Goal: Register for event/course: Sign up to attend an event or enroll in a course

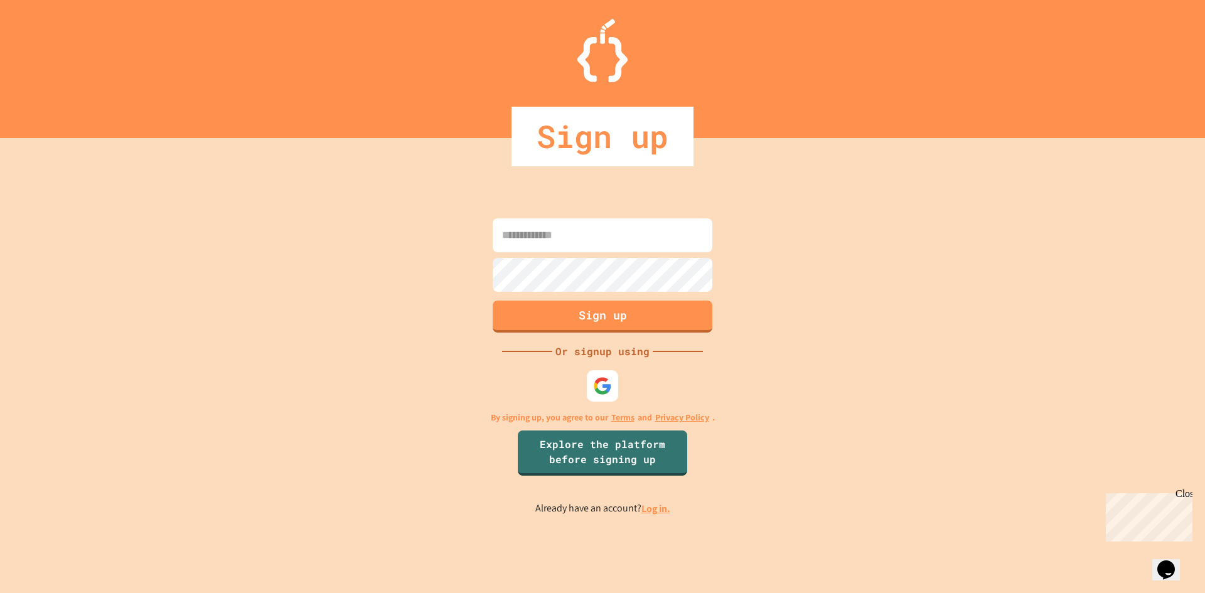
click at [569, 220] on input at bounding box center [603, 235] width 220 height 34
click at [604, 385] on img at bounding box center [602, 385] width 21 height 21
click at [916, 321] on div "Sign up Or signup using By signing up, you agree to our Terms and Privacy Polic…" at bounding box center [602, 365] width 1205 height 455
click at [597, 242] on input at bounding box center [603, 235] width 220 height 34
type input "**********"
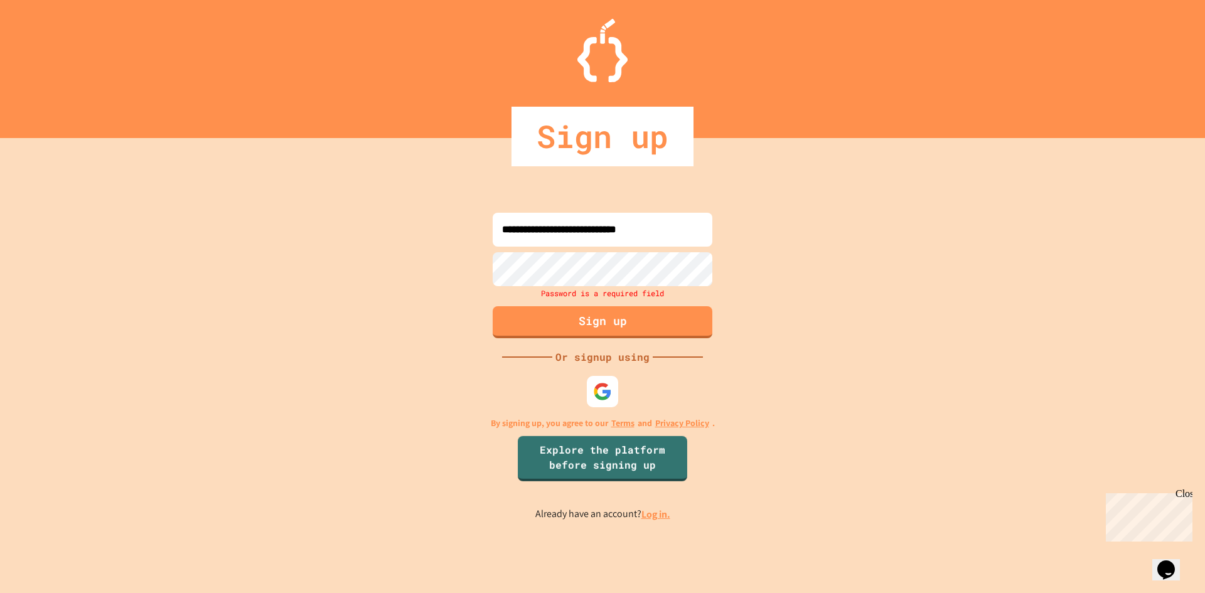
click at [602, 232] on input "**********" at bounding box center [603, 230] width 220 height 34
click at [655, 520] on link "Log in." at bounding box center [655, 514] width 29 height 13
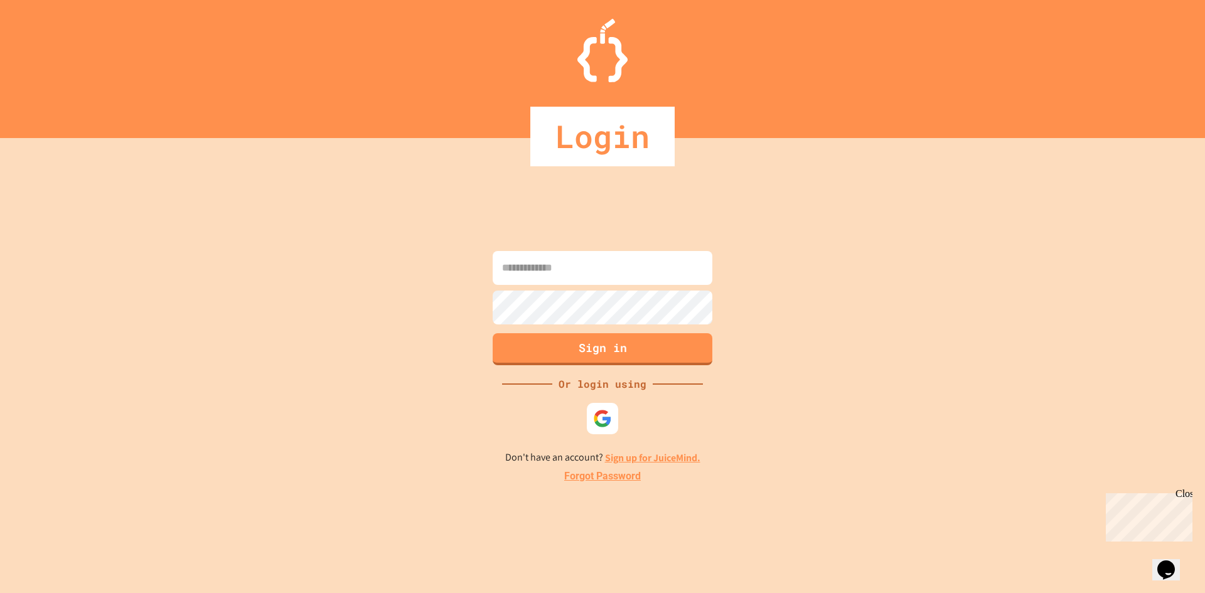
click at [566, 258] on input at bounding box center [603, 268] width 220 height 34
paste input "**********"
type input "**********"
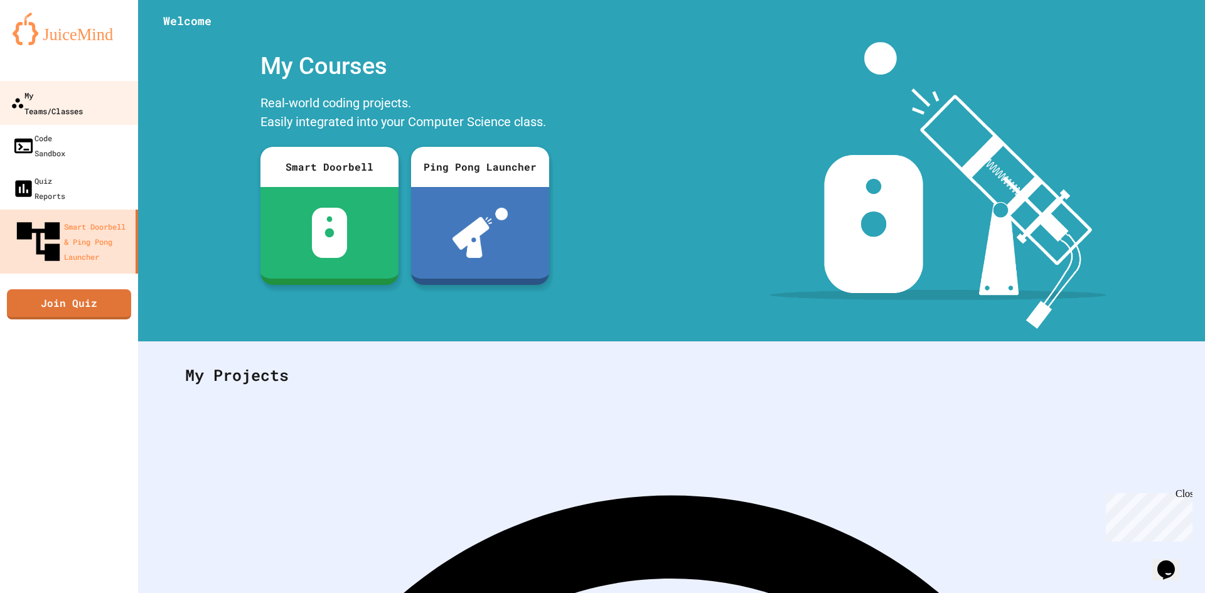
click at [77, 88] on div "My Teams/Classes" at bounding box center [47, 102] width 72 height 31
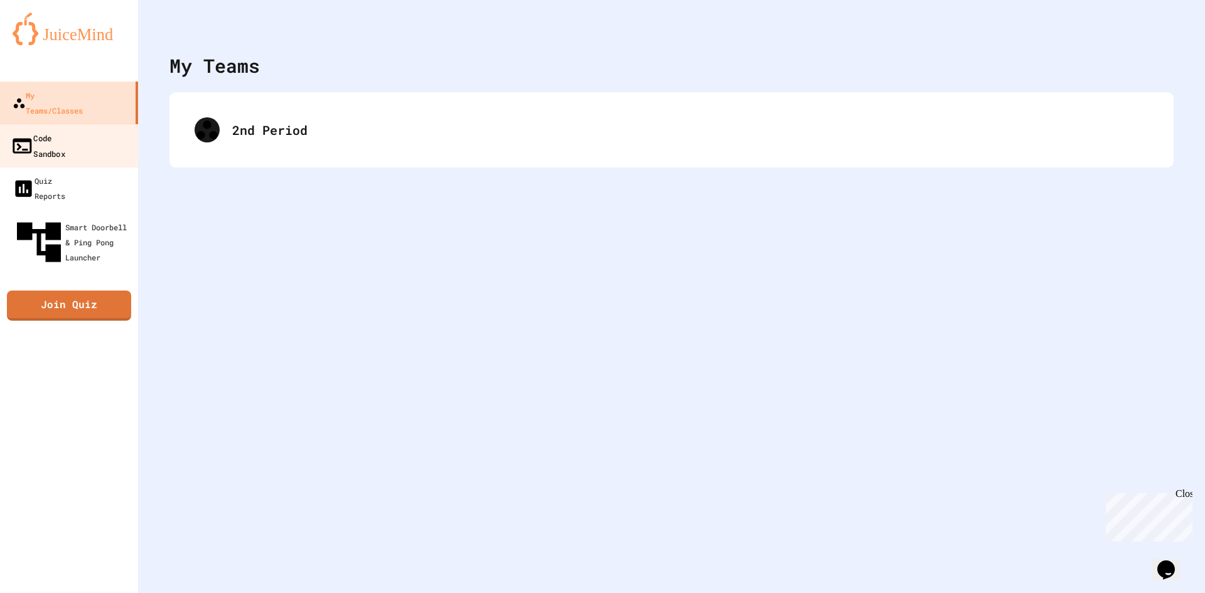
click at [90, 124] on link "Code Sandbox" at bounding box center [69, 146] width 142 height 44
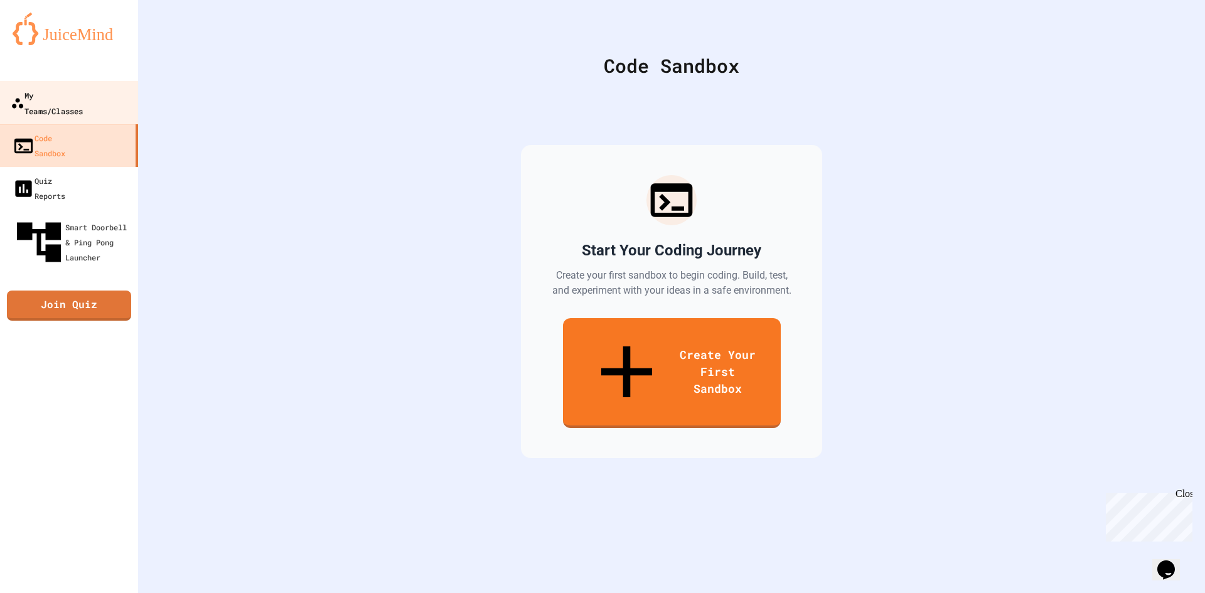
click at [83, 87] on div "My Teams/Classes" at bounding box center [47, 102] width 72 height 31
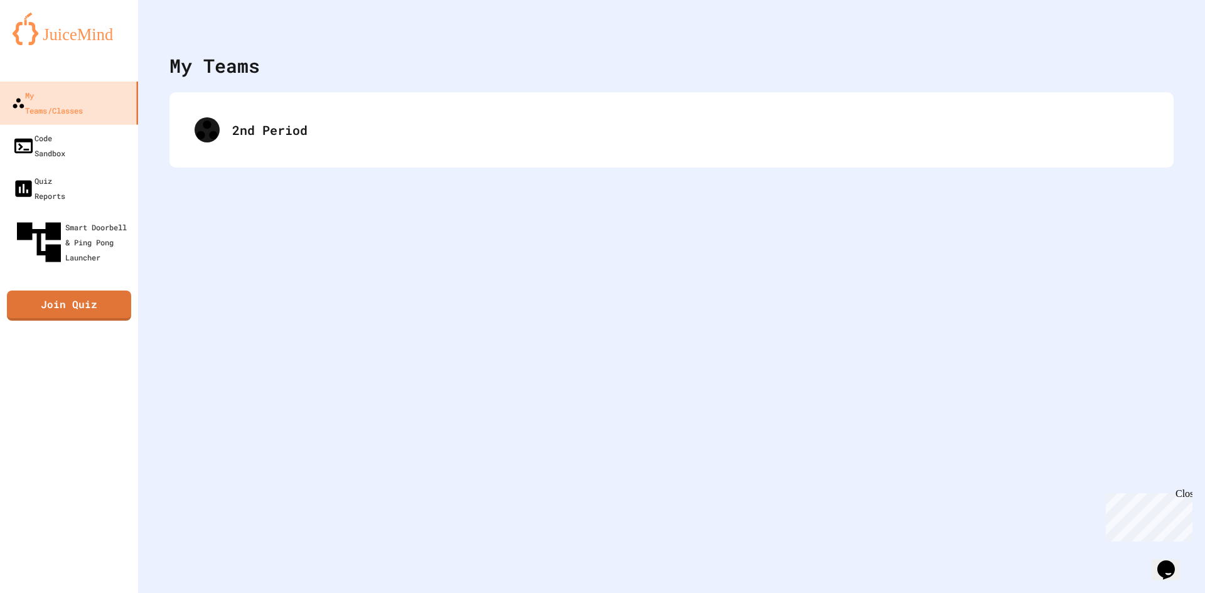
click at [441, 155] on div "2nd Period" at bounding box center [671, 129] width 1004 height 75
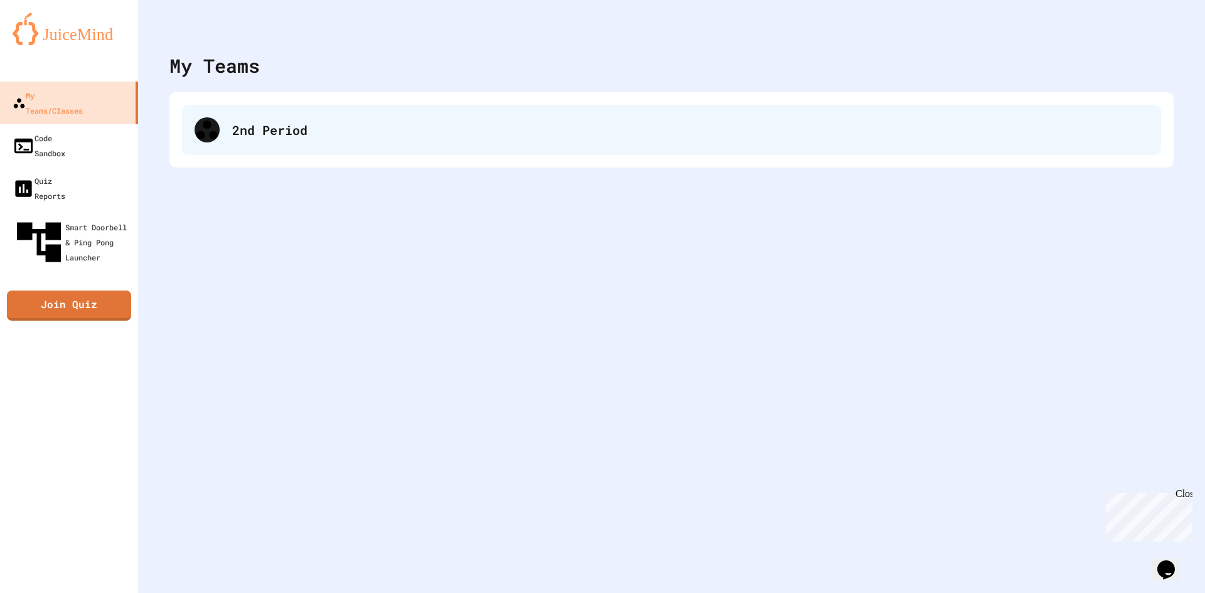
click at [435, 151] on div "2nd Period" at bounding box center [671, 130] width 979 height 50
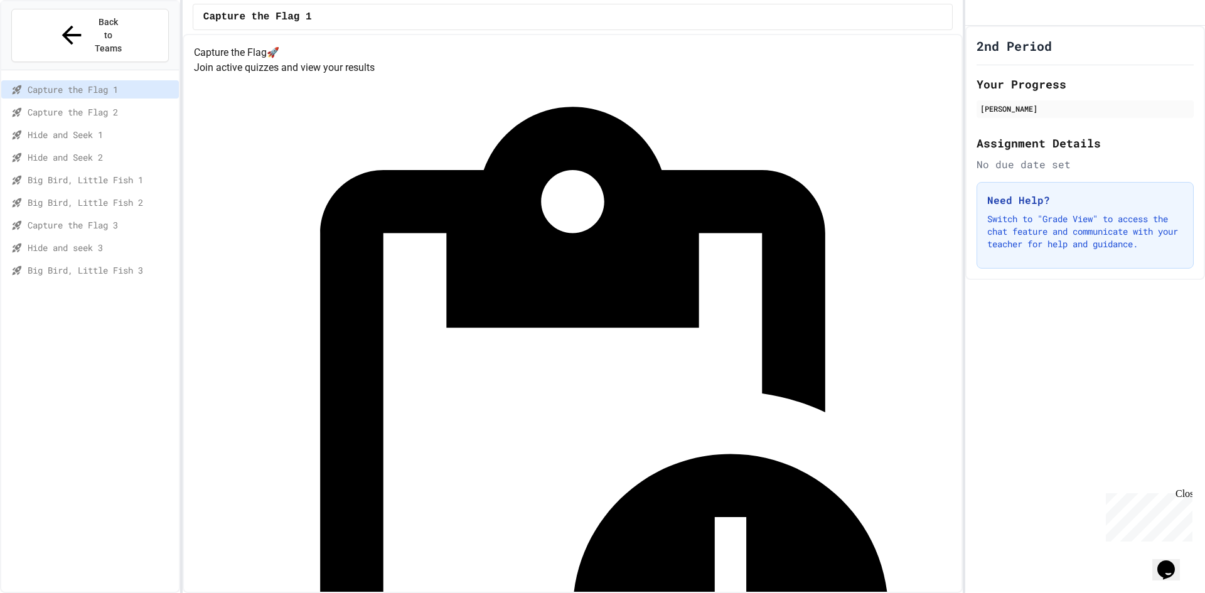
click at [100, 238] on div "Hide and seek 3" at bounding box center [90, 249] width 178 height 23
click at [107, 261] on div "Big Bird, Little Fish 3" at bounding box center [90, 270] width 178 height 18
click at [124, 238] on div "Hide and seek 3" at bounding box center [90, 249] width 178 height 23
click at [124, 238] on div "Hide and seek 3" at bounding box center [90, 247] width 178 height 18
click at [157, 218] on span "Capture the Flag 3" at bounding box center [101, 224] width 146 height 13
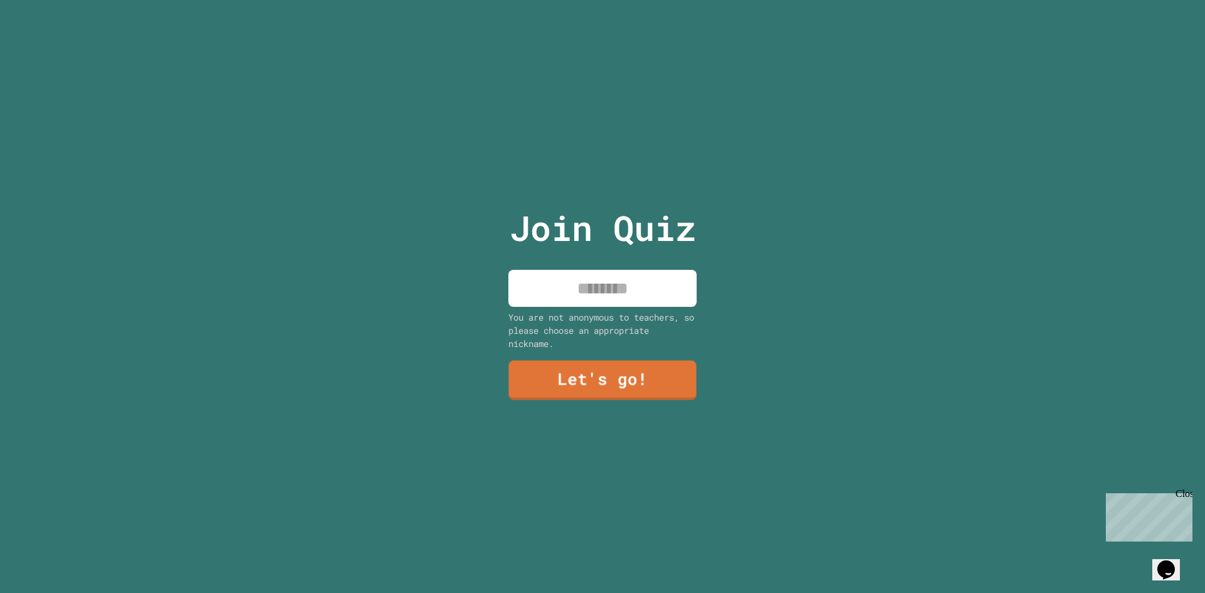
click at [602, 274] on input at bounding box center [602, 288] width 188 height 37
type input "********"
click at [643, 363] on link "Let's go!" at bounding box center [602, 378] width 171 height 41
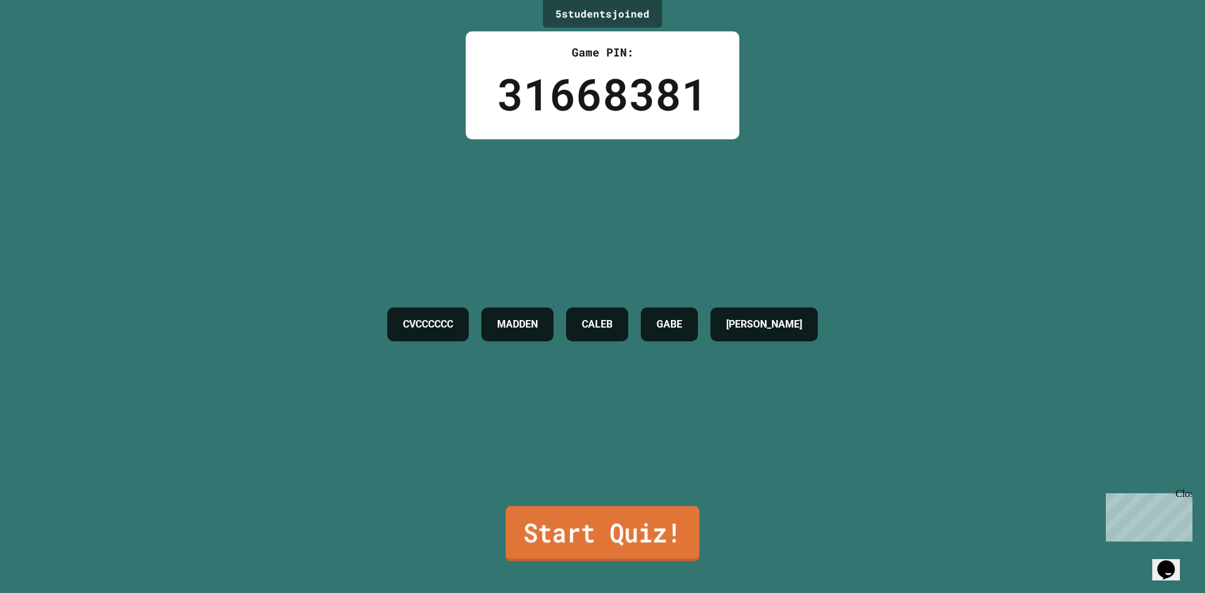
click at [558, 530] on link "Start Quiz!" at bounding box center [603, 533] width 194 height 55
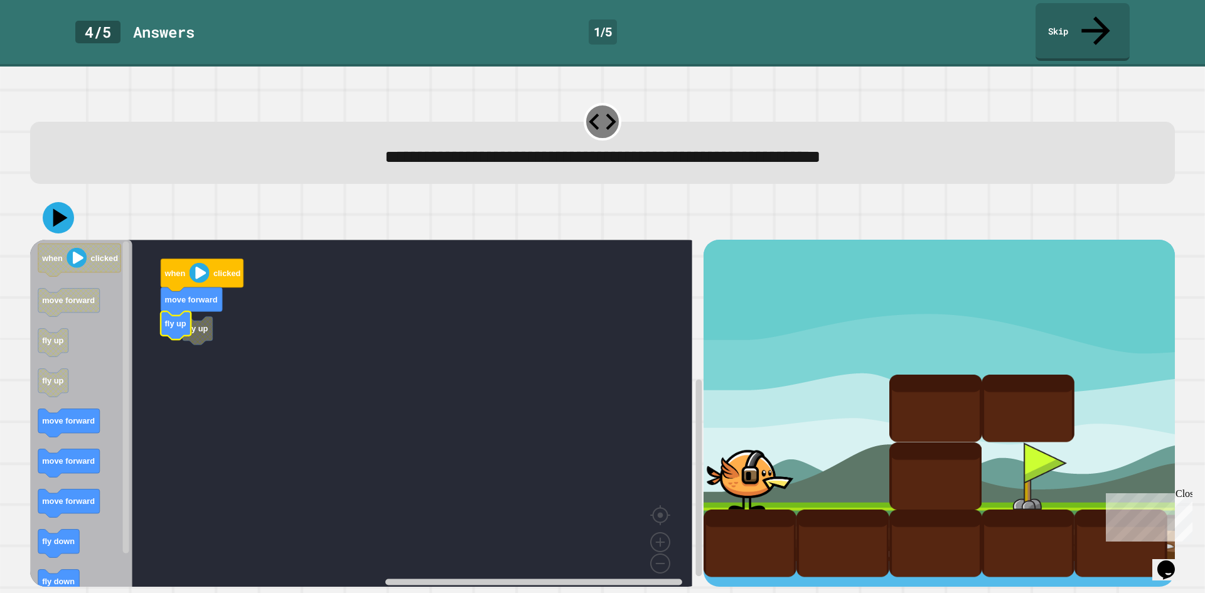
click at [191, 312] on icon "Blockly Workspace" at bounding box center [176, 326] width 30 height 28
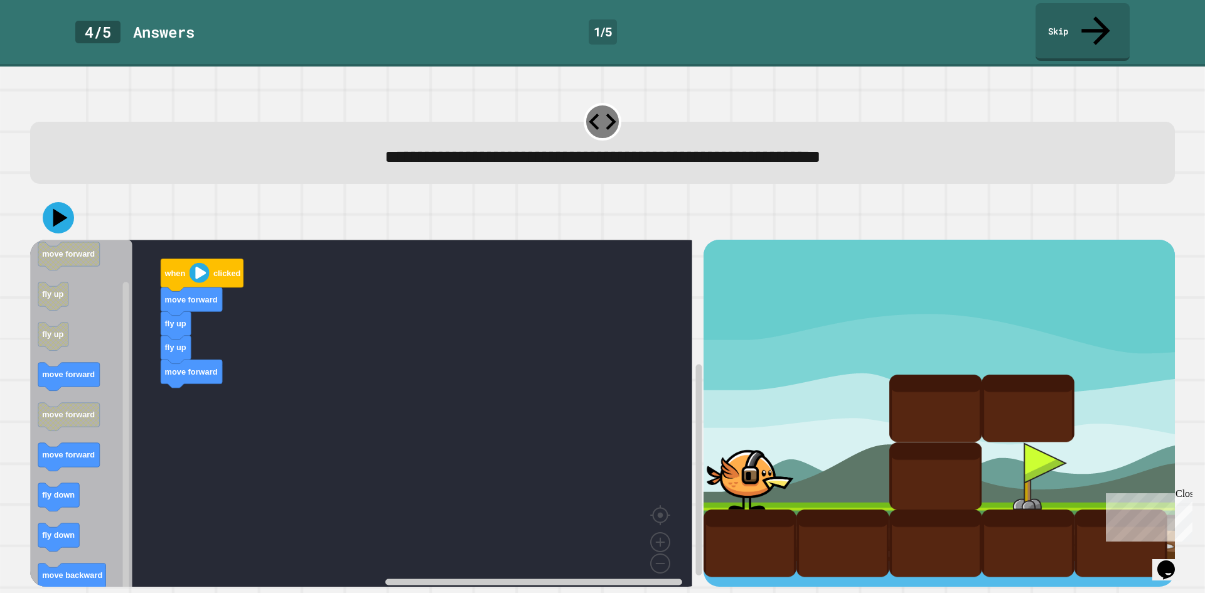
click at [107, 353] on icon "Blockly Workspace" at bounding box center [81, 418] width 102 height 356
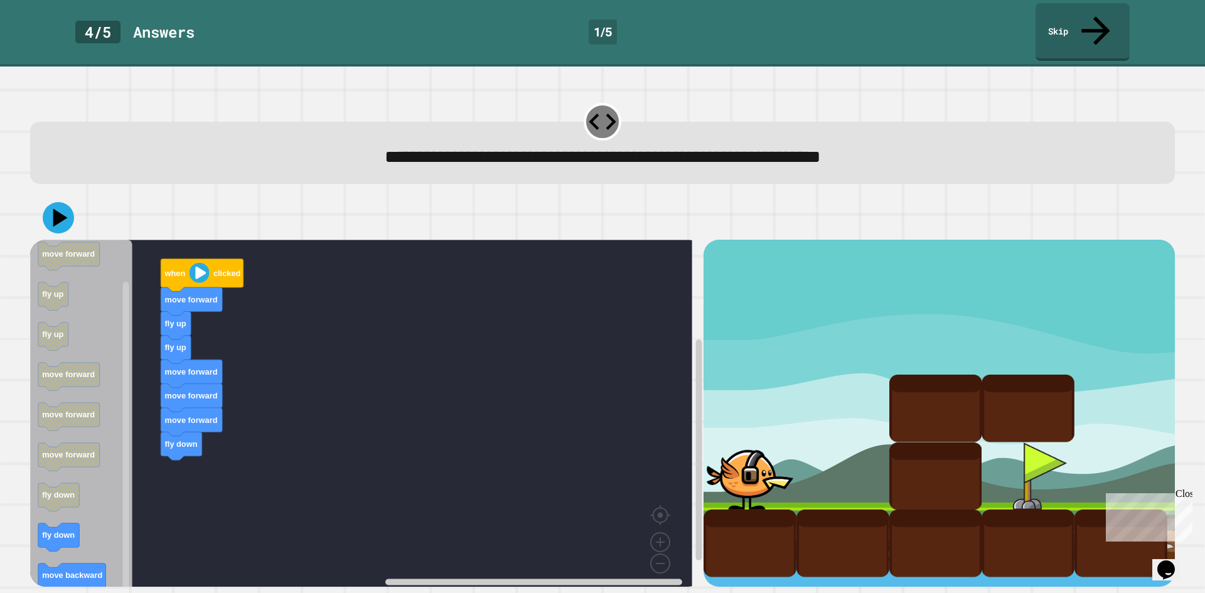
click at [100, 503] on icon "Blockly Workspace" at bounding box center [81, 418] width 102 height 356
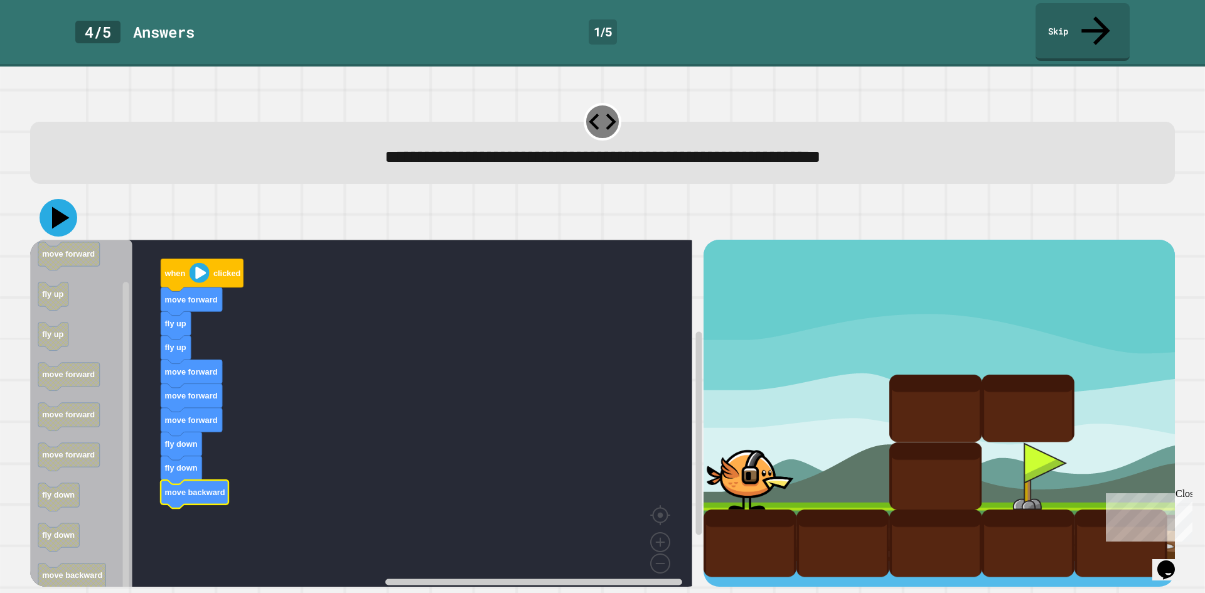
click at [56, 207] on icon at bounding box center [61, 218] width 18 height 22
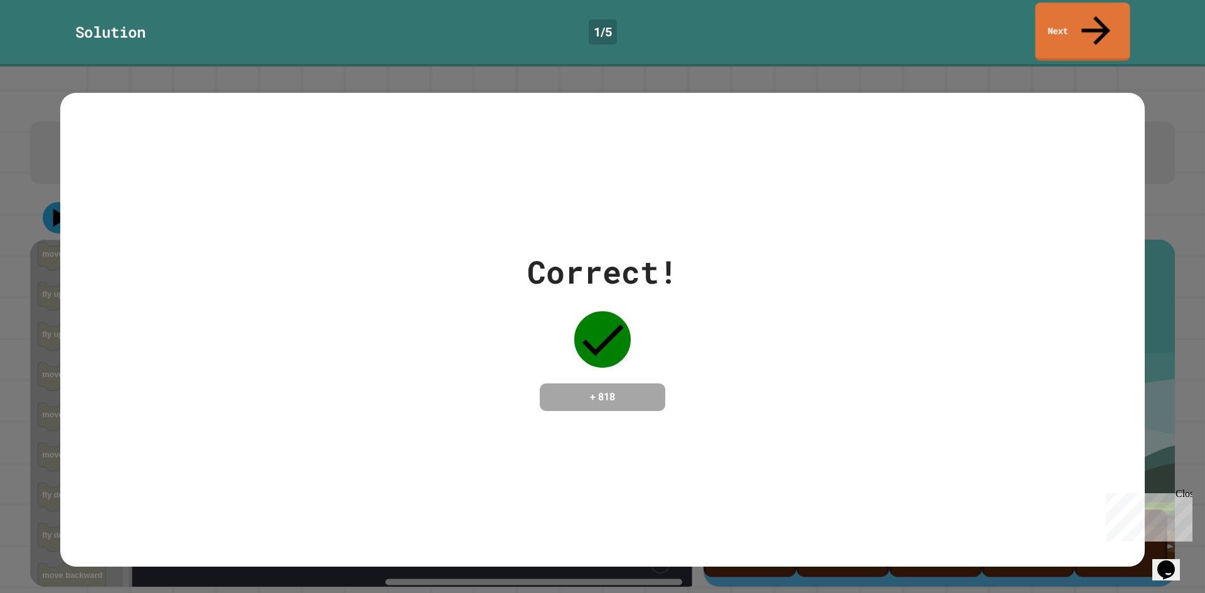
click at [1074, 17] on link "Next" at bounding box center [1082, 32] width 95 height 58
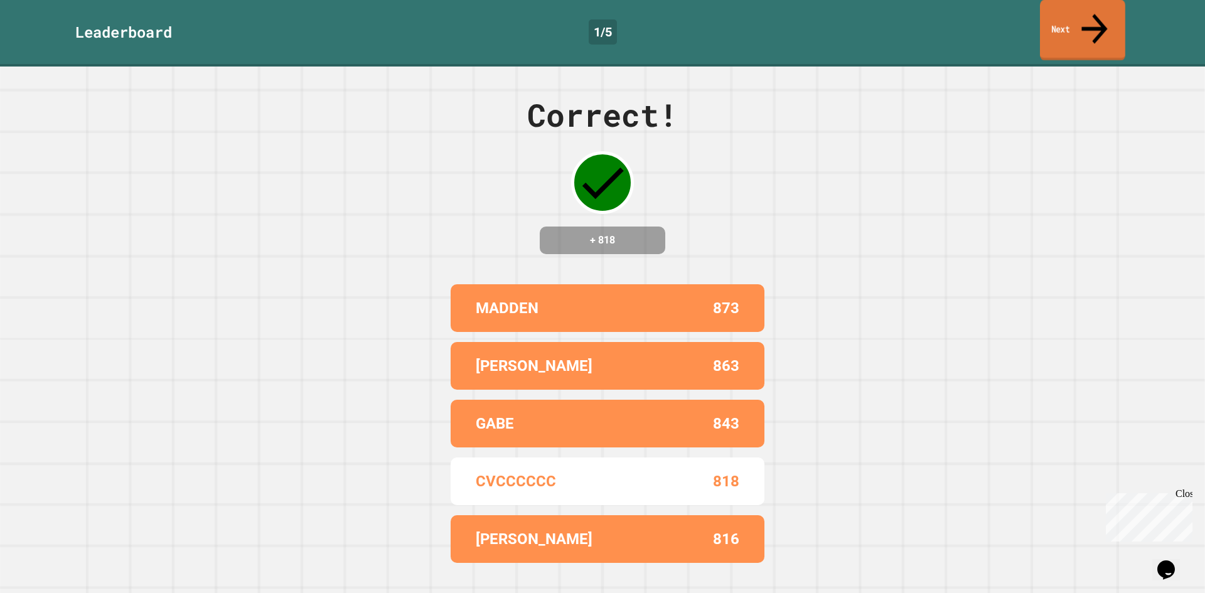
click at [1072, 18] on link "Next" at bounding box center [1082, 30] width 85 height 61
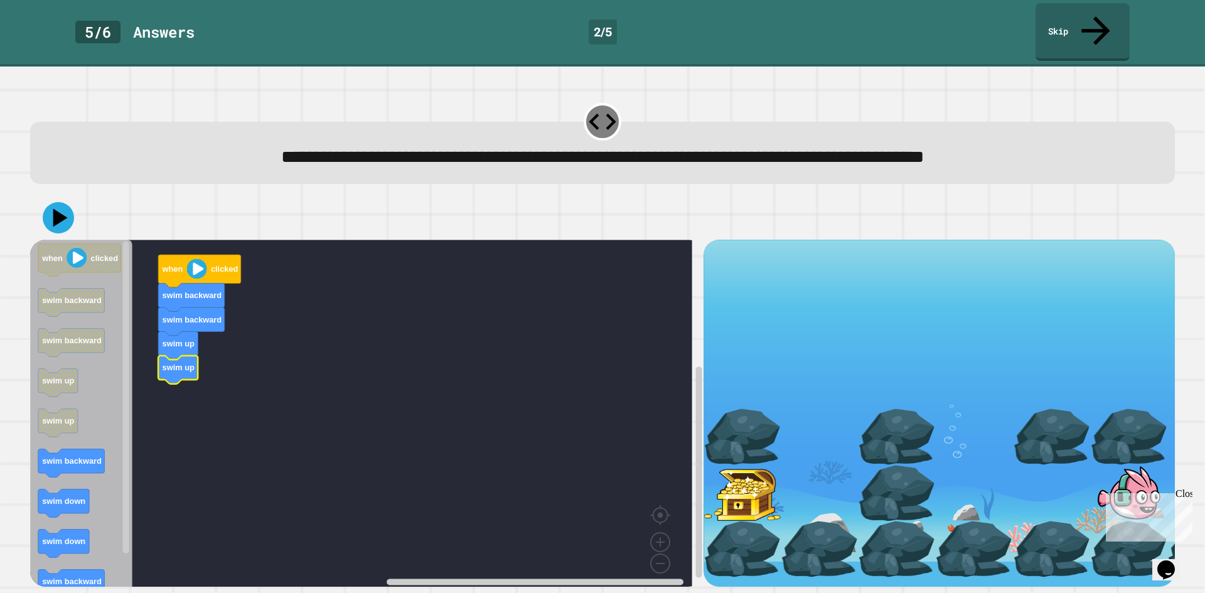
click at [99, 424] on icon "when clicked swim backward swim backward swim up swim up swim backward swim dow…" at bounding box center [81, 418] width 102 height 356
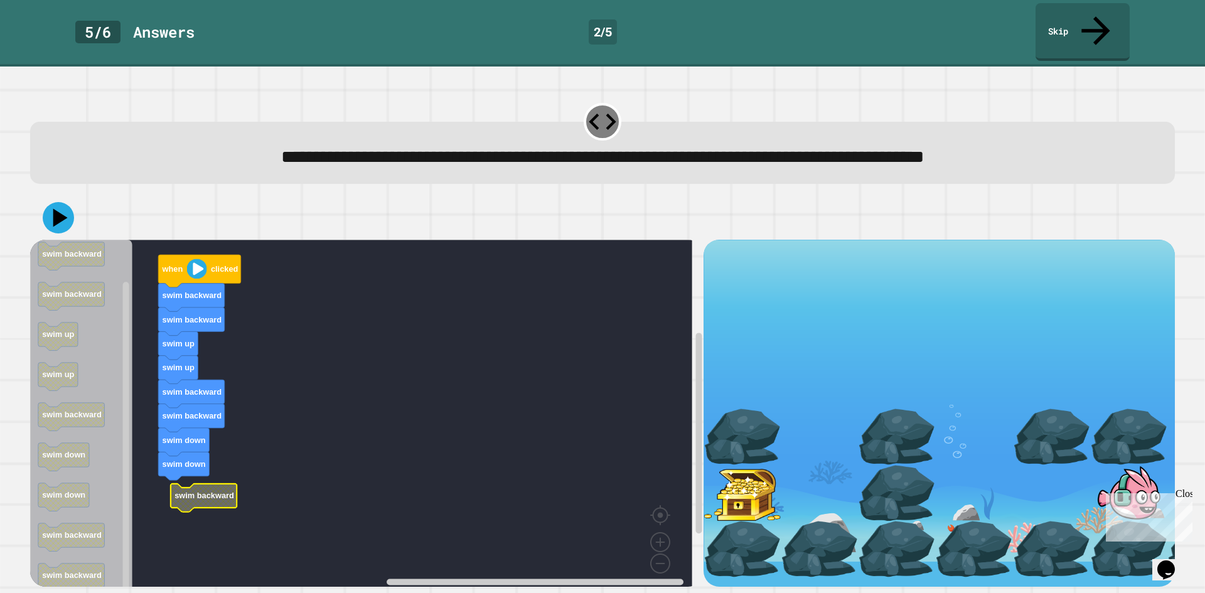
click at [184, 471] on g "when clicked swim backward swim backward swim up swim up swim backward swim bac…" at bounding box center [370, 418] width 680 height 356
click at [55, 207] on icon at bounding box center [61, 218] width 18 height 22
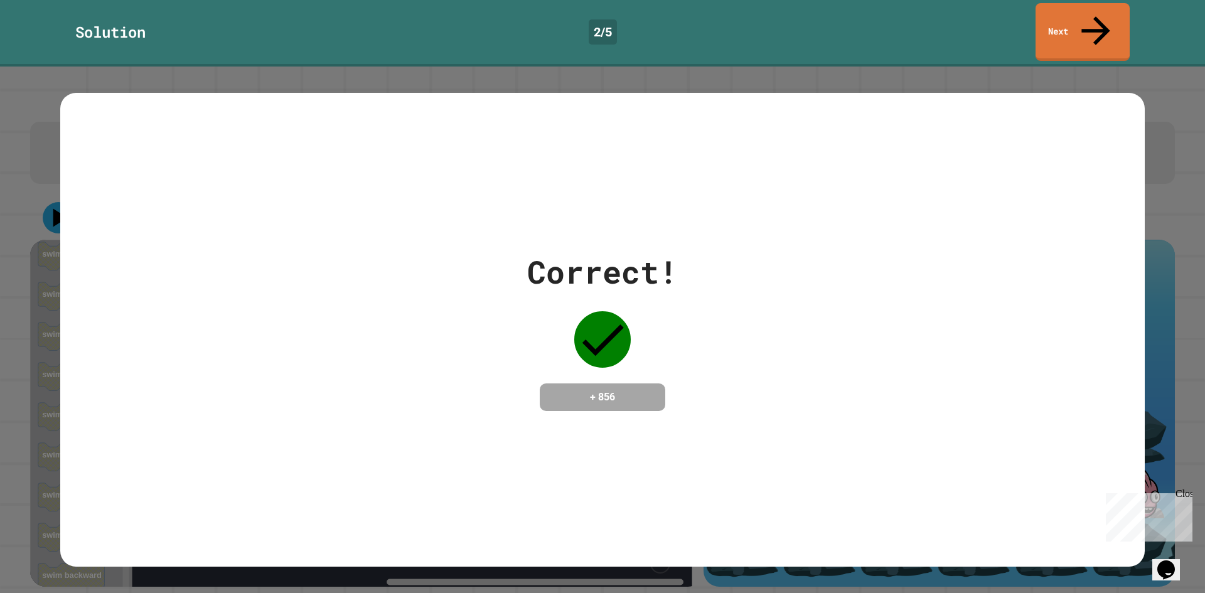
click at [1032, 8] on div "Solution 2 / 5 Next" at bounding box center [602, 32] width 1205 height 58
drag, startPoint x: 1040, startPoint y: 4, endPoint x: 1048, endPoint y: 4, distance: 7.5
click at [1048, 4] on div "Solution 2 / 5 Next" at bounding box center [602, 32] width 1205 height 58
drag, startPoint x: 1044, startPoint y: 6, endPoint x: 1039, endPoint y: 18, distance: 12.9
click at [1039, 18] on link "Next" at bounding box center [1082, 31] width 93 height 61
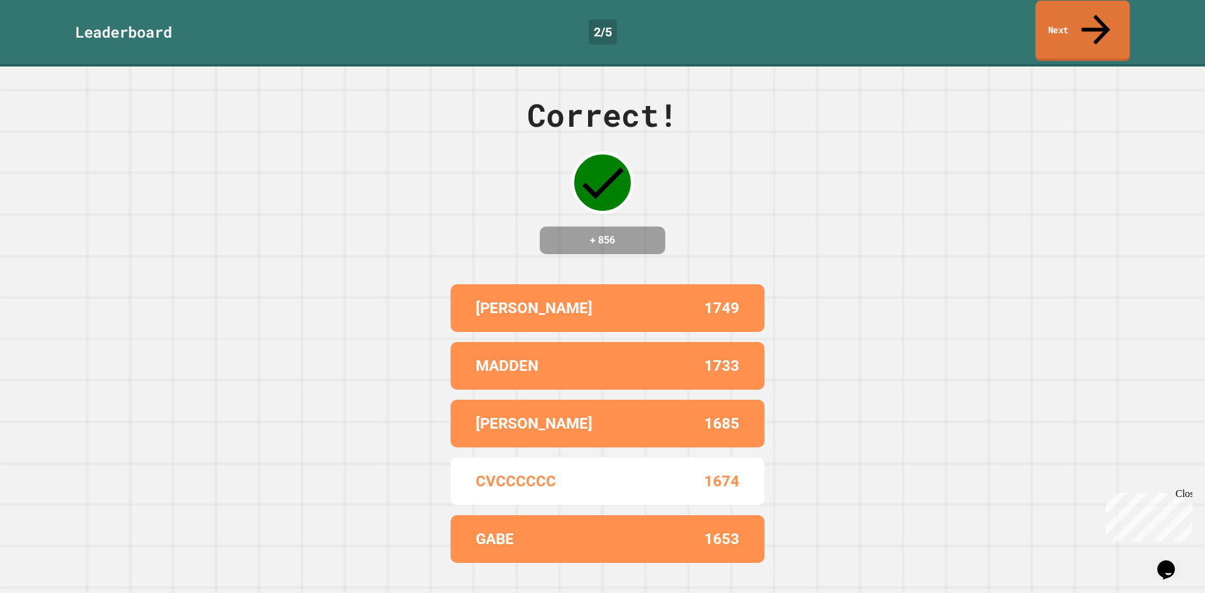
drag, startPoint x: 1057, startPoint y: 9, endPoint x: 1040, endPoint y: 13, distance: 17.4
click at [1057, 9] on link "Next" at bounding box center [1082, 31] width 94 height 61
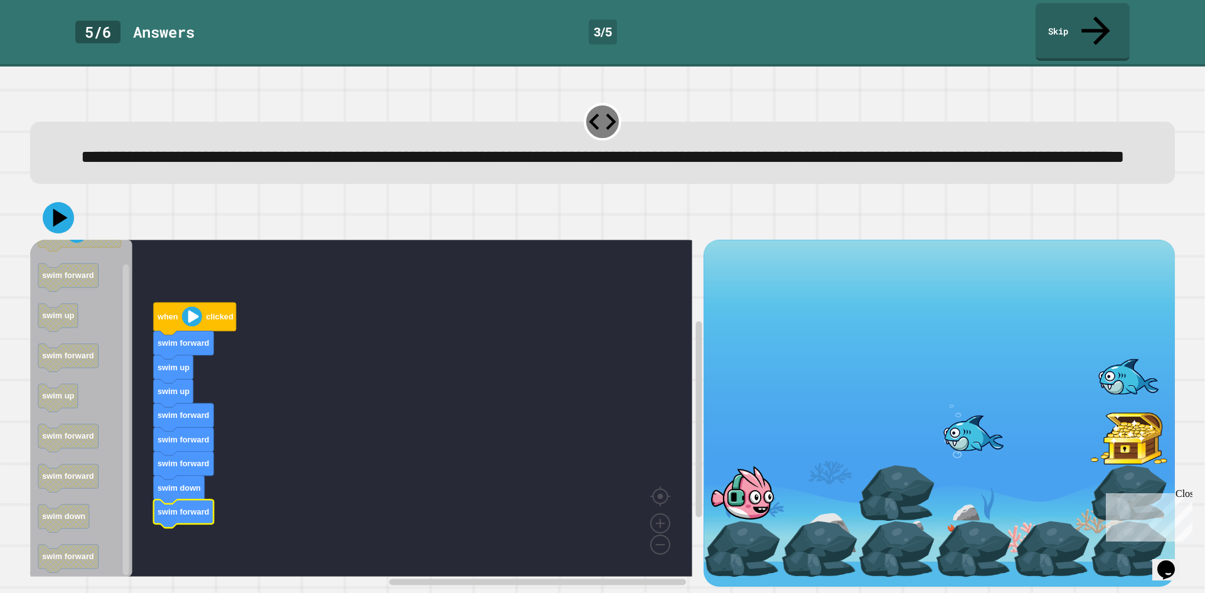
click at [69, 230] on div at bounding box center [602, 218] width 1145 height 44
click at [65, 230] on icon at bounding box center [59, 218] width 38 height 38
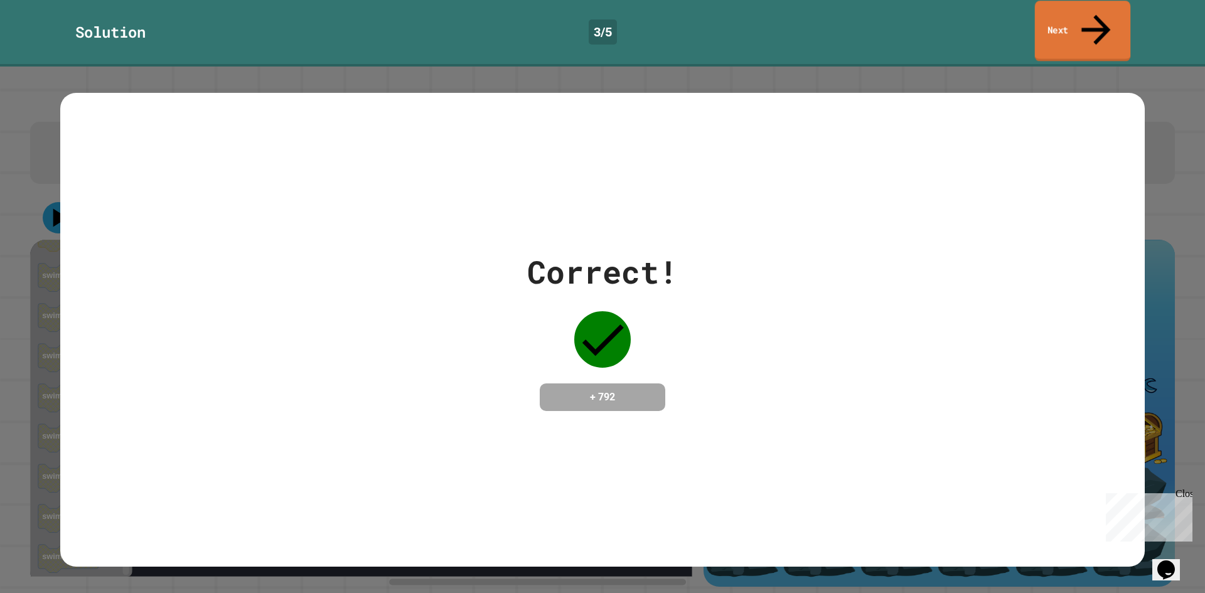
click at [1092, 12] on icon at bounding box center [1095, 30] width 43 height 45
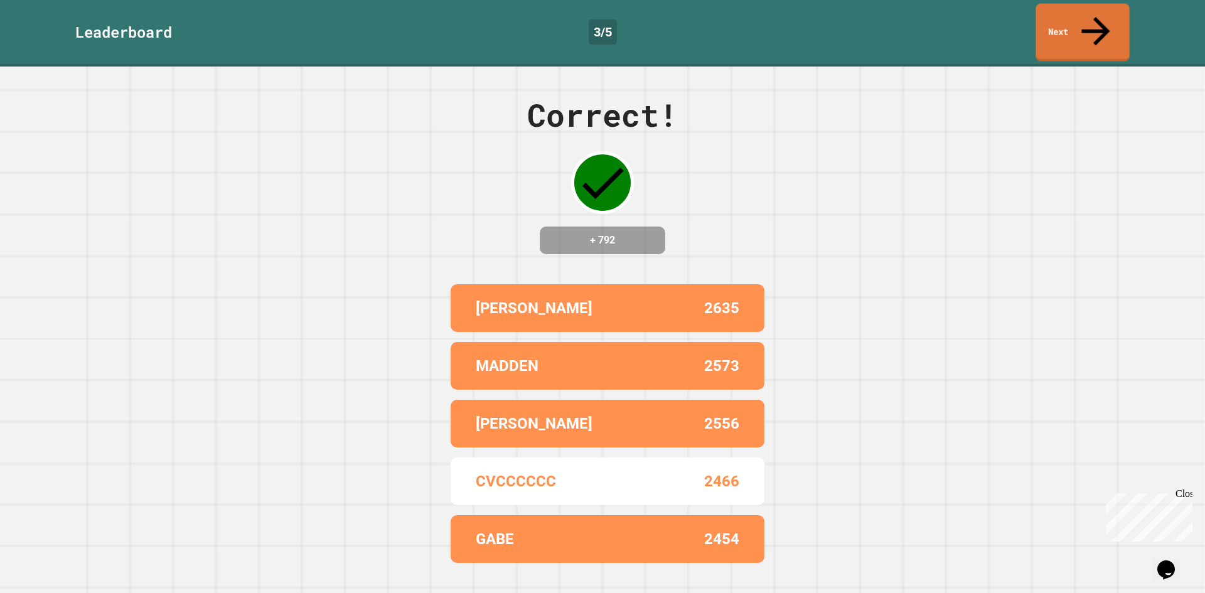
click at [1092, 12] on icon at bounding box center [1095, 31] width 43 height 43
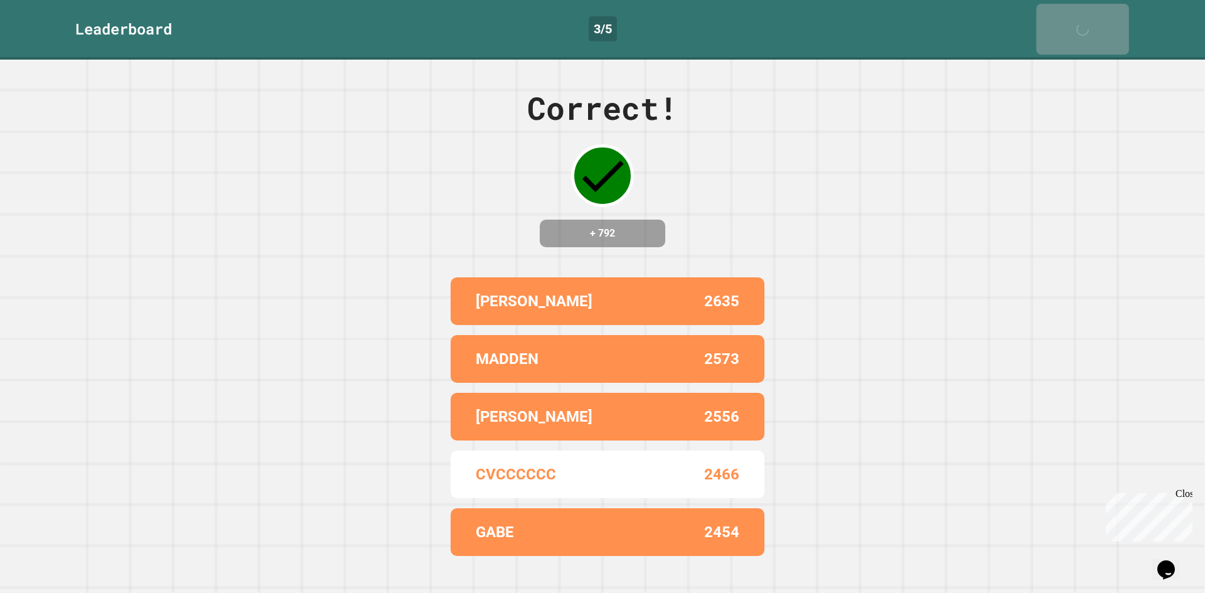
click at [1092, 23] on icon at bounding box center [1085, 35] width 24 height 25
click at [1089, 14] on div "Next" at bounding box center [1082, 28] width 31 height 38
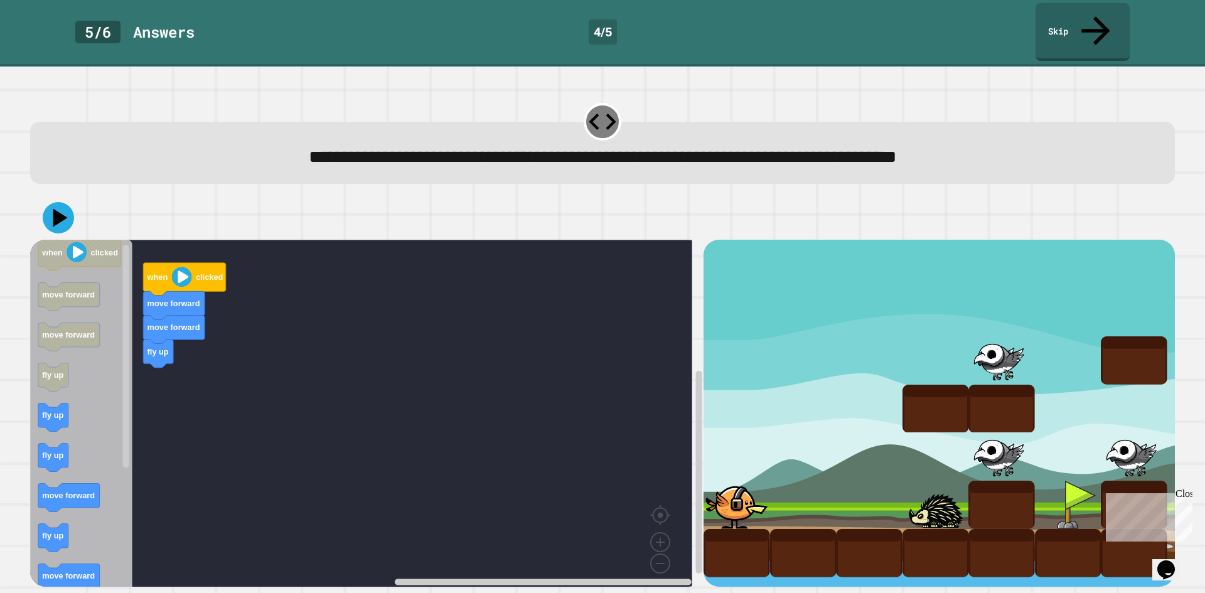
click at [100, 389] on icon "Blockly Workspace" at bounding box center [81, 418] width 102 height 356
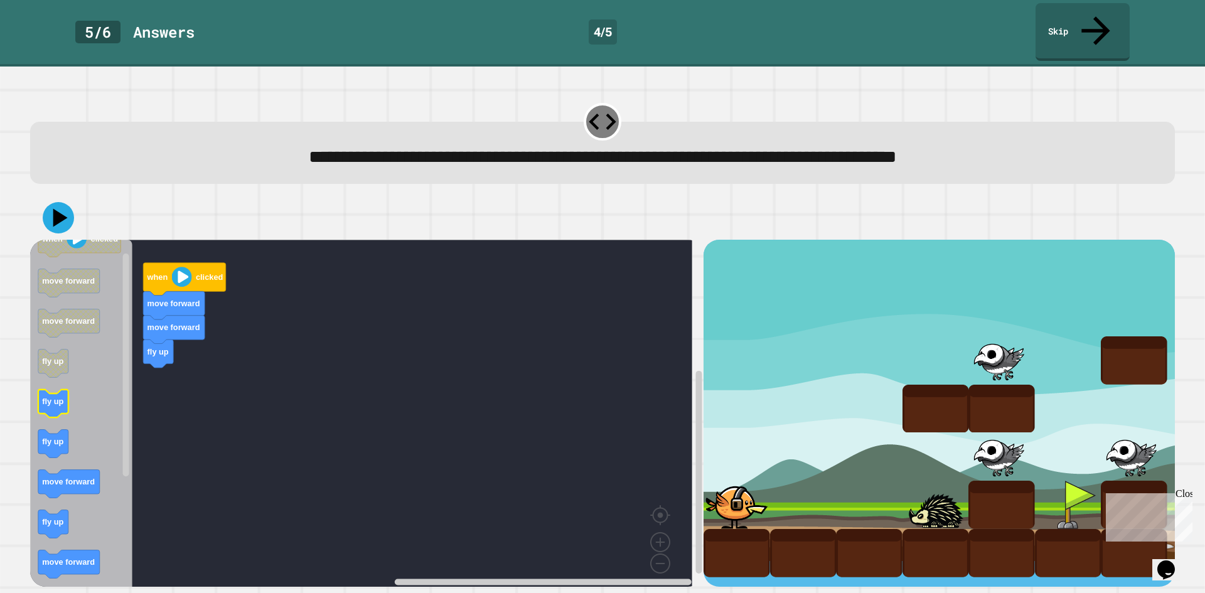
click at [148, 381] on div "when clicked move forward move forward fly up when clicked move forward move fo…" at bounding box center [366, 413] width 673 height 347
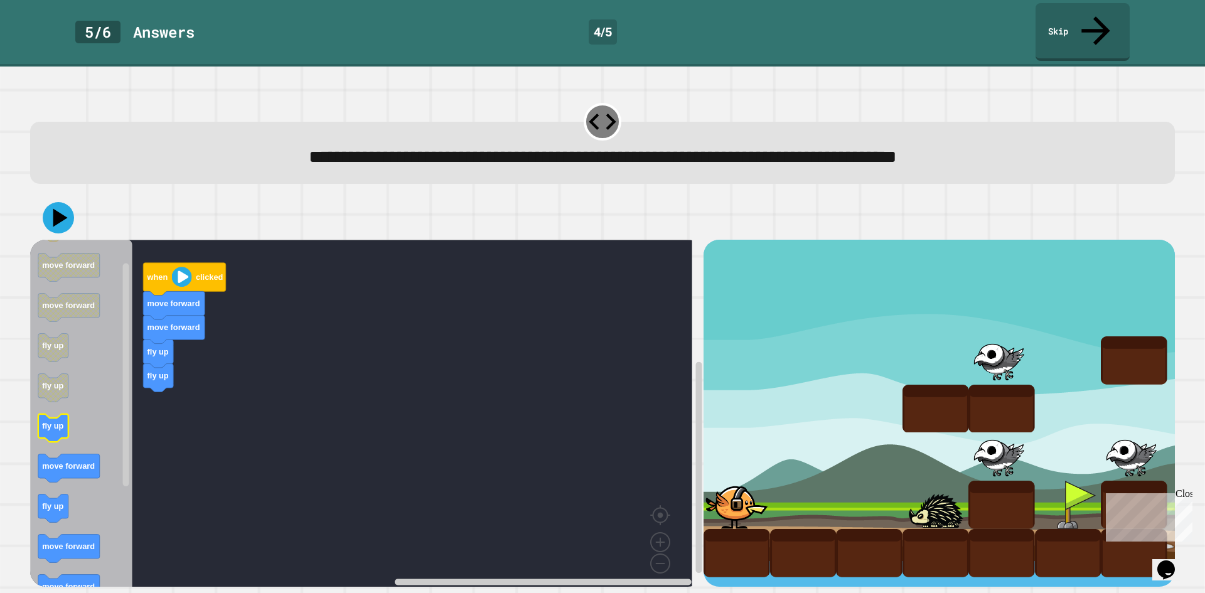
click at [107, 406] on icon "Blockly Workspace" at bounding box center [81, 418] width 102 height 356
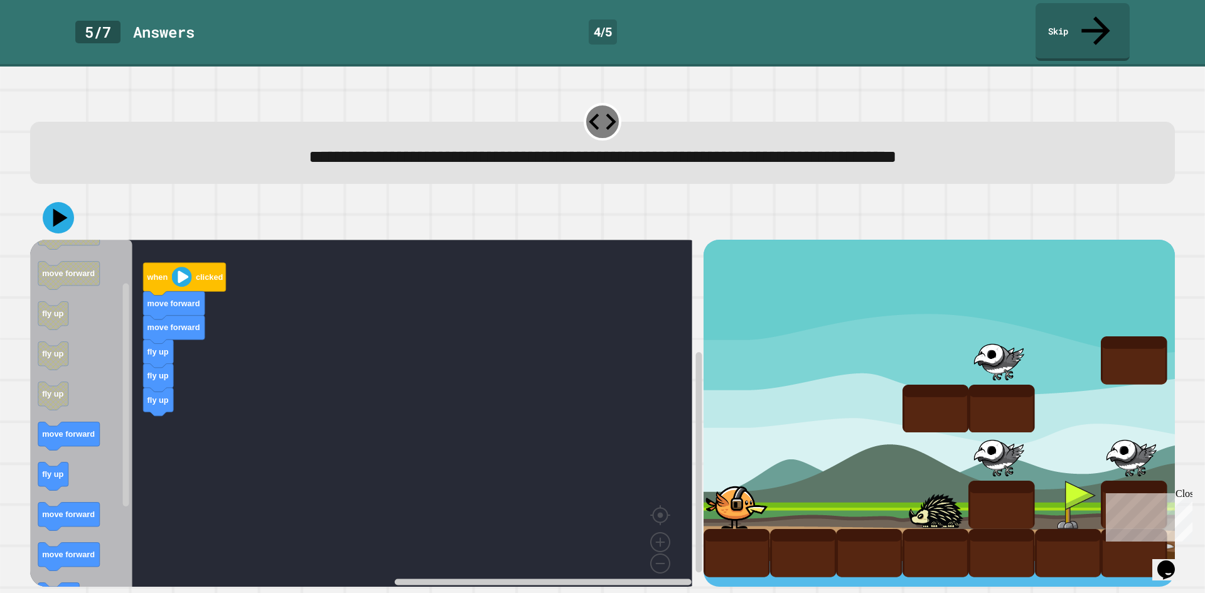
click at [149, 429] on div "when clicked move forward move forward fly up fly up fly up when clicked move f…" at bounding box center [366, 413] width 673 height 347
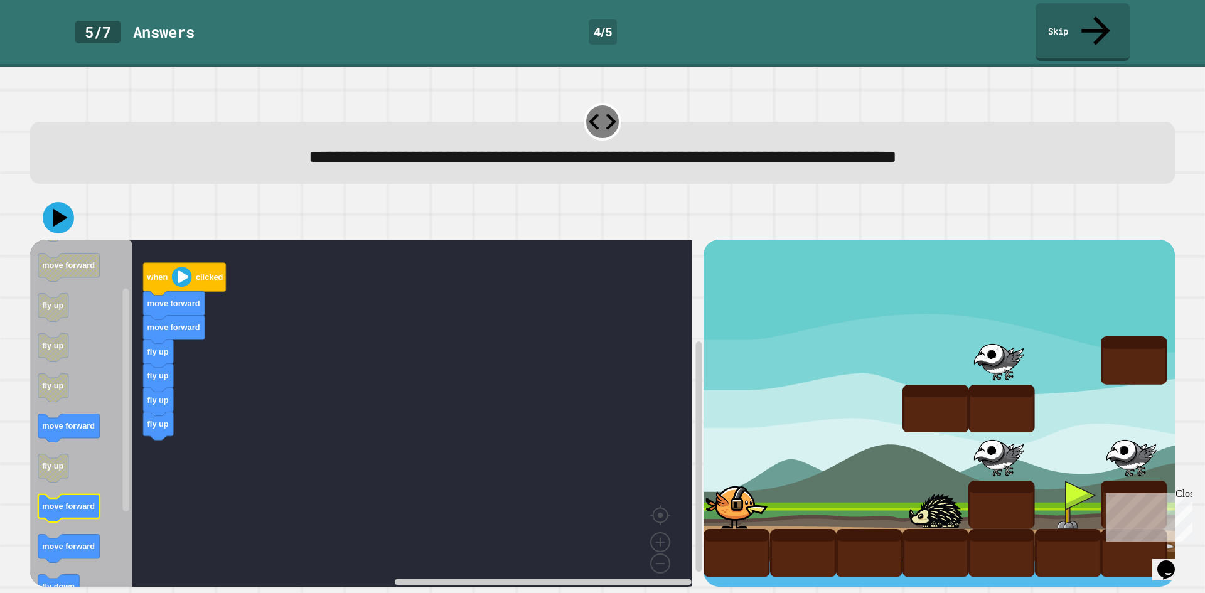
click at [87, 467] on icon "Blockly Workspace" at bounding box center [81, 418] width 102 height 356
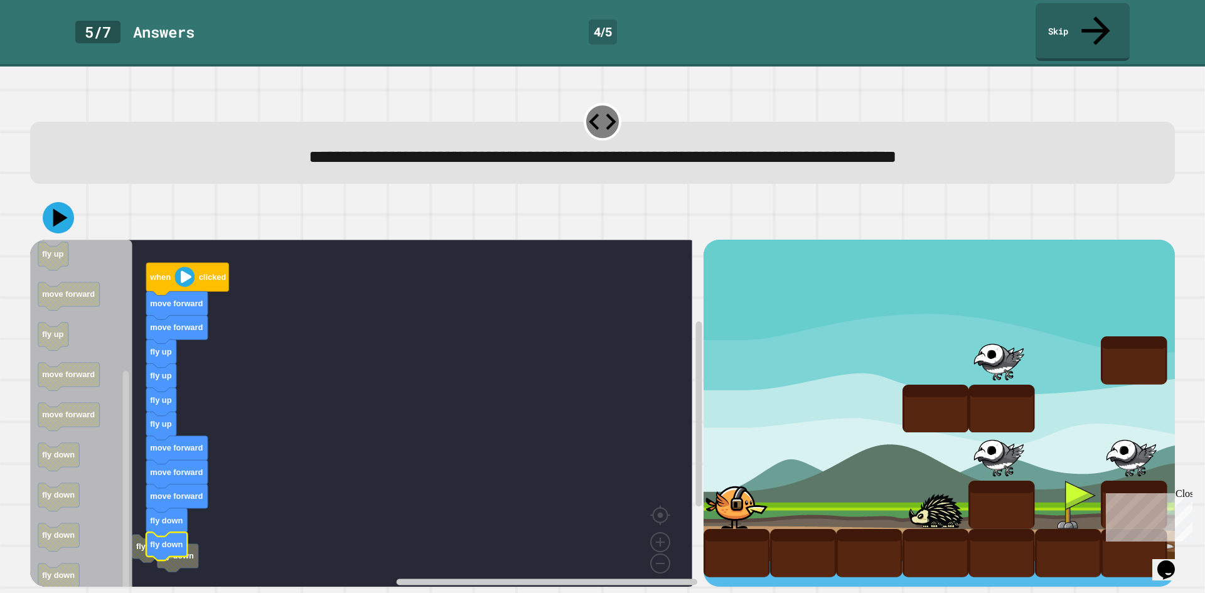
click at [179, 543] on rect "Blockly Workspace" at bounding box center [361, 418] width 662 height 356
click at [50, 208] on button at bounding box center [58, 218] width 37 height 37
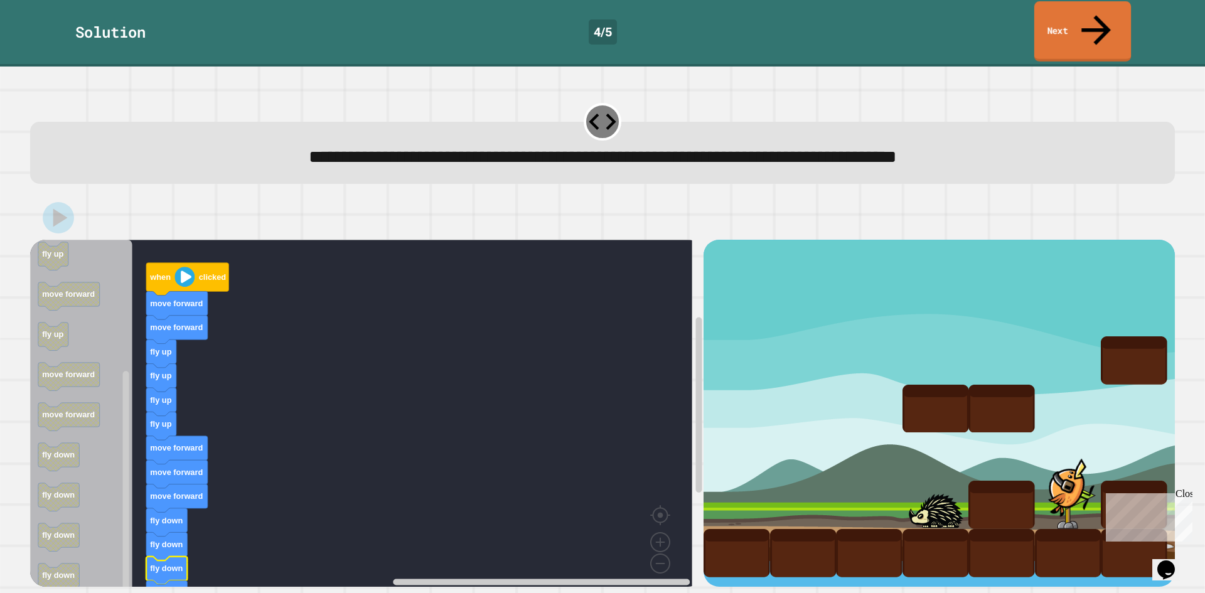
click at [1057, 32] on div "Solution 4 / 5 Next" at bounding box center [602, 33] width 1205 height 67
click at [1066, 24] on link "Next" at bounding box center [1082, 31] width 95 height 61
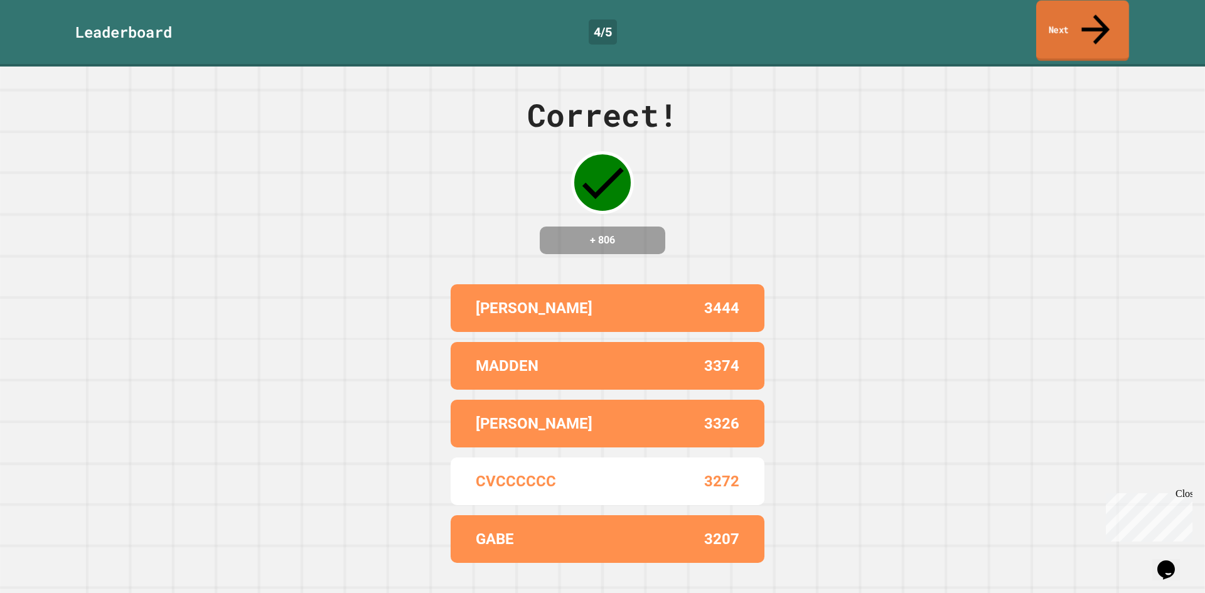
click at [1079, 19] on link "Next" at bounding box center [1082, 31] width 93 height 61
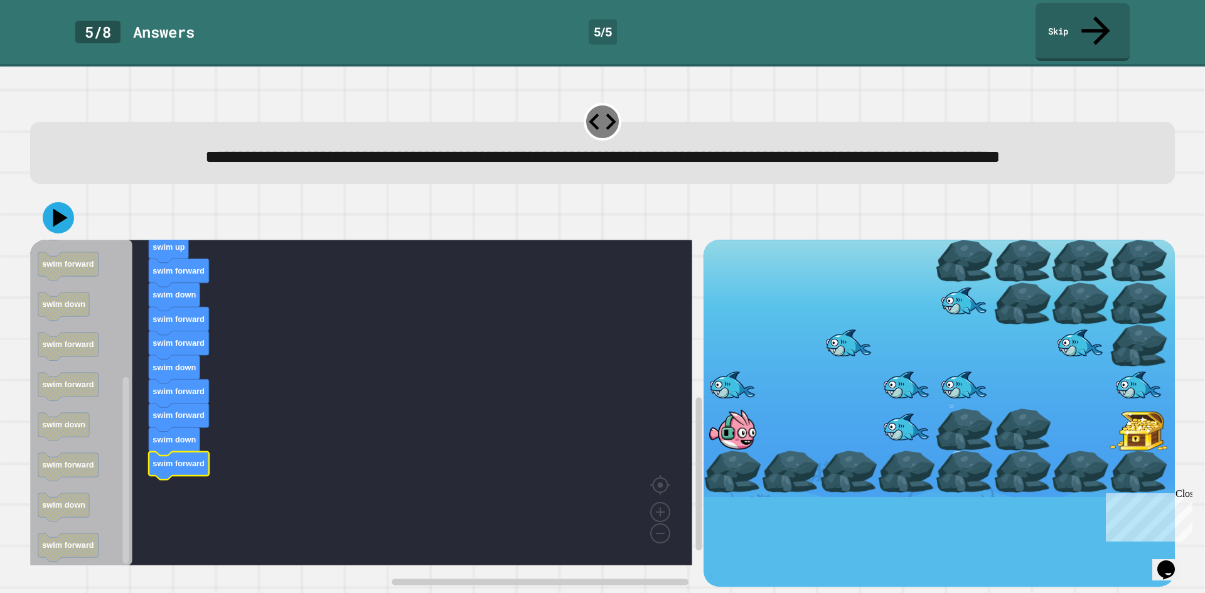
click at [55, 208] on div at bounding box center [602, 218] width 1145 height 44
click at [57, 212] on icon at bounding box center [58, 218] width 37 height 37
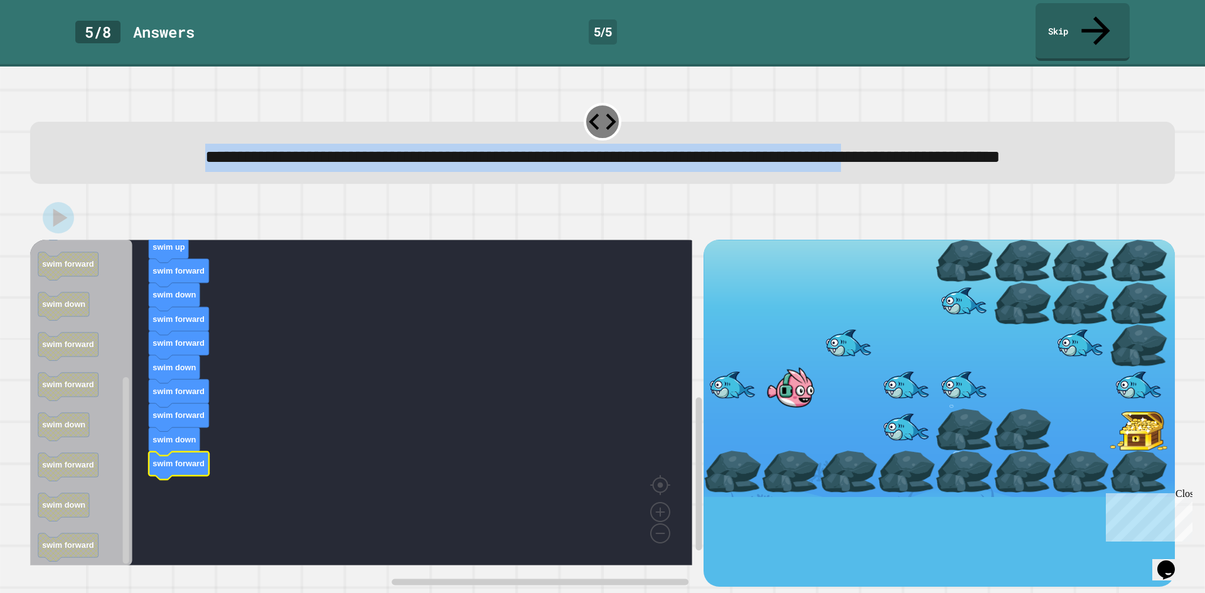
drag, startPoint x: 1075, startPoint y: 31, endPoint x: 1054, endPoint y: 146, distance: 116.8
click at [1054, 146] on div "**********" at bounding box center [602, 296] width 1205 height 593
click at [1050, 168] on div "**********" at bounding box center [603, 158] width 1100 height 28
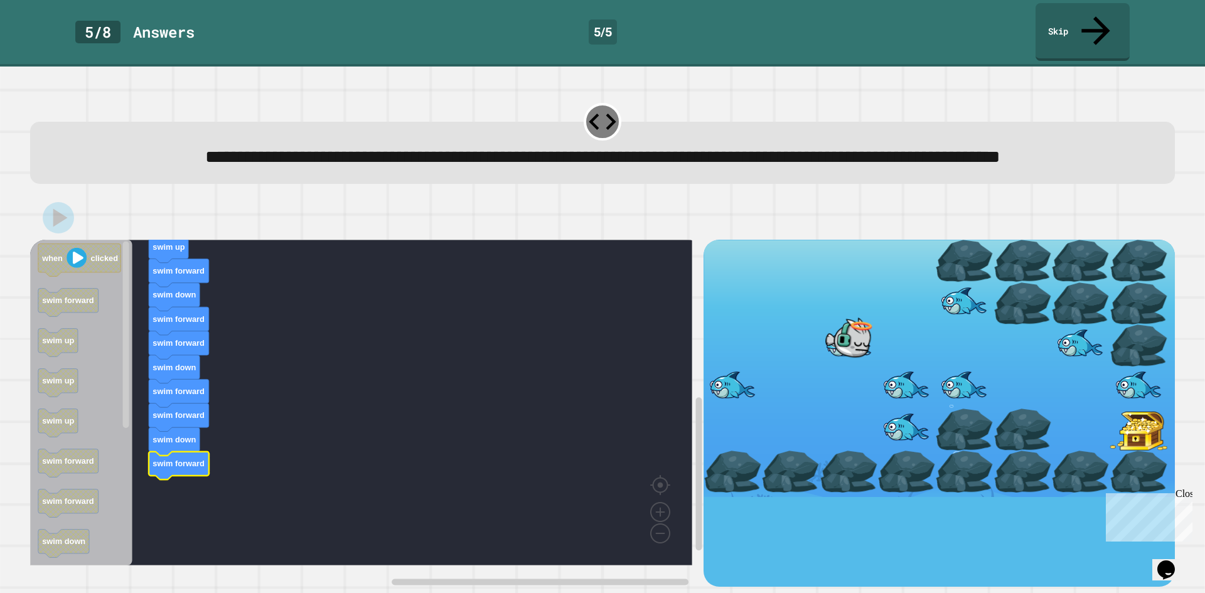
click at [793, 215] on div at bounding box center [602, 218] width 1145 height 44
click at [1055, 21] on link "Skip" at bounding box center [1083, 30] width 86 height 61
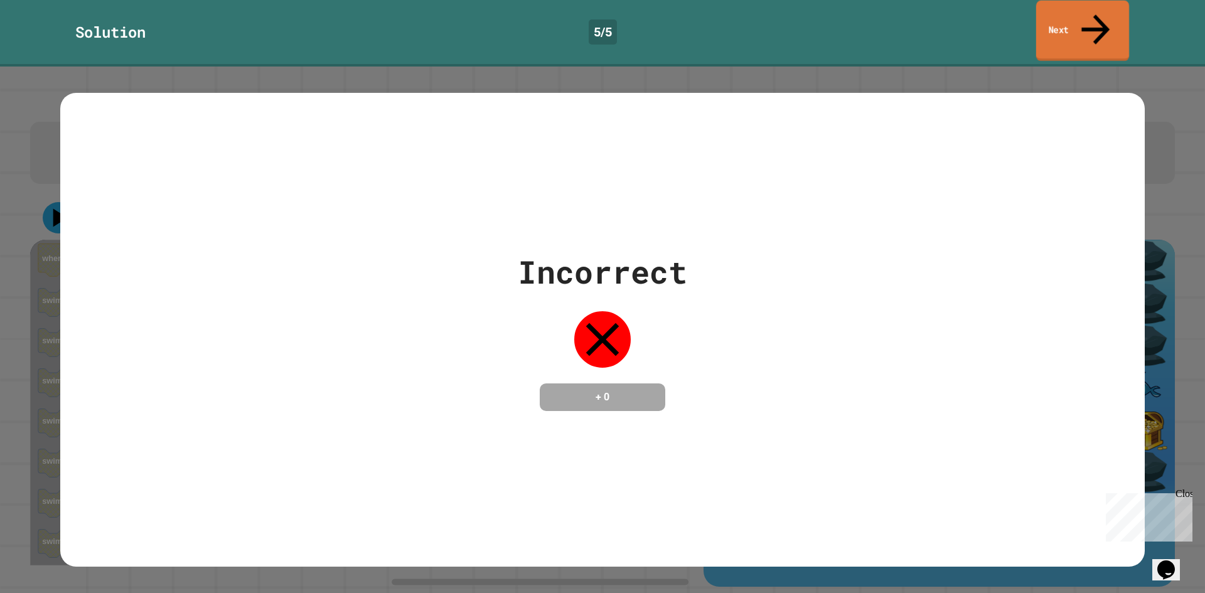
click at [1059, 11] on link "Next" at bounding box center [1082, 31] width 93 height 61
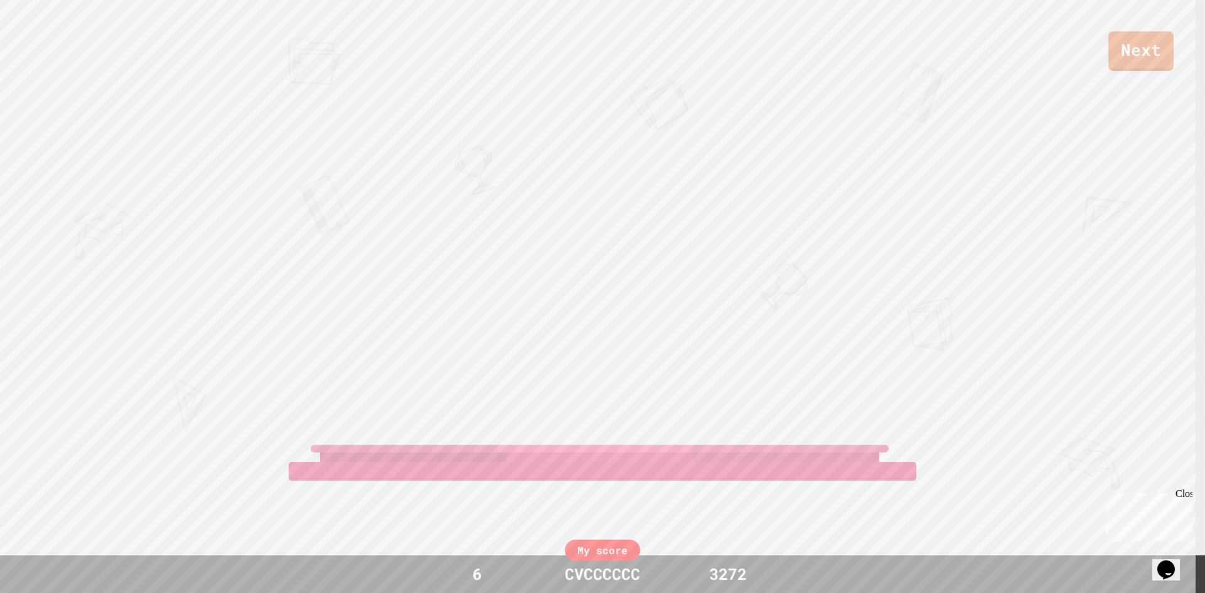
click at [1101, 57] on div "Next" at bounding box center [602, 35] width 1205 height 71
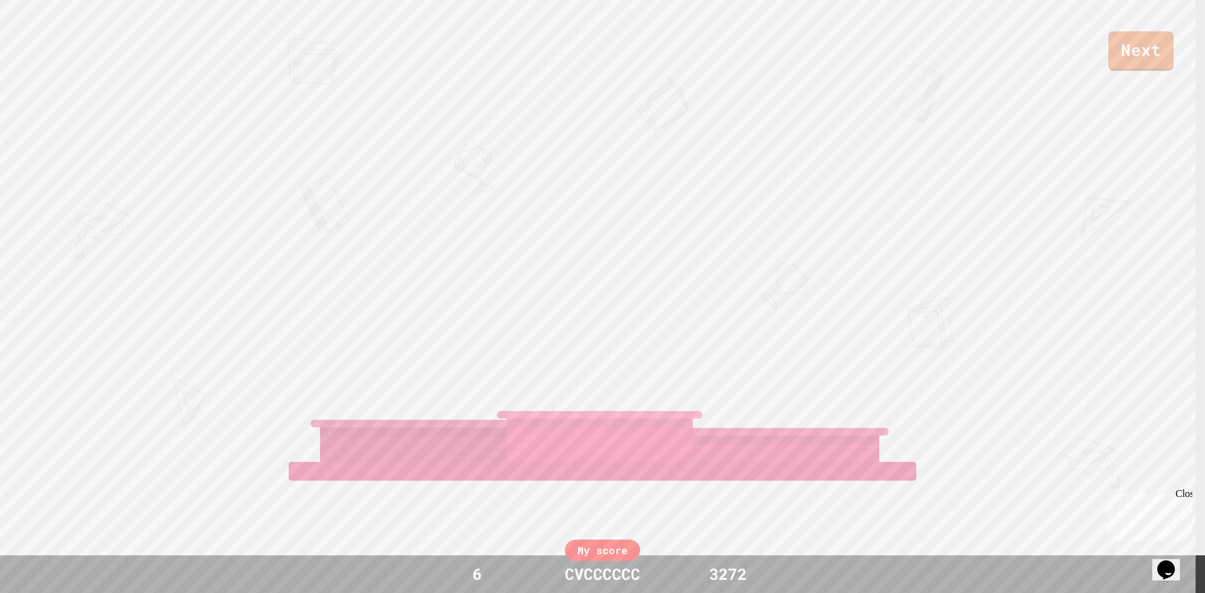
click at [1114, 52] on link "Next" at bounding box center [1140, 51] width 65 height 40
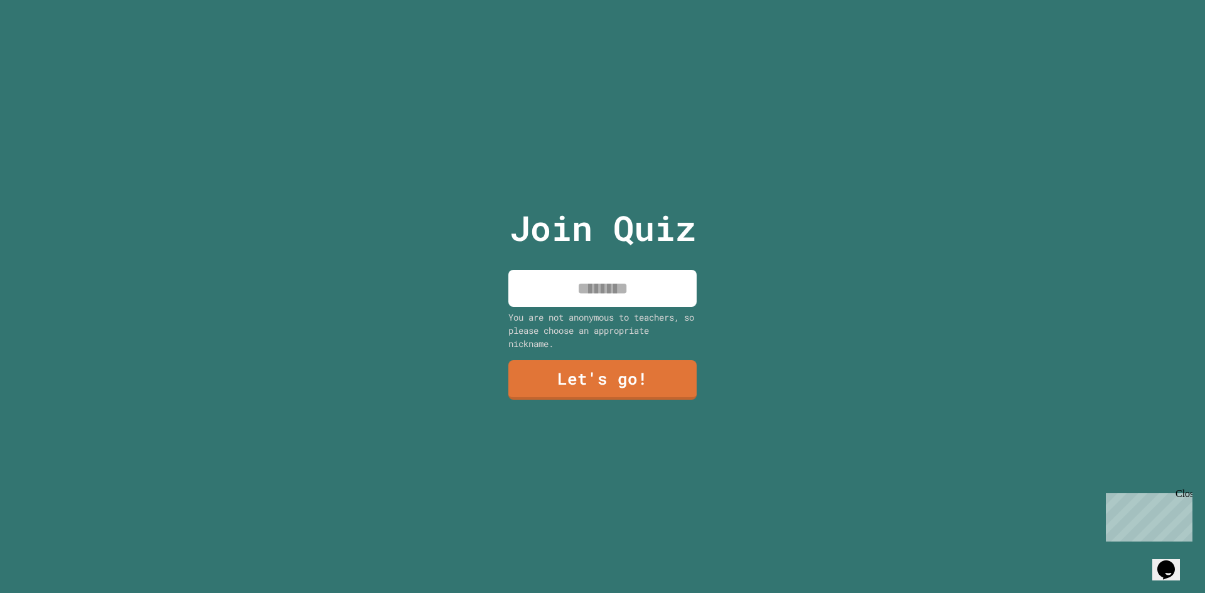
click at [448, 262] on div "Join Quiz You are not anonymous to teachers, so please choose an appropriate ni…" at bounding box center [602, 296] width 1205 height 593
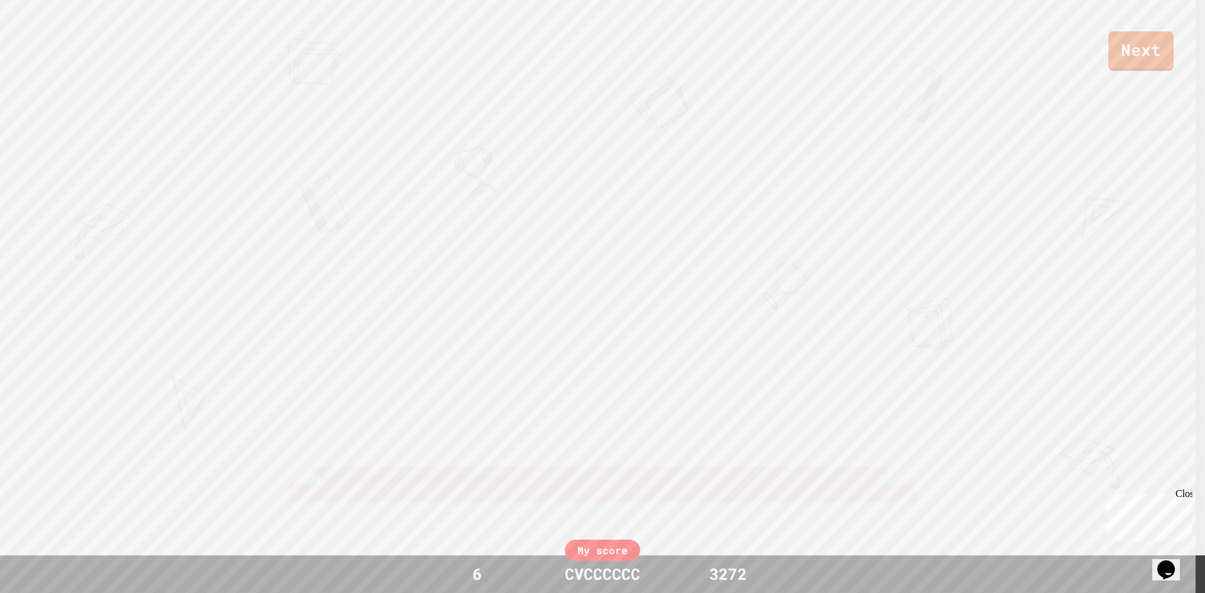
drag, startPoint x: 448, startPoint y: 262, endPoint x: 654, endPoint y: 298, distance: 209.5
click at [511, 250] on div "Next MADDEN THOMAS ZADIE View leaderboard" at bounding box center [602, 296] width 1205 height 593
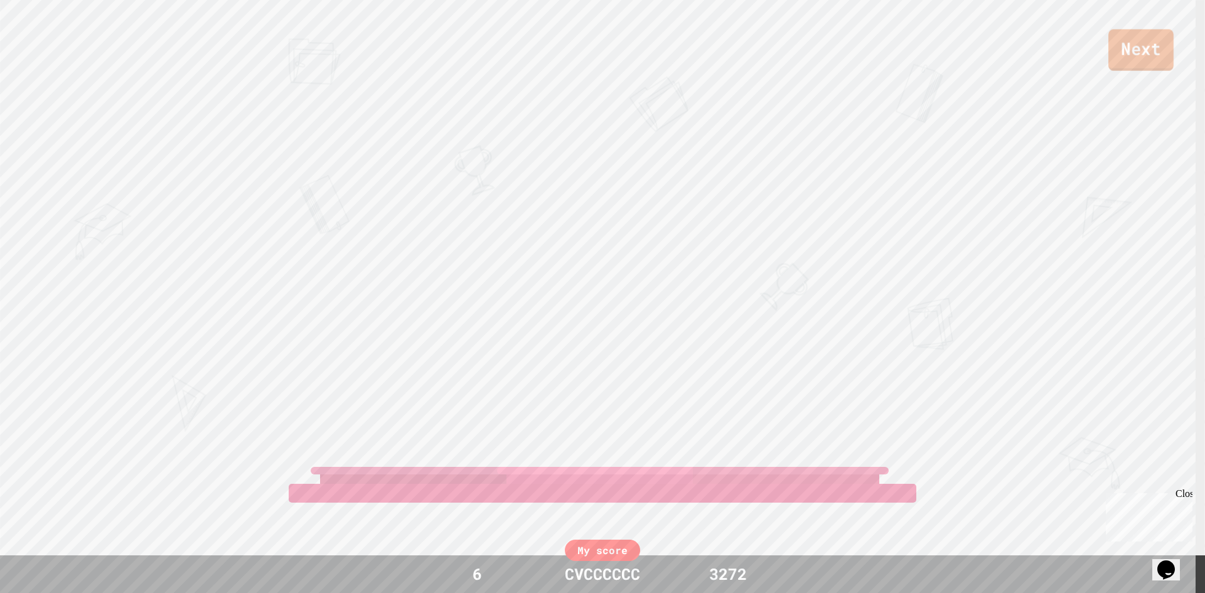
click at [1151, 38] on link "Next" at bounding box center [1140, 49] width 65 height 41
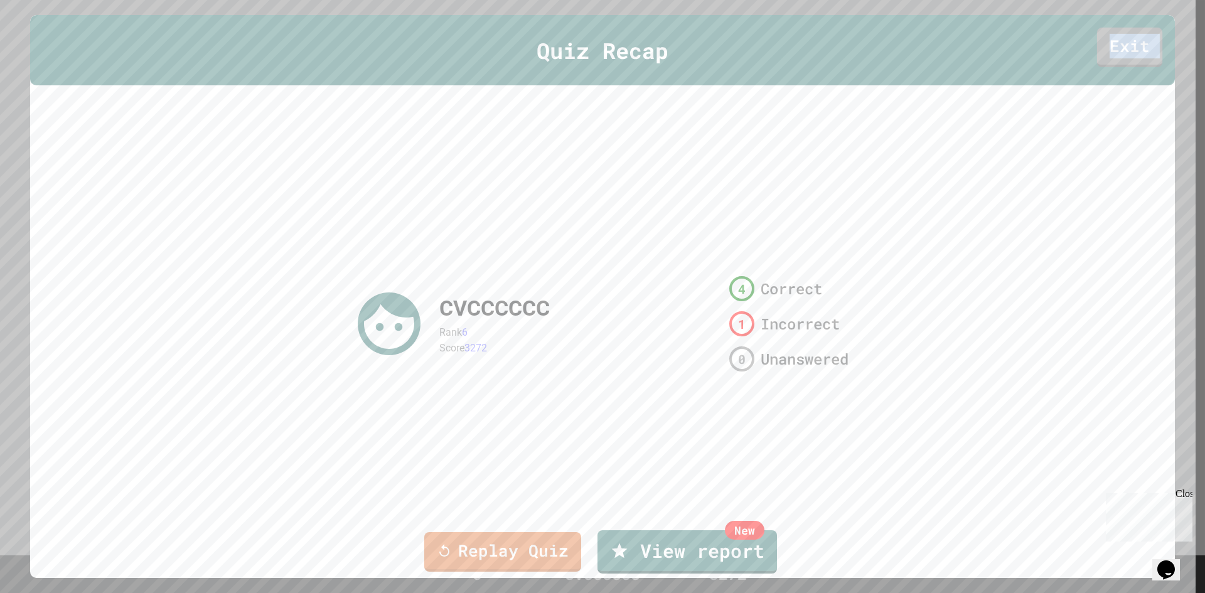
click at [1151, 38] on div "Quiz Recap Exit" at bounding box center [602, 50] width 1145 height 71
click at [1151, 38] on link "Exit" at bounding box center [1129, 46] width 66 height 41
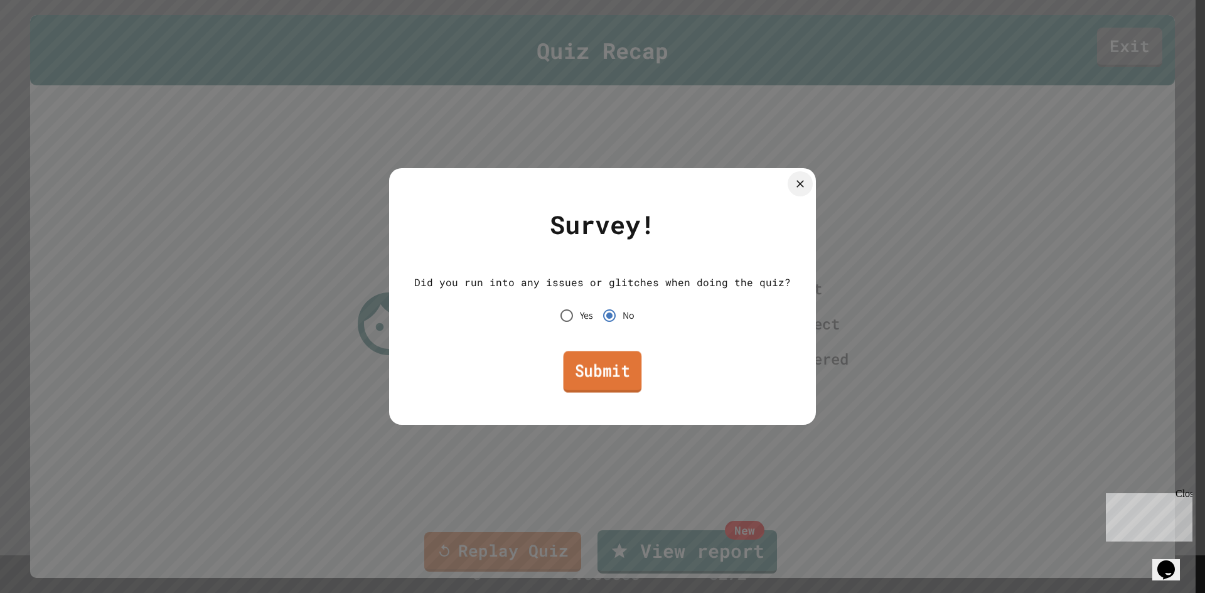
click at [594, 383] on link "Submit" at bounding box center [603, 371] width 78 height 41
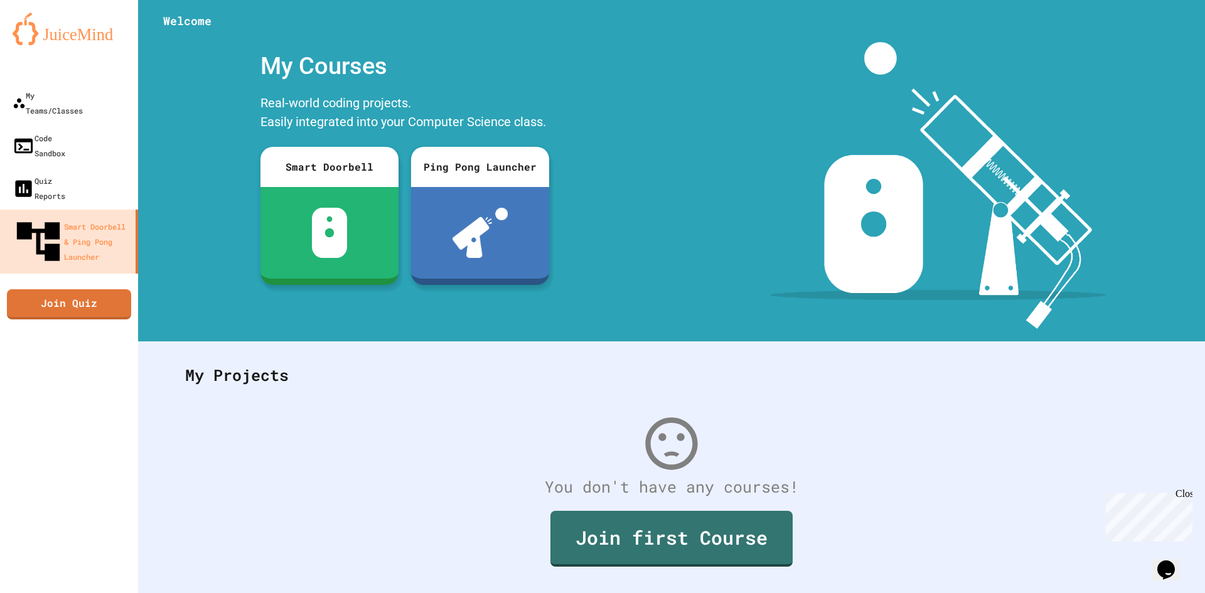
click at [82, 58] on div at bounding box center [69, 68] width 138 height 25
click at [75, 101] on div "My Teams/Classes" at bounding box center [47, 102] width 72 height 31
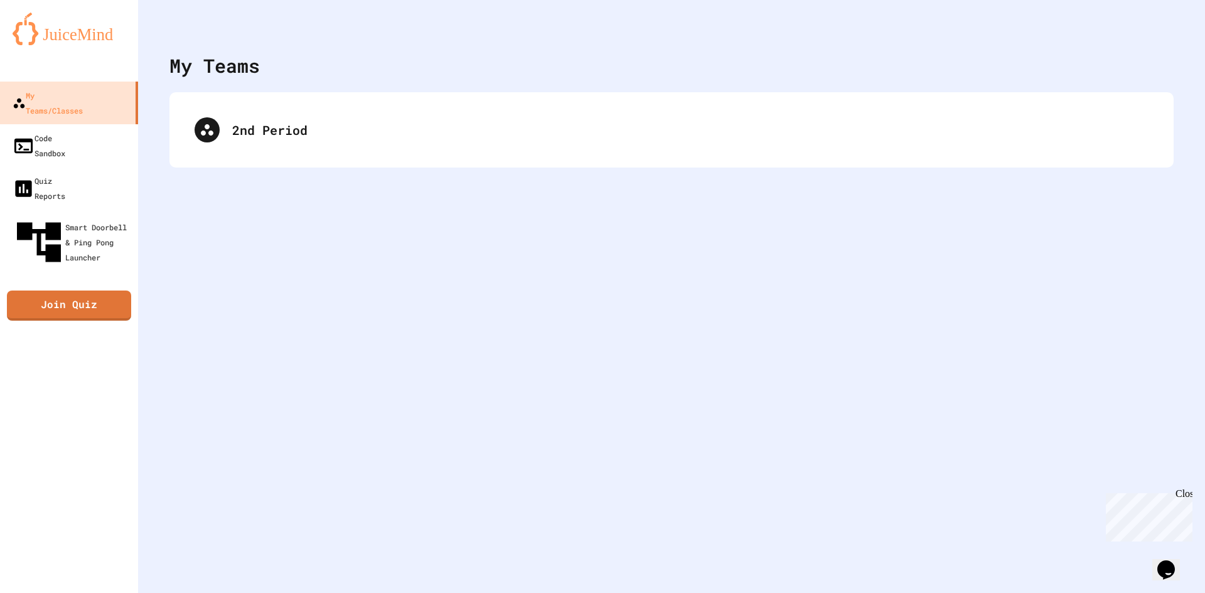
click at [216, 100] on div "2nd Period" at bounding box center [671, 129] width 1004 height 75
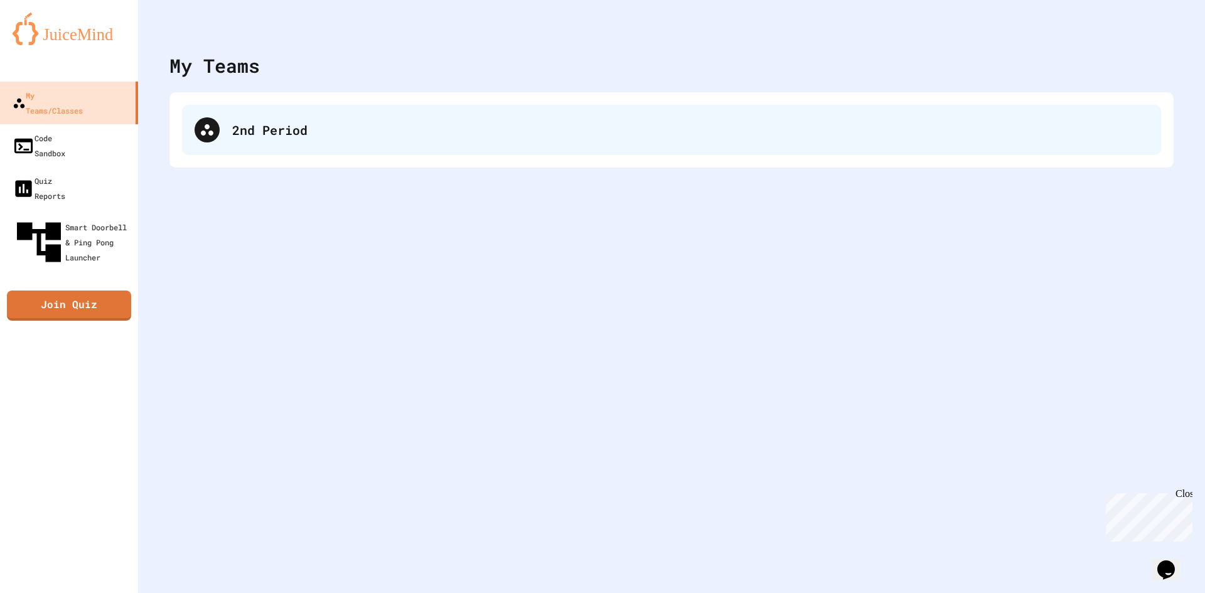
click at [243, 137] on div "2nd Period" at bounding box center [690, 129] width 916 height 19
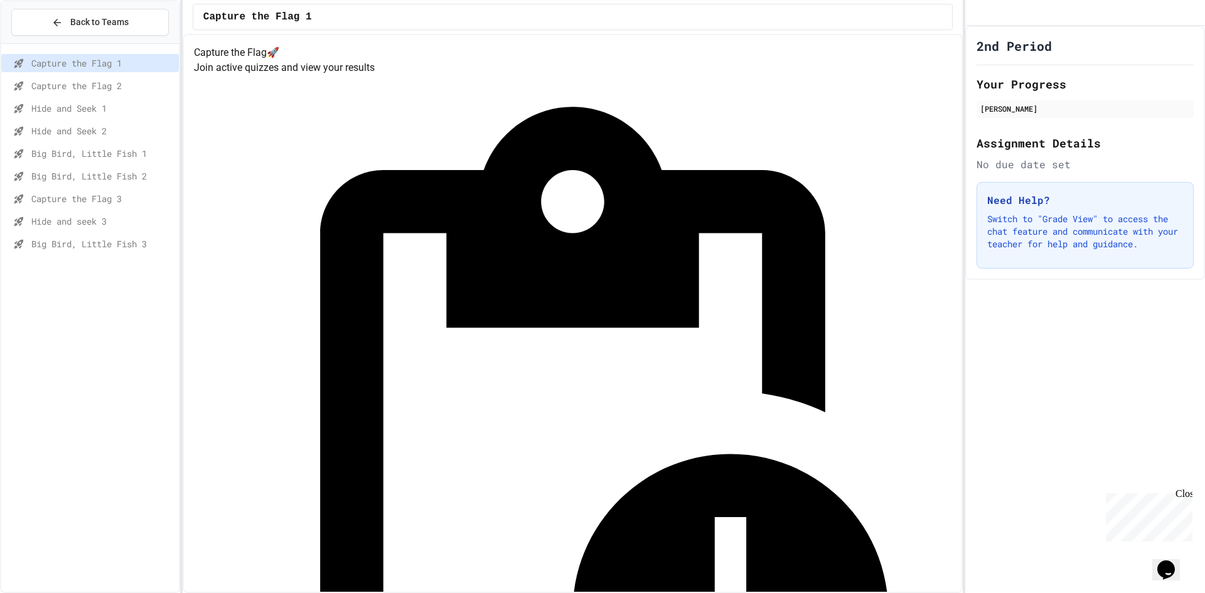
click at [129, 112] on span "Hide and Seek 1" at bounding box center [102, 108] width 142 height 13
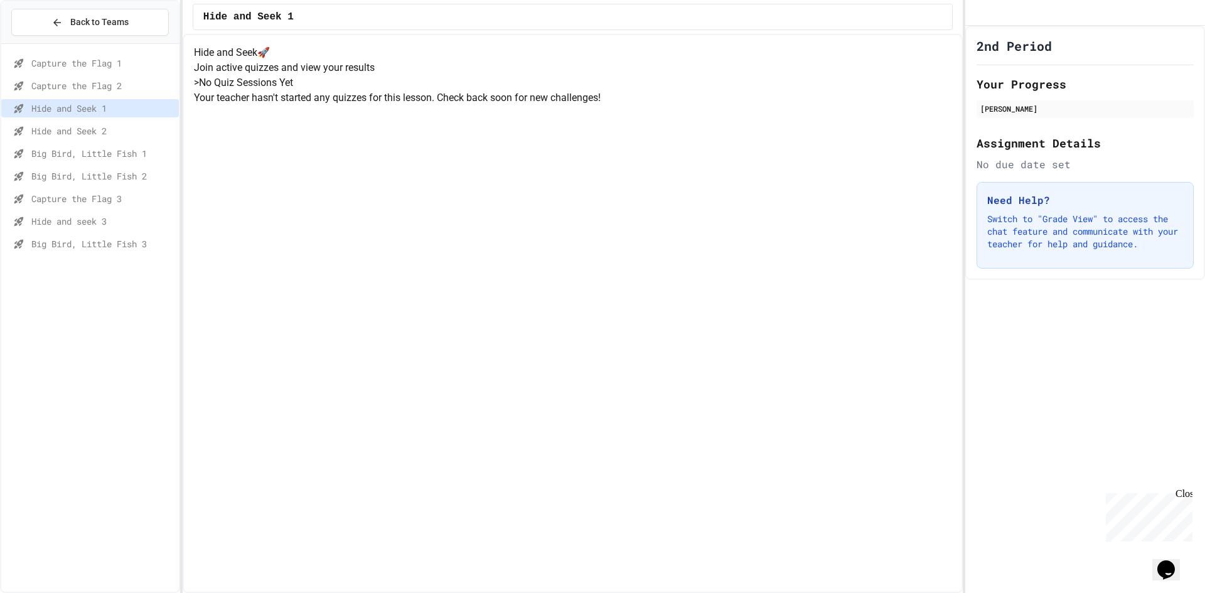
click at [145, 149] on span "Big Bird, Little Fish 1" at bounding box center [102, 153] width 142 height 13
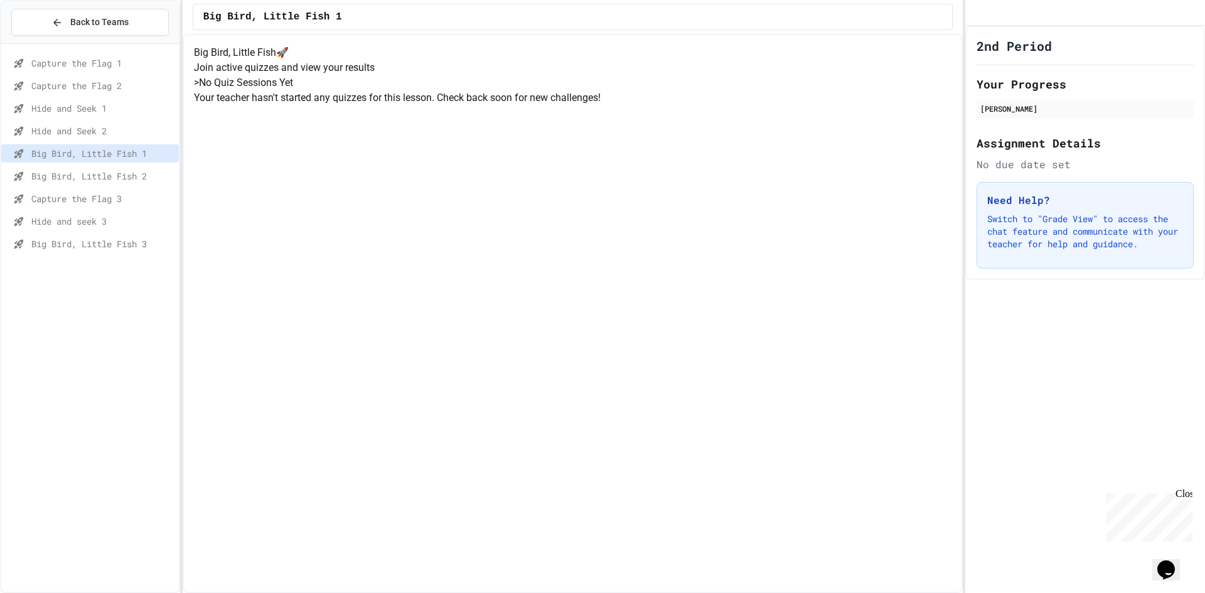
click at [136, 189] on div "Big Bird, Little Fish 2" at bounding box center [90, 178] width 178 height 23
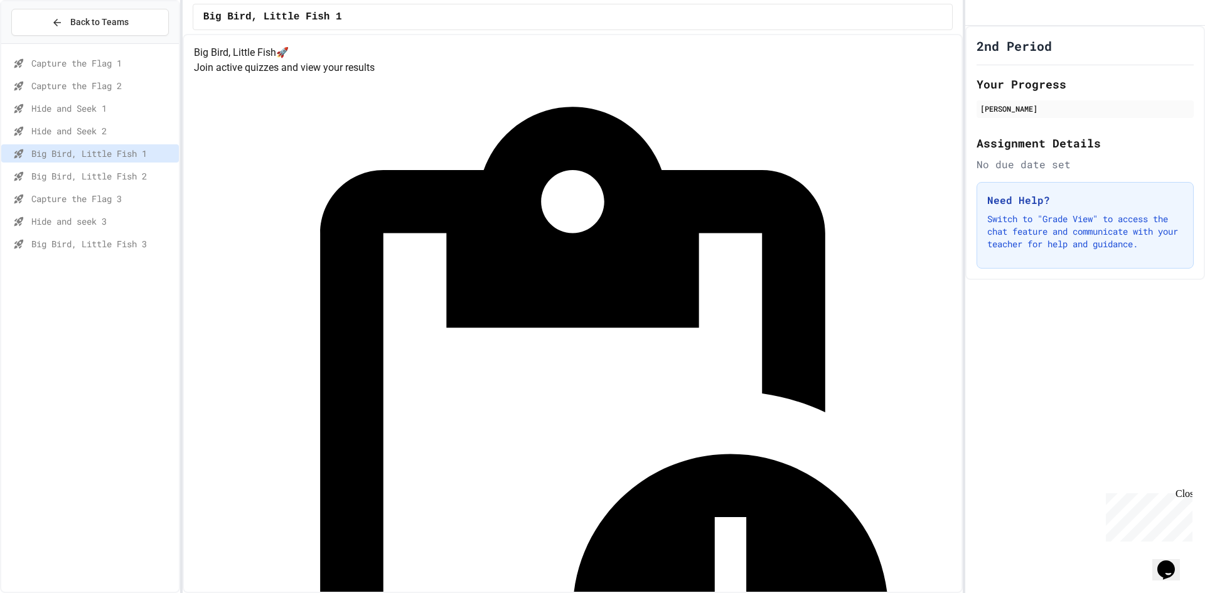
click at [138, 213] on div "Hide and seek 3" at bounding box center [90, 221] width 178 height 18
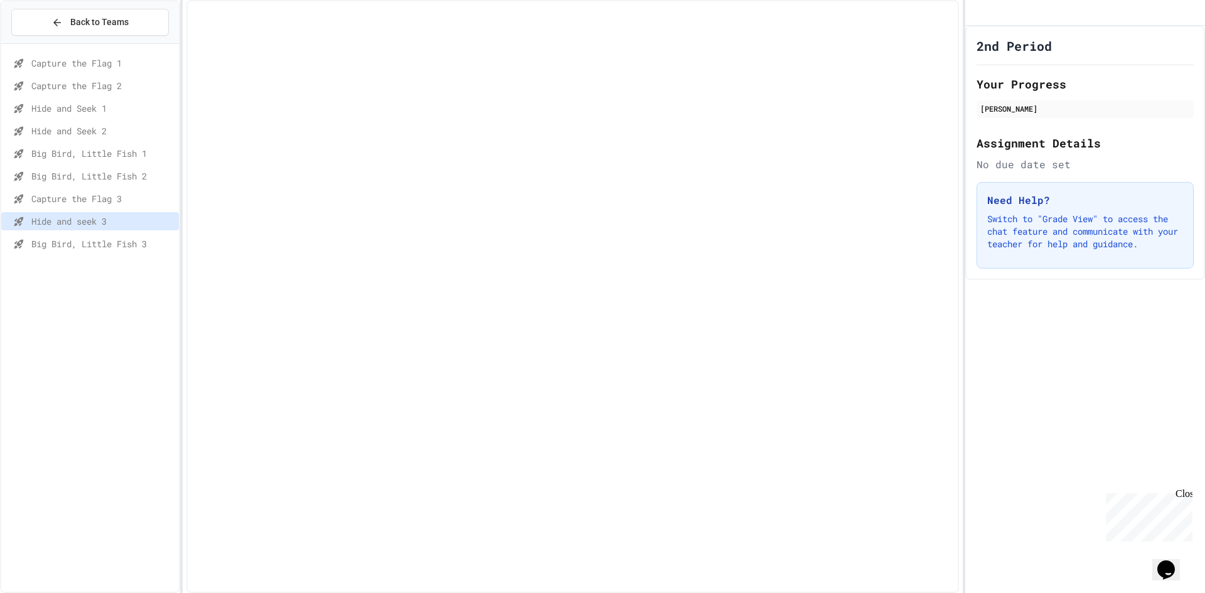
click at [144, 232] on div "Hide and seek 3" at bounding box center [90, 223] width 178 height 23
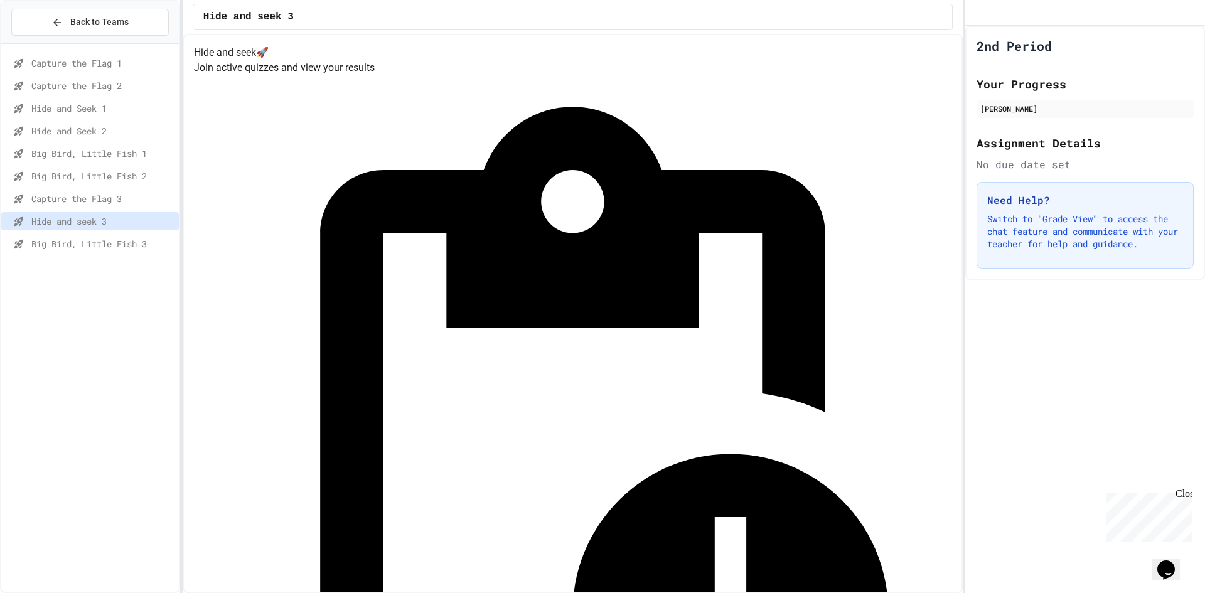
click at [151, 249] on span "Big Bird, Little Fish 3" at bounding box center [102, 243] width 142 height 13
click at [152, 219] on span "Hide and seek 3" at bounding box center [102, 221] width 142 height 13
click at [154, 236] on div "Big Bird, Little Fish 3" at bounding box center [90, 244] width 178 height 18
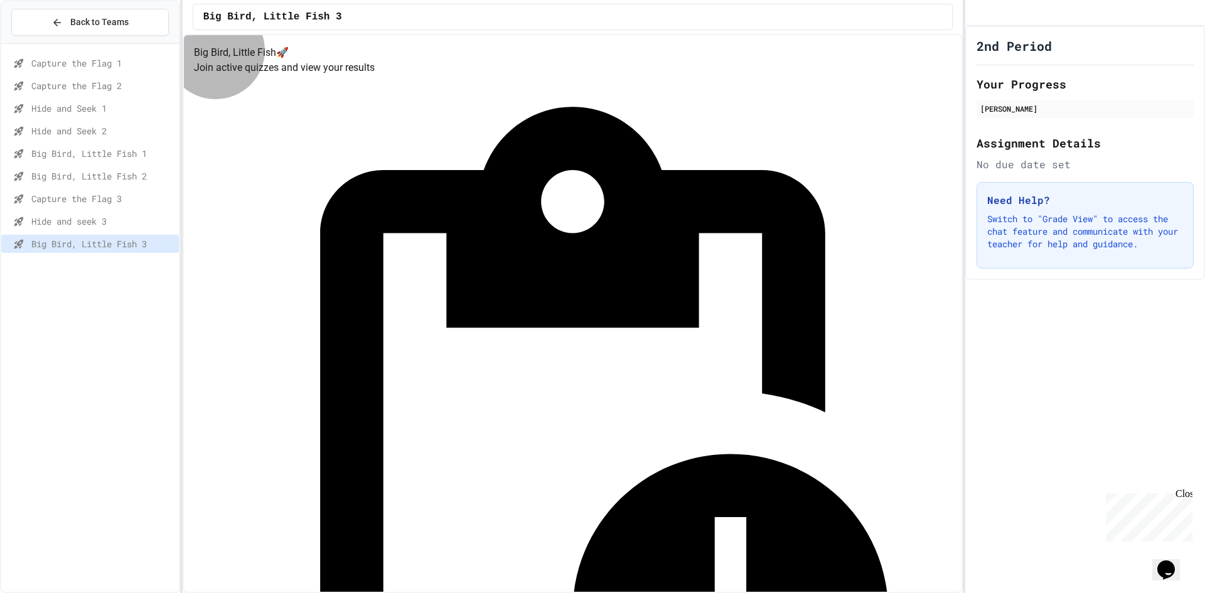
click at [53, 196] on span "Capture the Flag 3" at bounding box center [102, 198] width 142 height 13
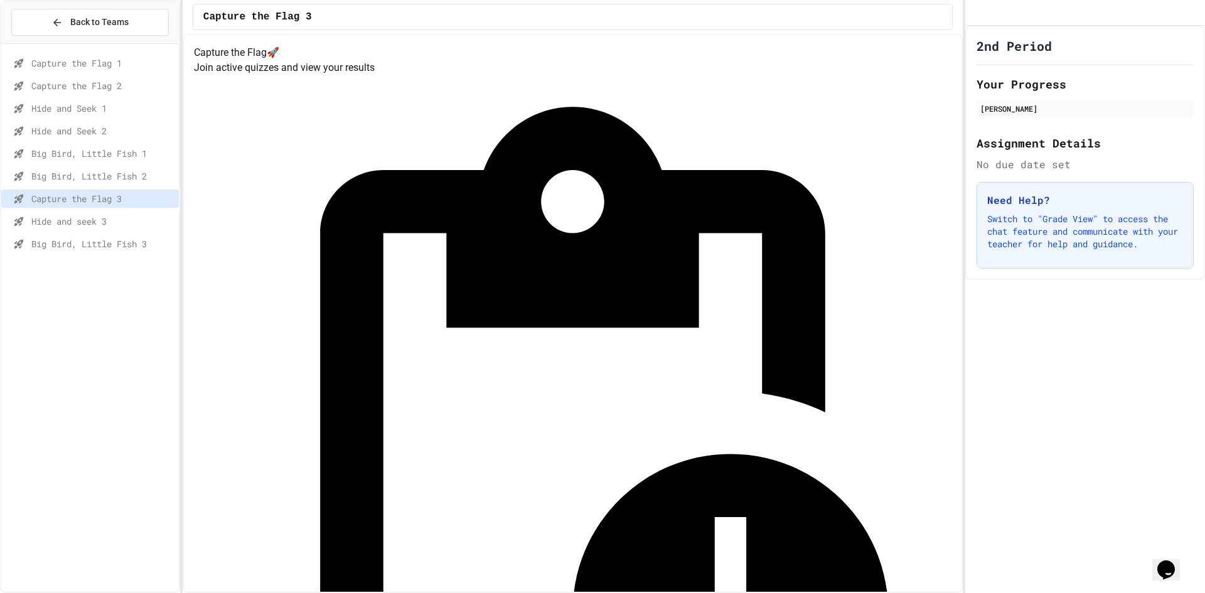
click at [57, 212] on div "Hide and seek 3" at bounding box center [90, 221] width 178 height 18
click at [137, 186] on div "Big Bird, Little Fish 2" at bounding box center [90, 178] width 178 height 23
click at [135, 197] on span "Capture the Flag 3" at bounding box center [102, 198] width 142 height 13
click at [132, 230] on div "Hide and seek 3" at bounding box center [90, 223] width 178 height 23
click at [123, 222] on span "Hide and seek 3" at bounding box center [102, 221] width 142 height 13
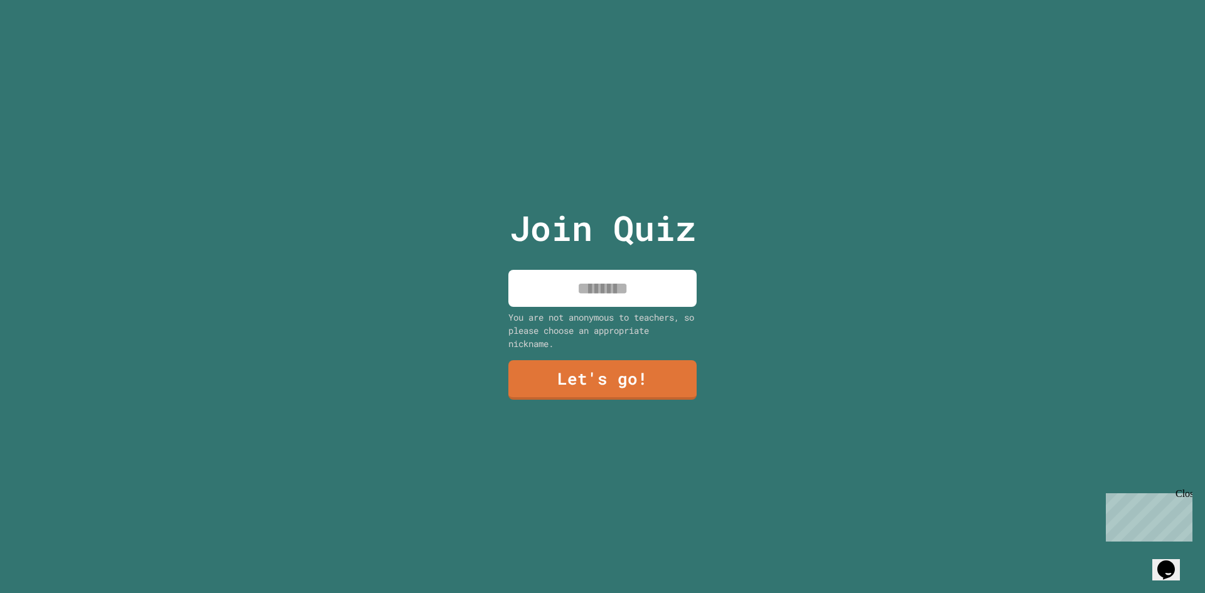
drag, startPoint x: 638, startPoint y: 316, endPoint x: 638, endPoint y: 297, distance: 18.8
click at [638, 311] on div "You are not anonymous to teachers, so please choose an appropriate nickname." at bounding box center [602, 331] width 188 height 40
click at [638, 297] on input at bounding box center [602, 288] width 188 height 37
click at [595, 365] on link "Let's go!" at bounding box center [603, 378] width 186 height 41
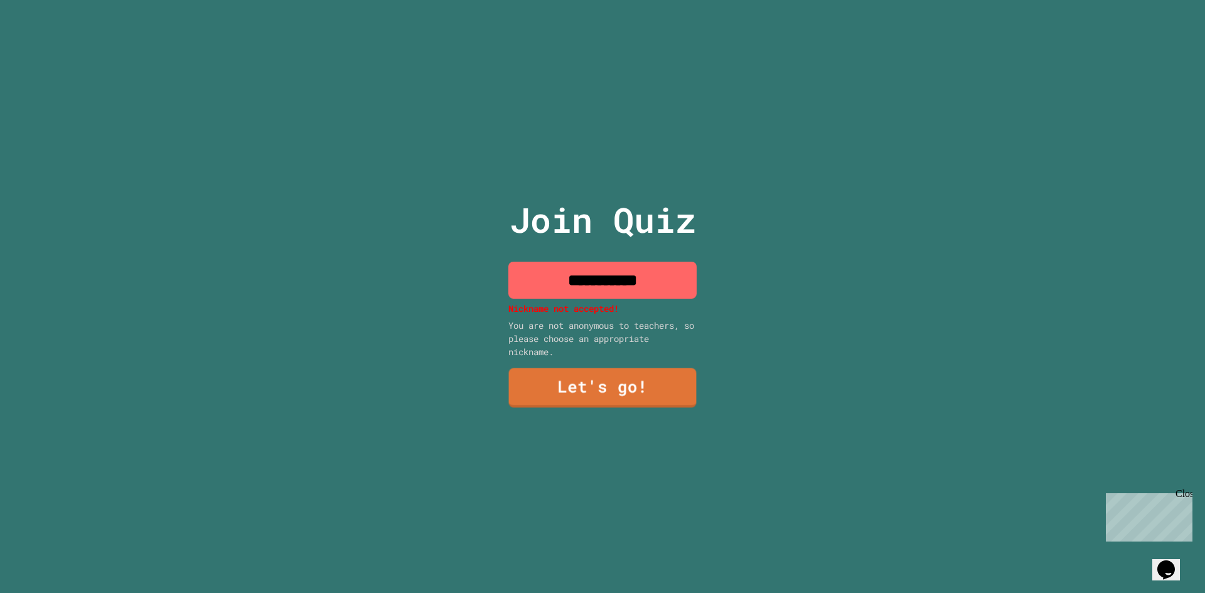
click at [612, 288] on input "**********" at bounding box center [602, 280] width 188 height 37
click at [612, 285] on input "**********" at bounding box center [602, 280] width 188 height 37
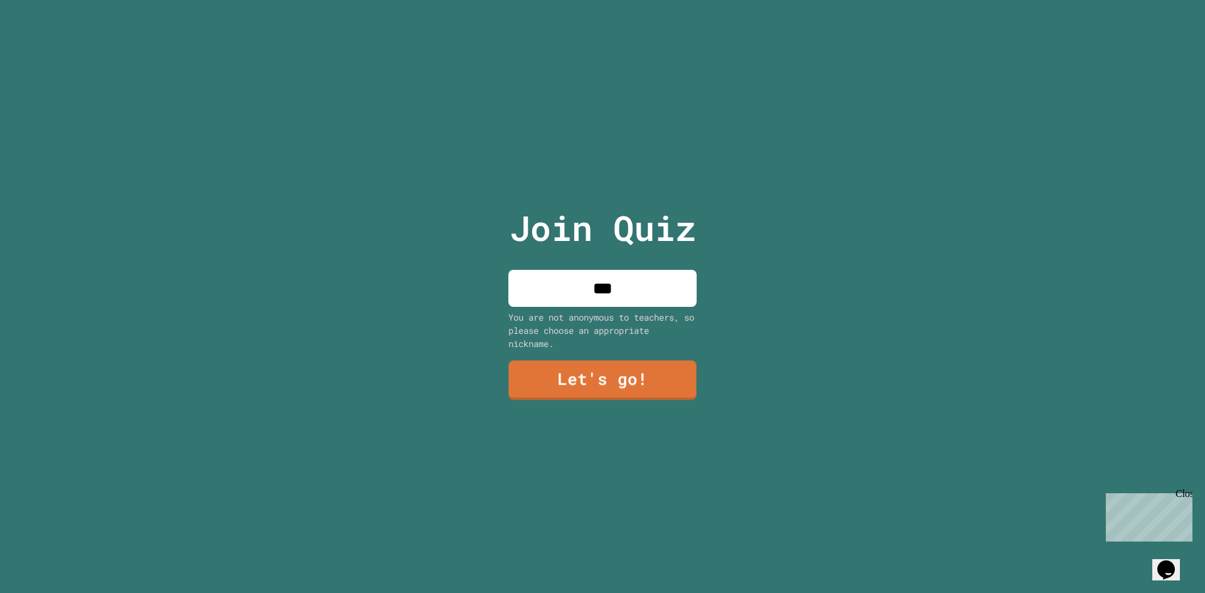
type input "***"
click at [670, 410] on div "Join Quiz *** You are not anonymous to teachers, so please choose an appropriat…" at bounding box center [602, 296] width 211 height 593
click at [661, 384] on link "Let's go!" at bounding box center [602, 378] width 174 height 41
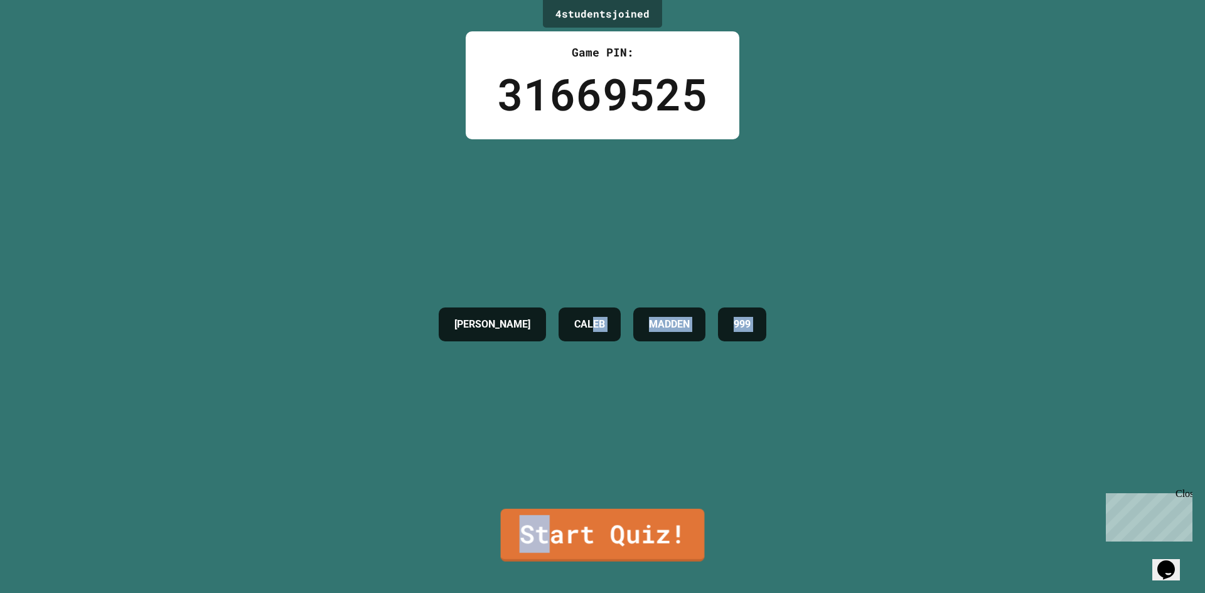
click at [551, 501] on div "4 student s joined Game PIN: 31669525 [PERSON_NAME] 999 Start Quiz!" at bounding box center [602, 296] width 1205 height 593
click at [552, 506] on link "Start Quiz!" at bounding box center [602, 533] width 205 height 55
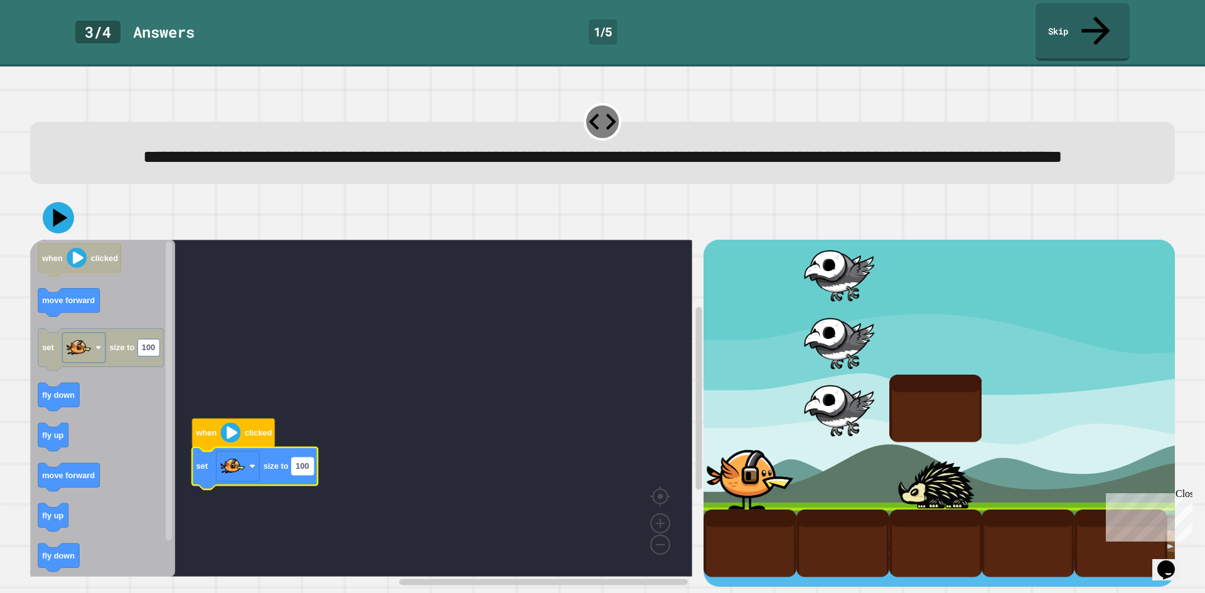
click at [306, 471] on text "100" at bounding box center [302, 466] width 13 height 9
click at [306, 471] on input "***" at bounding box center [303, 468] width 22 height 17
type input "*******"
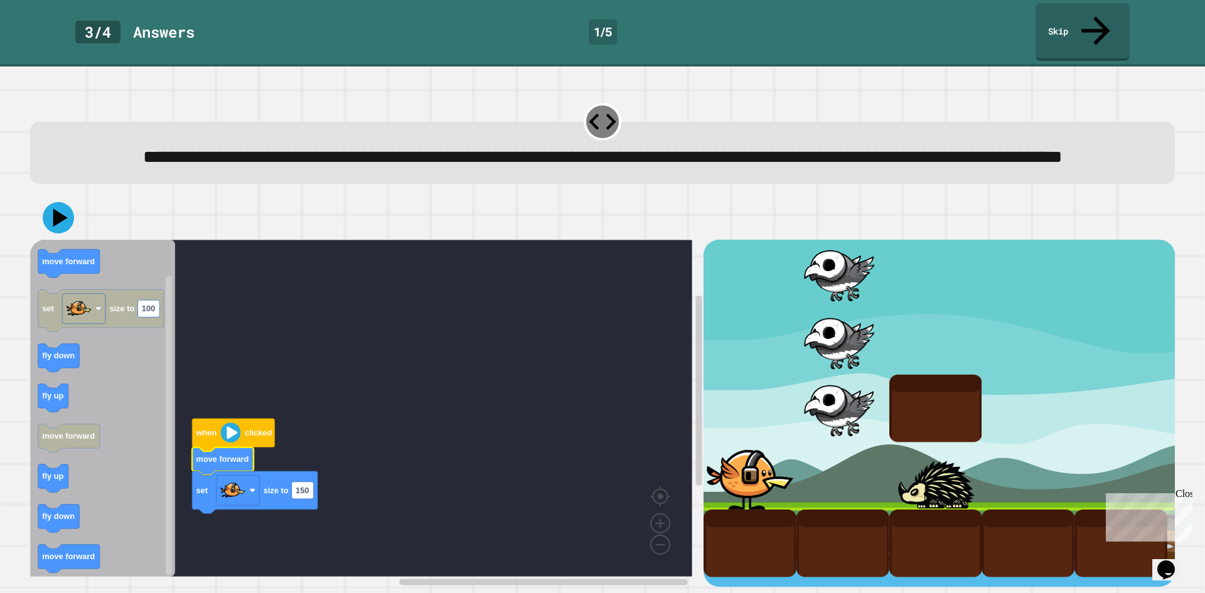
click at [1184, 497] on div "Close" at bounding box center [1183, 496] width 16 height 16
click at [65, 221] on icon at bounding box center [60, 218] width 16 height 21
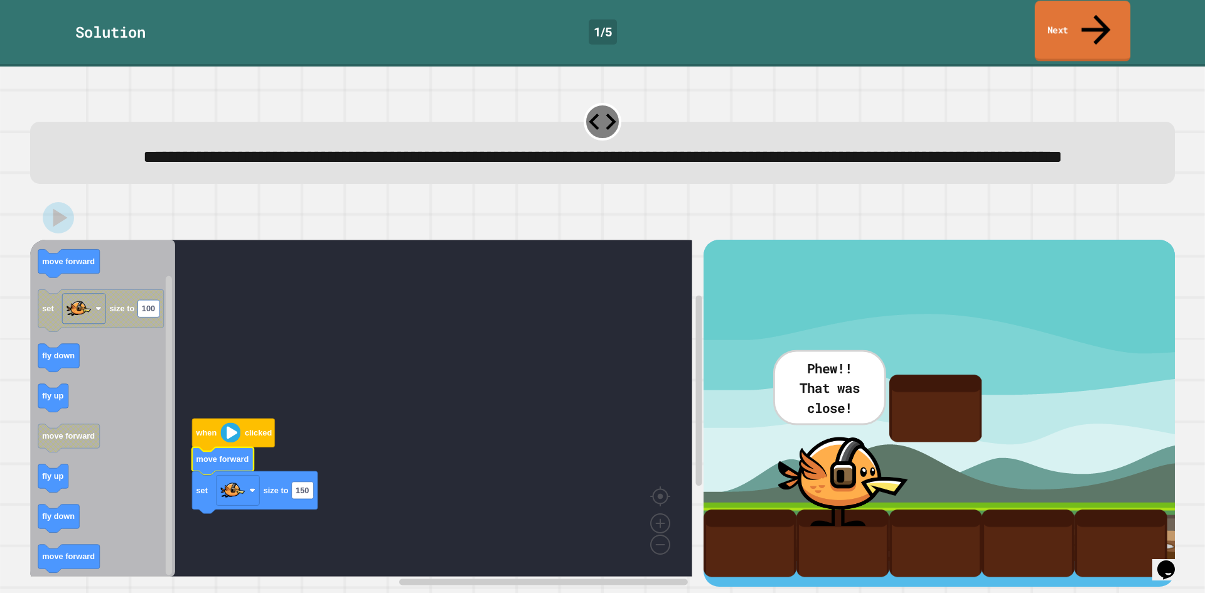
click at [1054, 13] on link "Next" at bounding box center [1082, 31] width 95 height 61
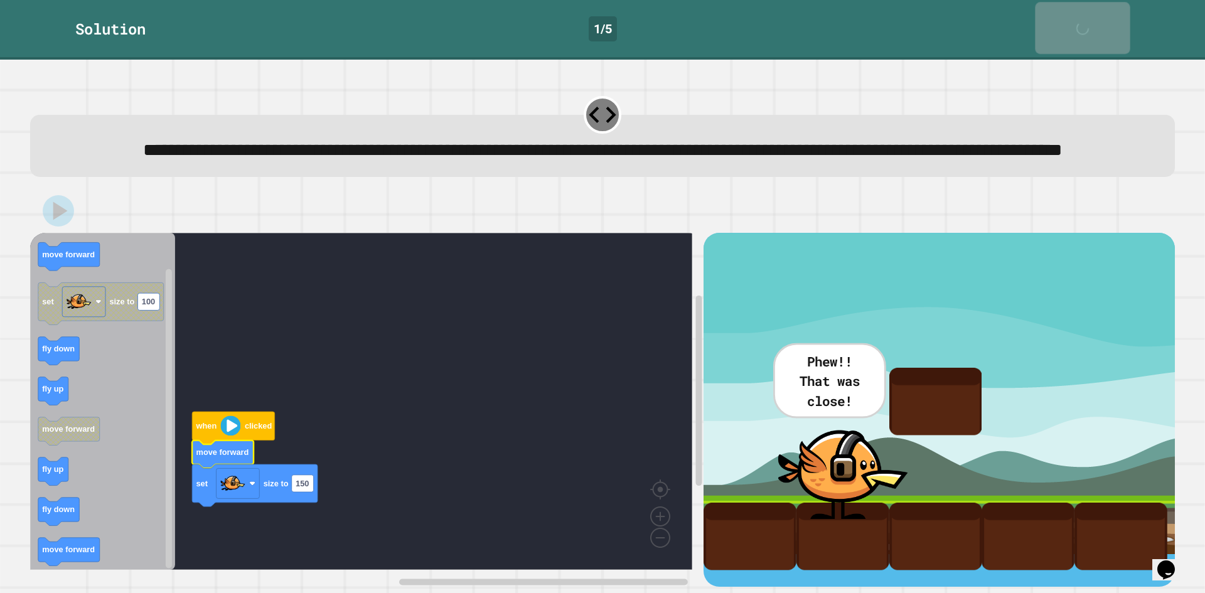
click at [1054, 13] on link "Next" at bounding box center [1082, 28] width 95 height 52
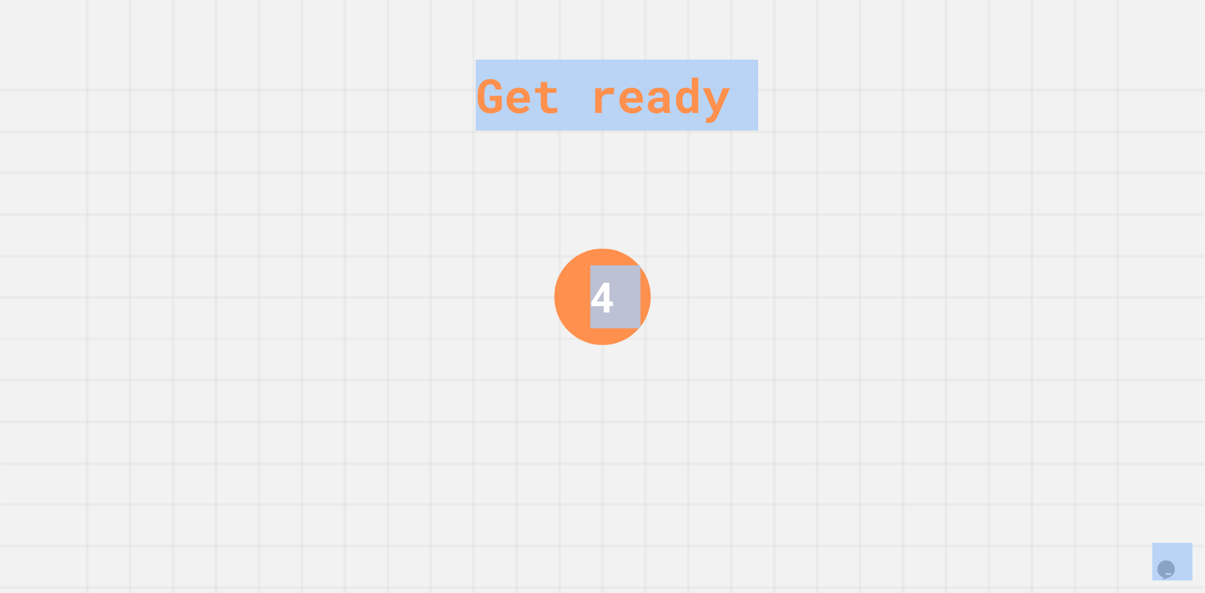
click at [1054, 13] on div "Get ready 4" at bounding box center [602, 296] width 1205 height 593
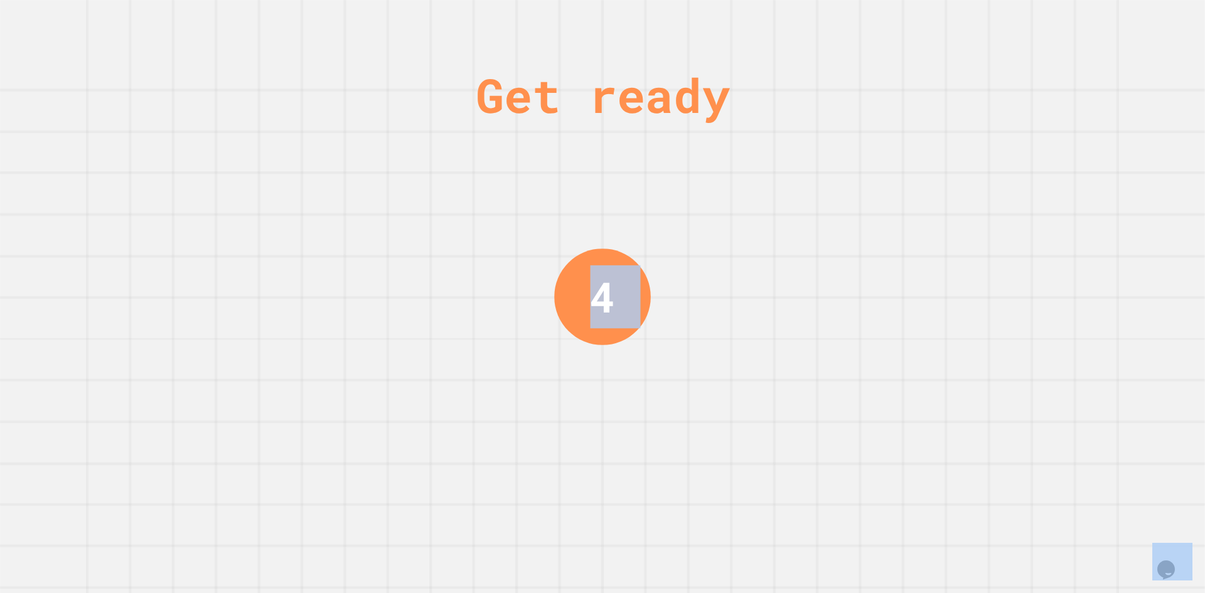
click at [1054, 13] on div "Get ready 4" at bounding box center [602, 296] width 1205 height 593
click at [910, 136] on div "Get ready 3" at bounding box center [602, 296] width 1205 height 593
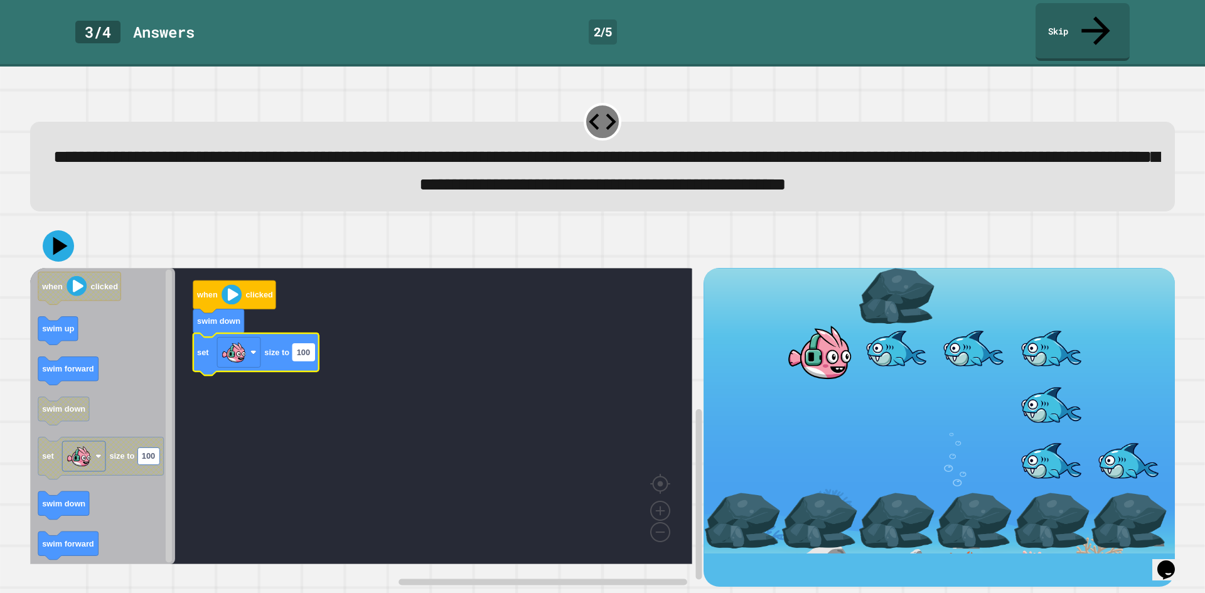
click at [295, 360] on rect "Blockly Workspace" at bounding box center [303, 351] width 22 height 17
click at [298, 361] on input "***" at bounding box center [303, 356] width 22 height 17
type input "***"
drag, startPoint x: 50, startPoint y: 273, endPoint x: 52, endPoint y: 257, distance: 16.4
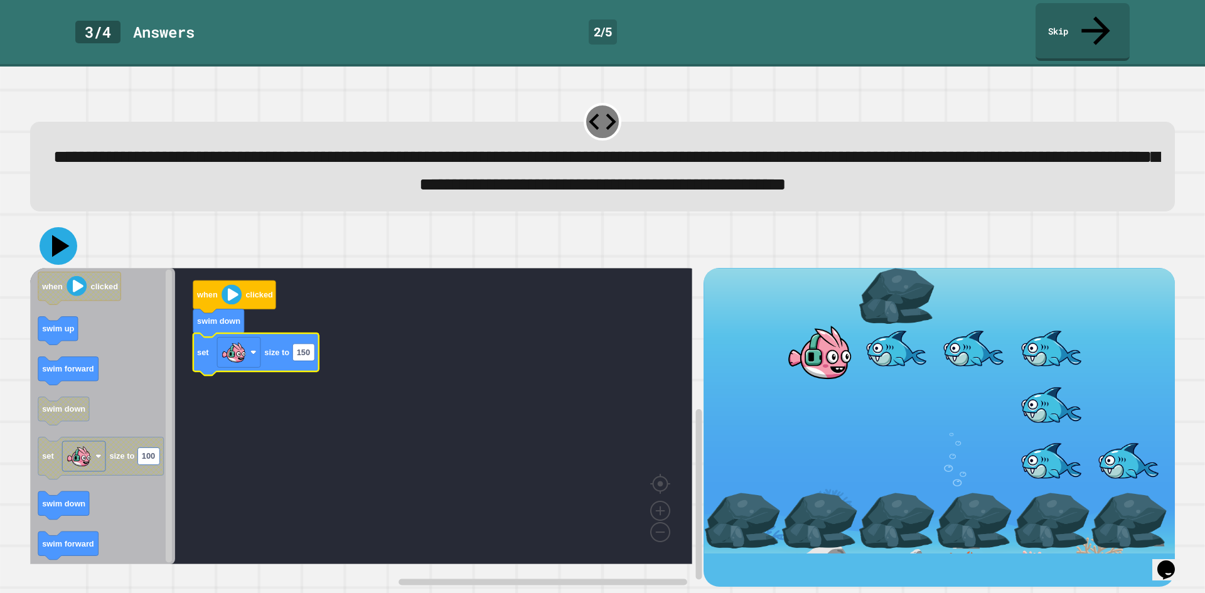
click at [51, 259] on icon at bounding box center [59, 246] width 38 height 38
click at [64, 233] on div at bounding box center [602, 246] width 1145 height 44
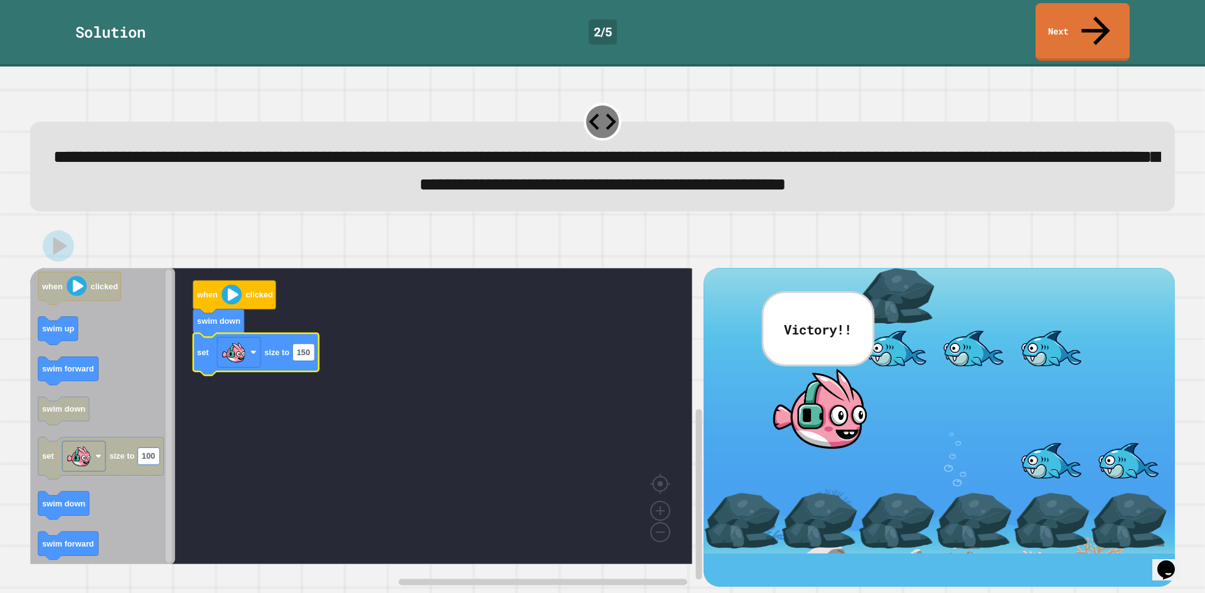
click at [411, 388] on div "**********" at bounding box center [602, 330] width 1205 height 526
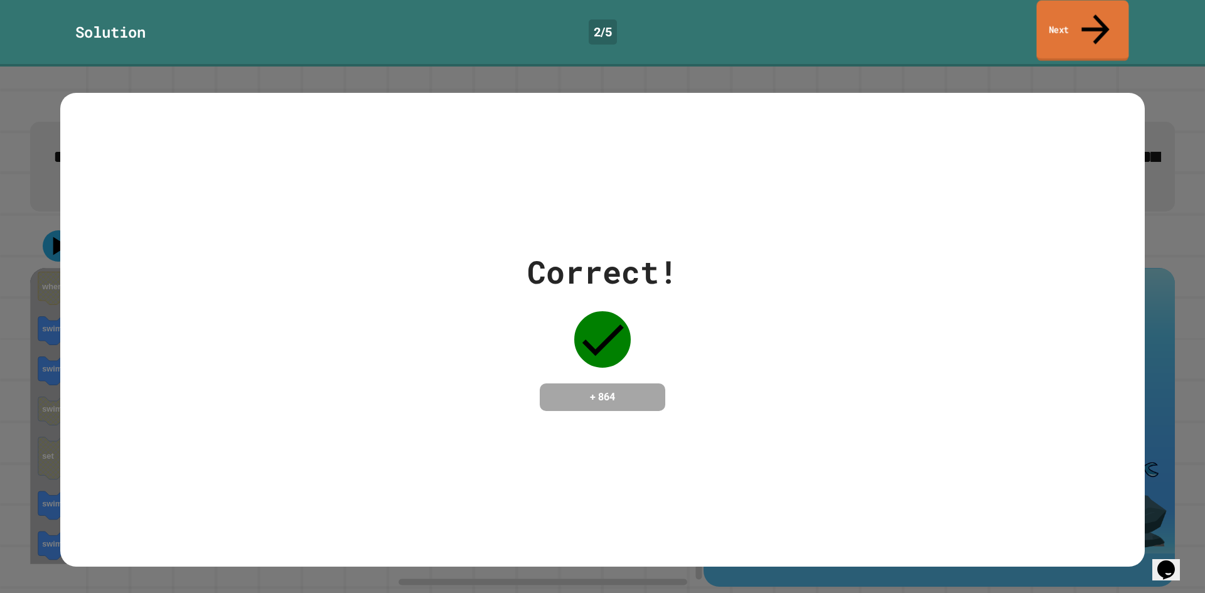
click at [1106, 8] on link "Next" at bounding box center [1083, 31] width 92 height 61
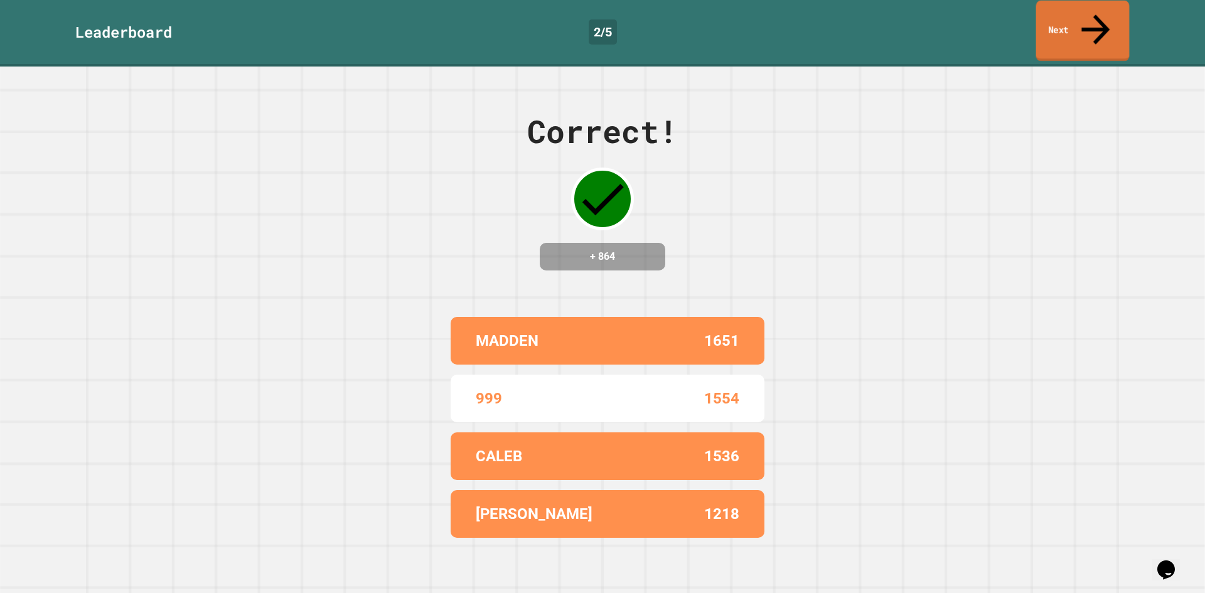
click at [1109, 8] on link "Next" at bounding box center [1082, 31] width 93 height 61
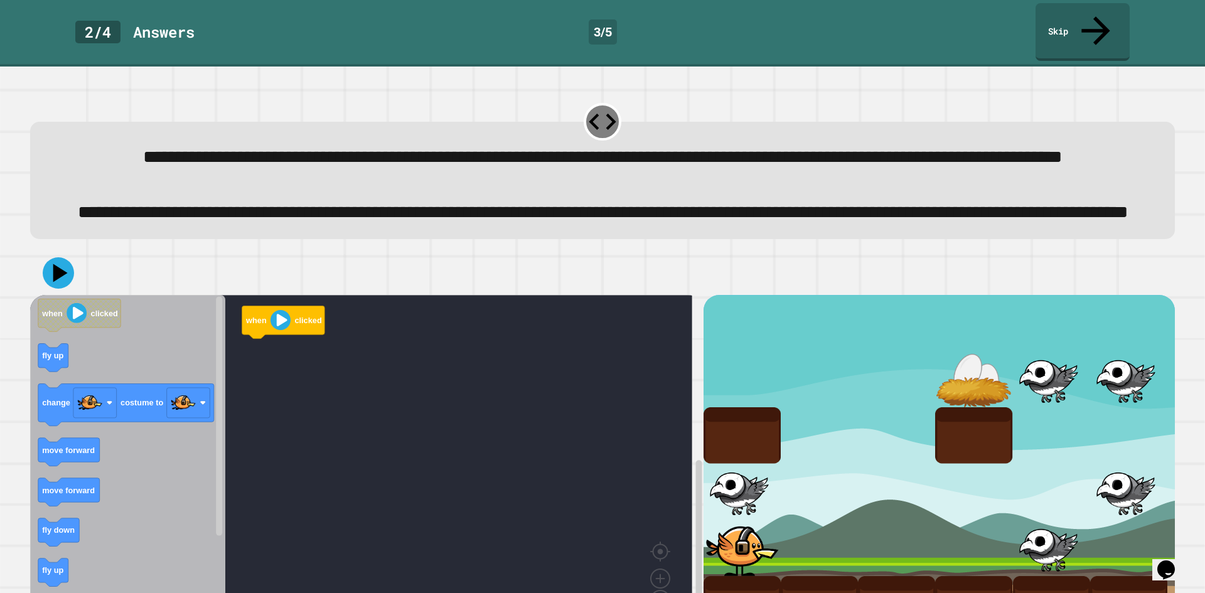
scroll to position [99, 0]
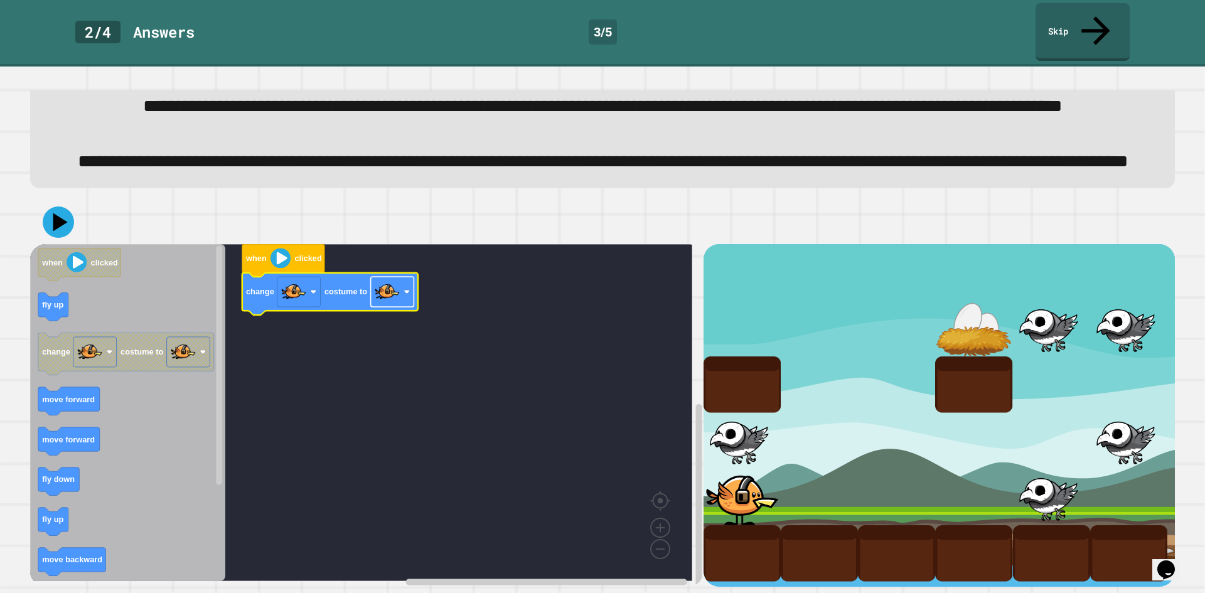
click at [392, 280] on image "Blockly Workspace" at bounding box center [387, 291] width 25 height 25
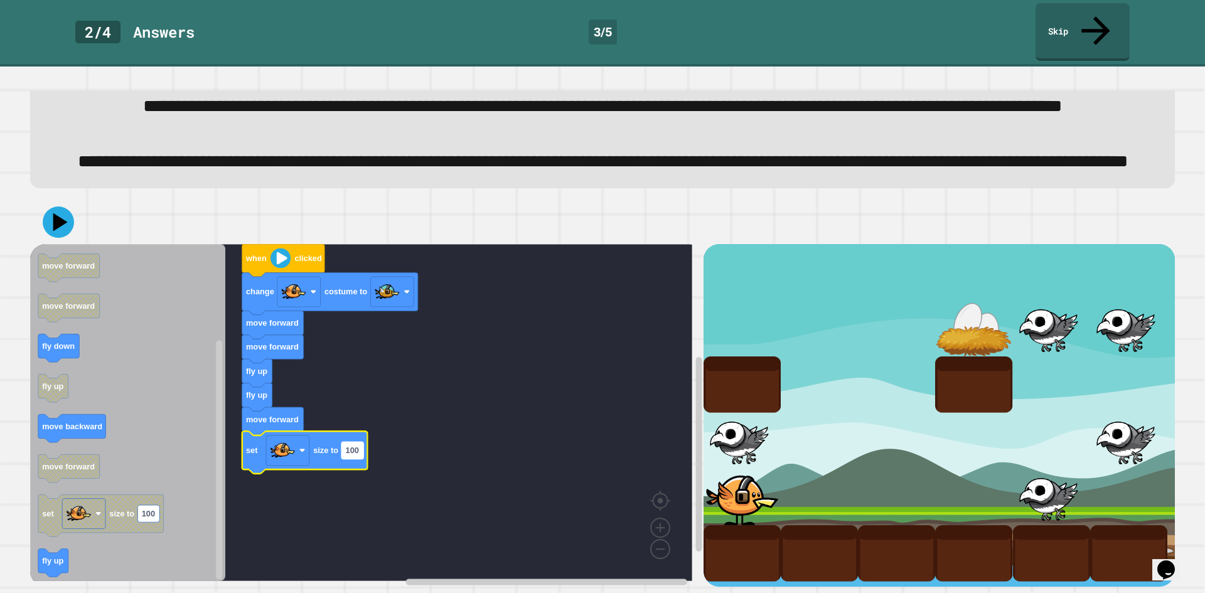
click at [355, 446] on text "100" at bounding box center [352, 450] width 13 height 9
click at [358, 439] on input "**" at bounding box center [350, 437] width 18 height 17
type input "*"
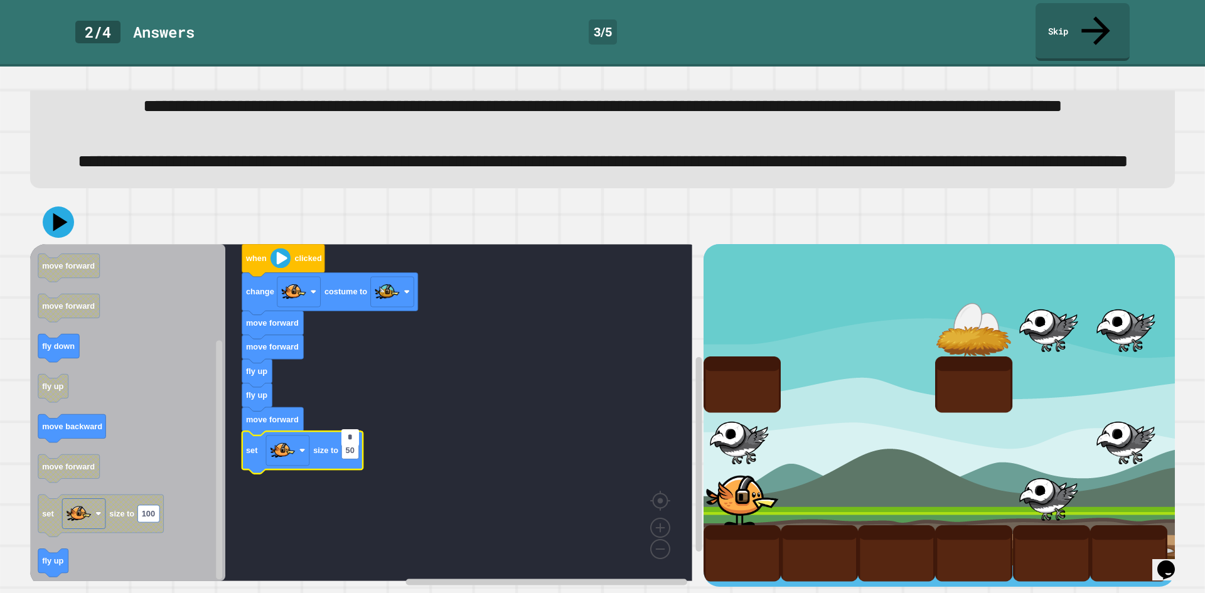
click at [506, 391] on rect "Blockly Workspace" at bounding box center [361, 412] width 662 height 337
click at [55, 216] on icon at bounding box center [60, 222] width 15 height 19
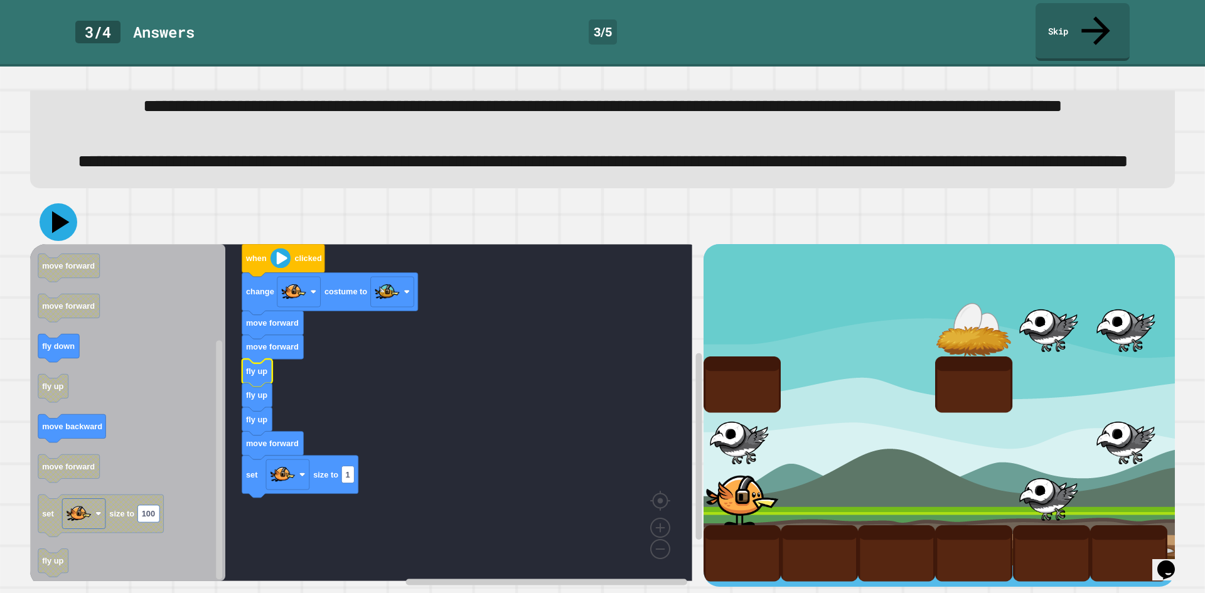
drag, startPoint x: 60, startPoint y: 208, endPoint x: 50, endPoint y: 210, distance: 9.6
click at [52, 208] on icon at bounding box center [59, 222] width 38 height 38
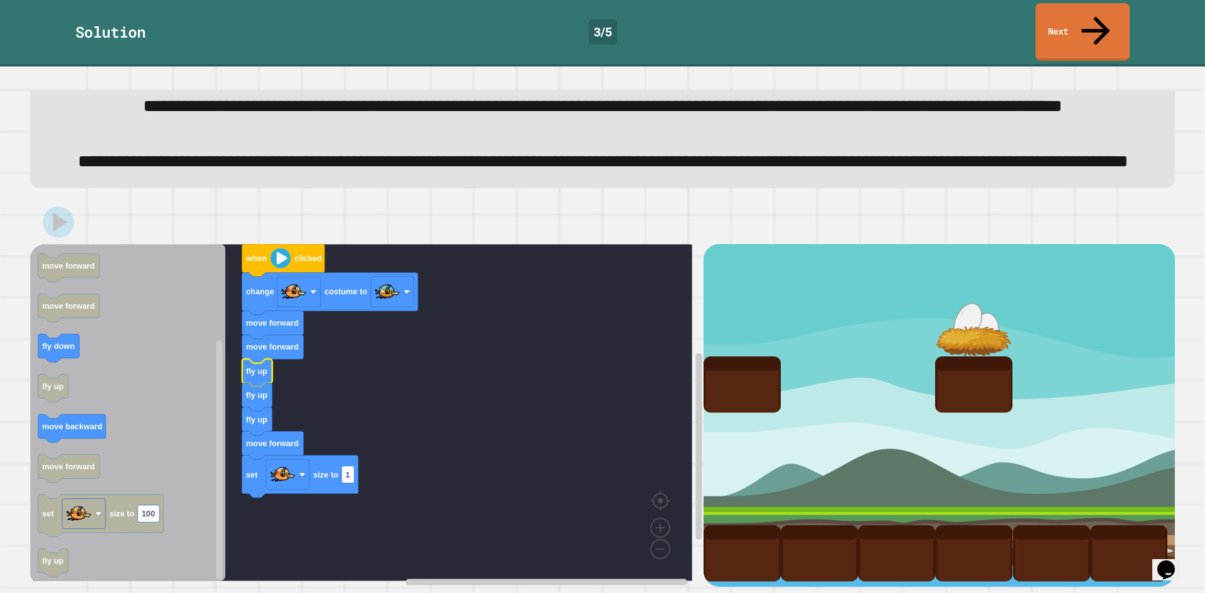
drag, startPoint x: 1022, startPoint y: 4, endPoint x: 1038, endPoint y: 3, distance: 16.4
click at [1035, 3] on div "Solution 3 / 5 Next" at bounding box center [602, 32] width 1205 height 58
drag, startPoint x: 1038, startPoint y: 3, endPoint x: 1045, endPoint y: 5, distance: 7.9
click at [1040, 3] on div "Solution 3 / 5 Next" at bounding box center [602, 33] width 1205 height 67
click at [1045, 6] on link "Next" at bounding box center [1082, 30] width 87 height 61
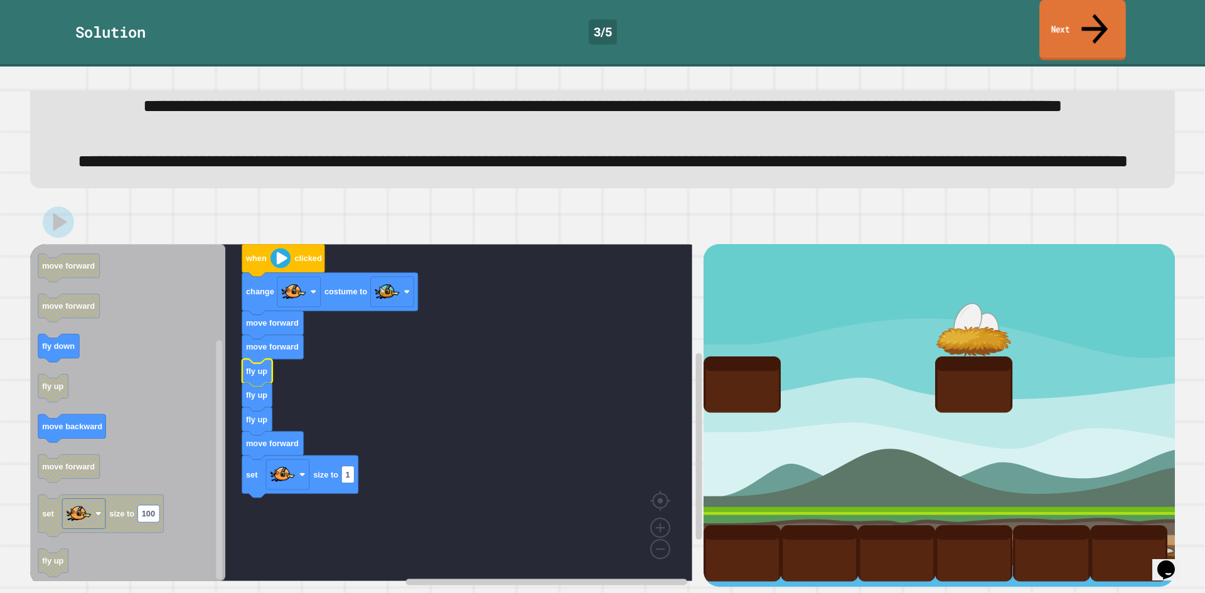
scroll to position [98, 0]
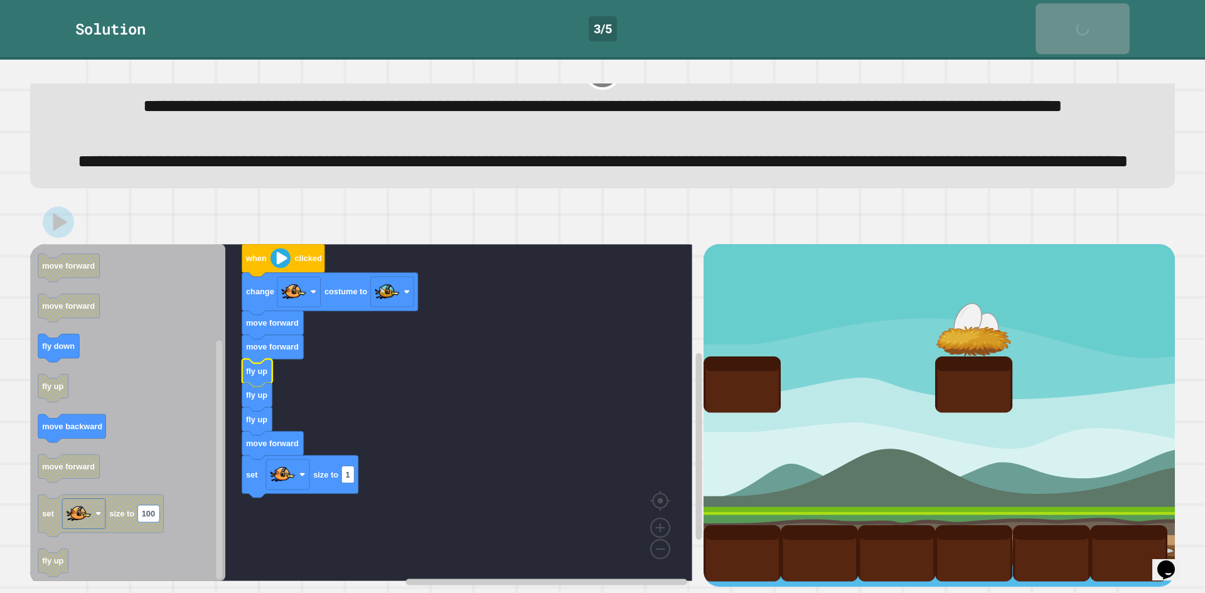
click at [1045, 7] on link "Next" at bounding box center [1082, 28] width 94 height 51
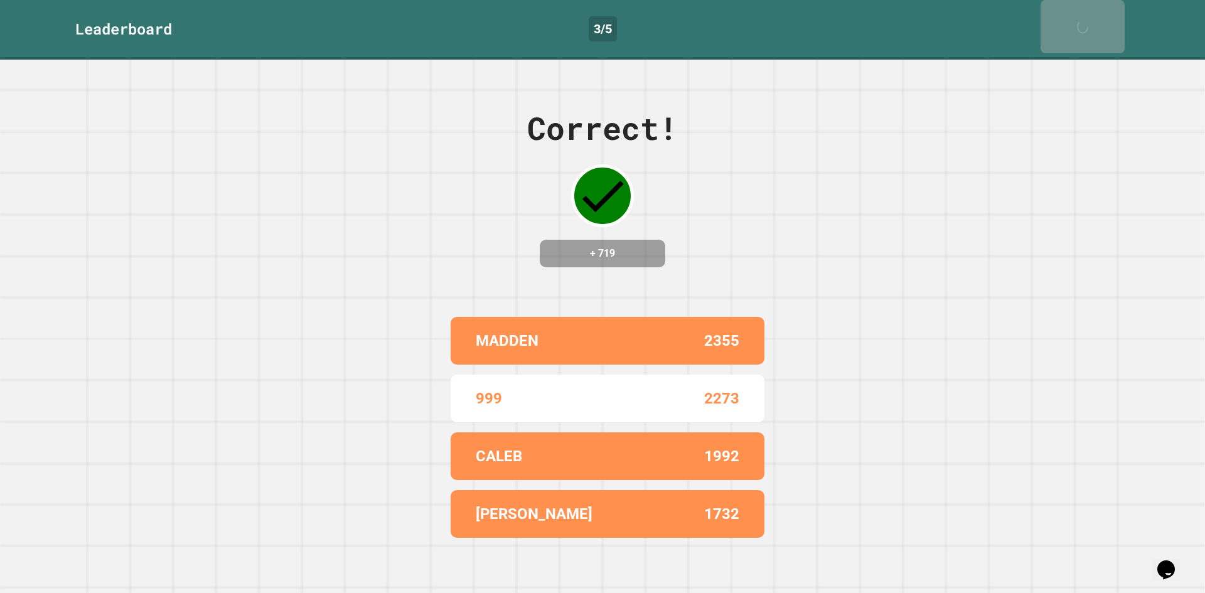
click at [1045, 8] on link "Next" at bounding box center [1082, 26] width 84 height 53
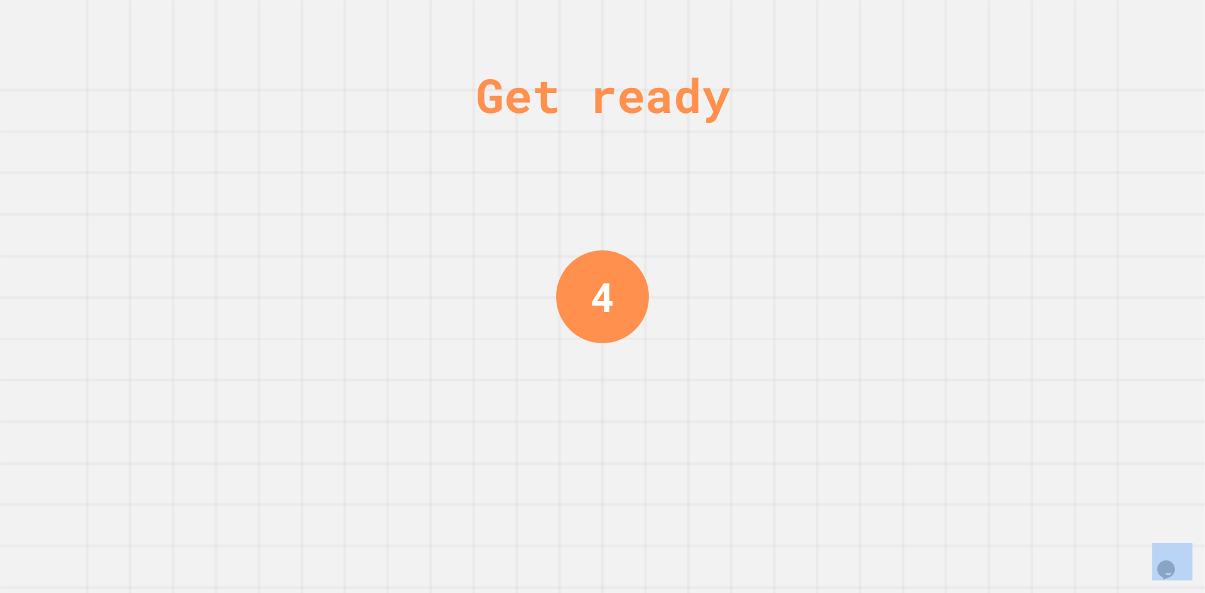
click at [1045, 8] on div "Get ready 4" at bounding box center [602, 296] width 1205 height 593
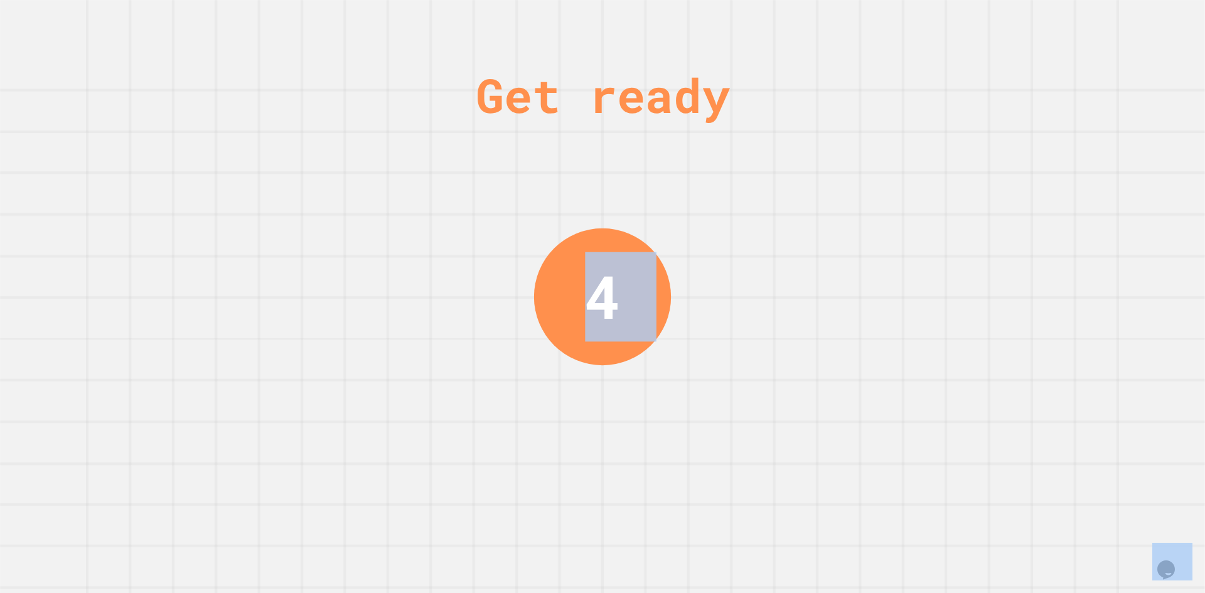
drag, startPoint x: 1045, startPoint y: 8, endPoint x: 1028, endPoint y: 19, distance: 20.7
click at [1043, 8] on div "Get ready 4" at bounding box center [602, 296] width 1205 height 593
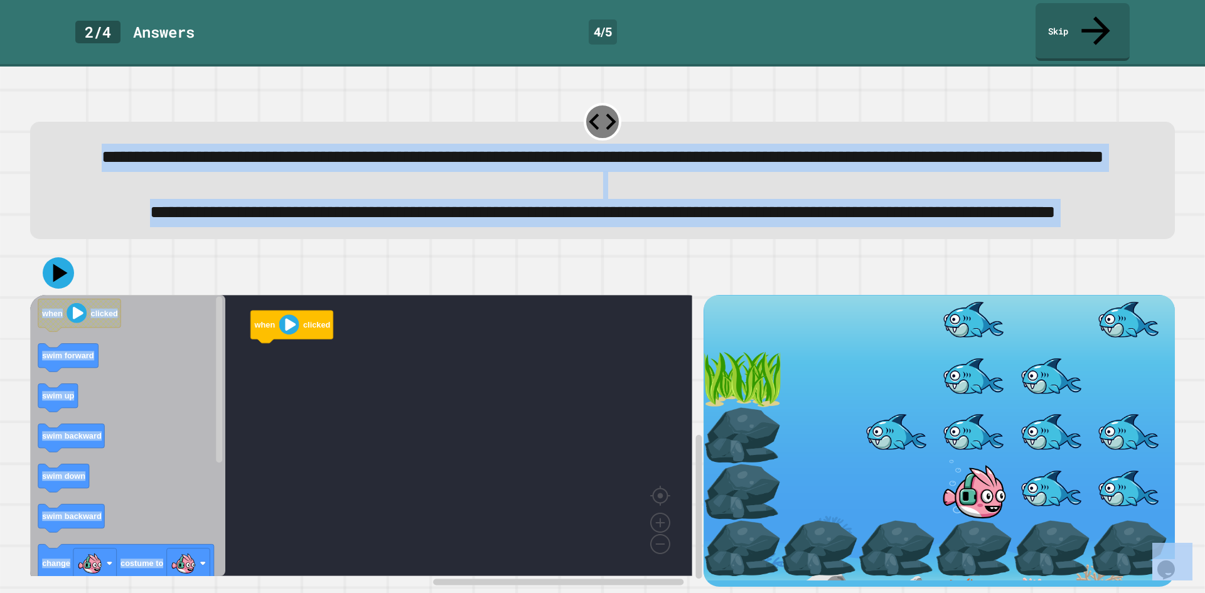
scroll to position [43, 0]
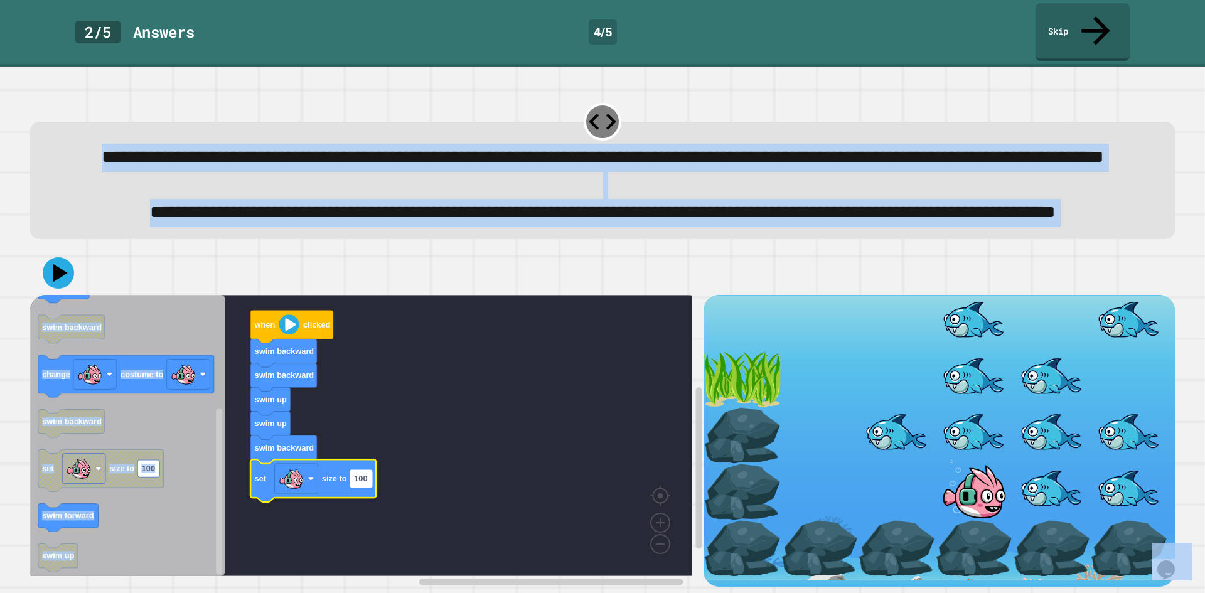
click at [363, 474] on text "100" at bounding box center [360, 478] width 13 height 9
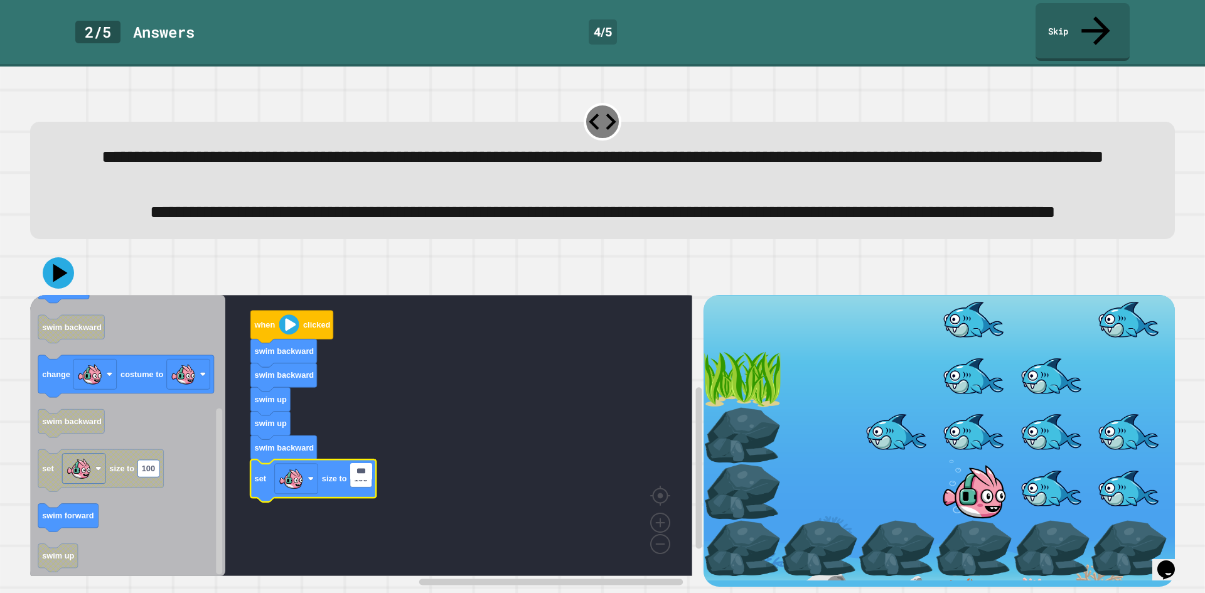
click at [363, 474] on input "***" at bounding box center [361, 471] width 22 height 17
click at [362, 473] on input "***" at bounding box center [361, 471] width 22 height 17
click at [368, 478] on input "***" at bounding box center [361, 471] width 22 height 17
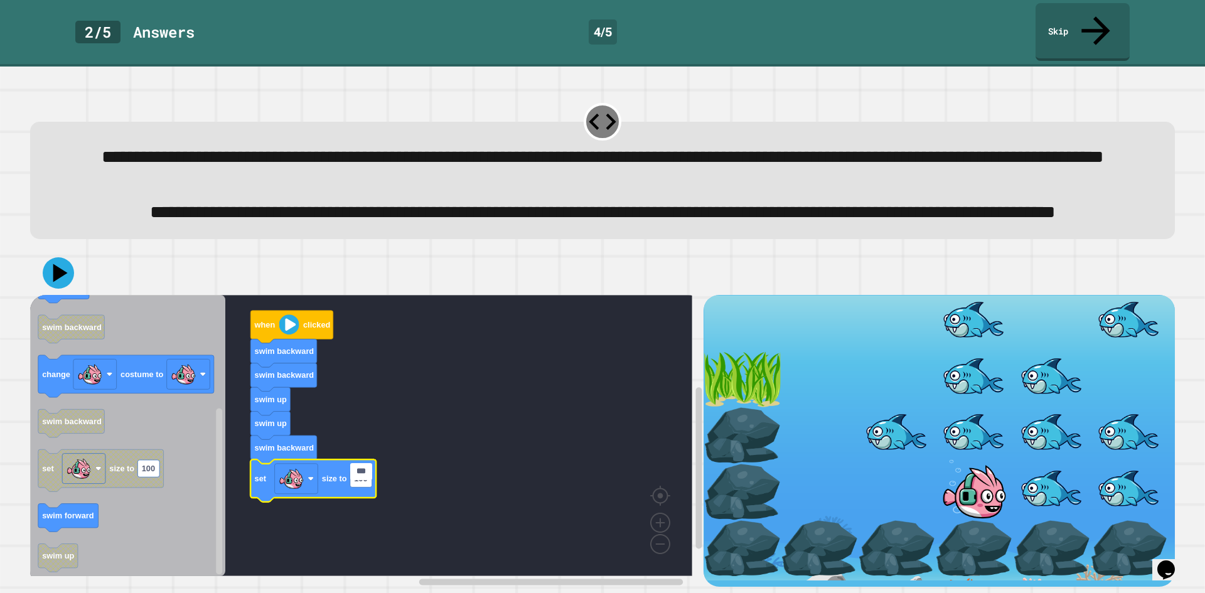
type input "*"
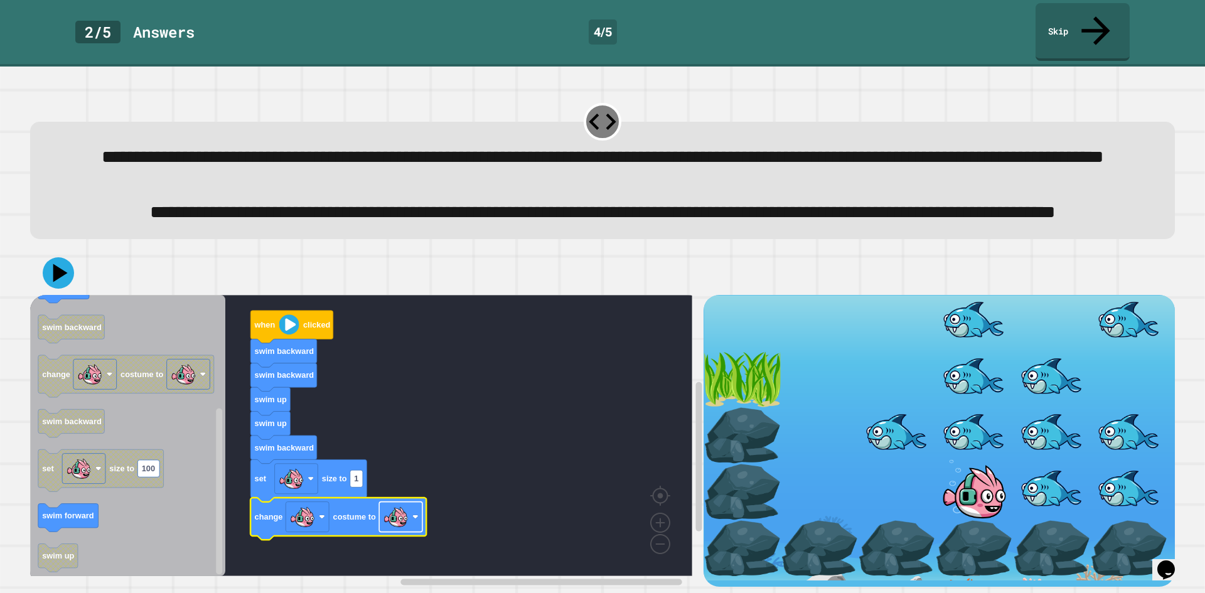
click at [384, 513] on g "Blockly Workspace" at bounding box center [400, 517] width 43 height 30
drag, startPoint x: 398, startPoint y: 427, endPoint x: 246, endPoint y: 358, distance: 167.4
click at [65, 259] on icon at bounding box center [58, 273] width 37 height 37
click at [336, 260] on div at bounding box center [602, 273] width 1145 height 44
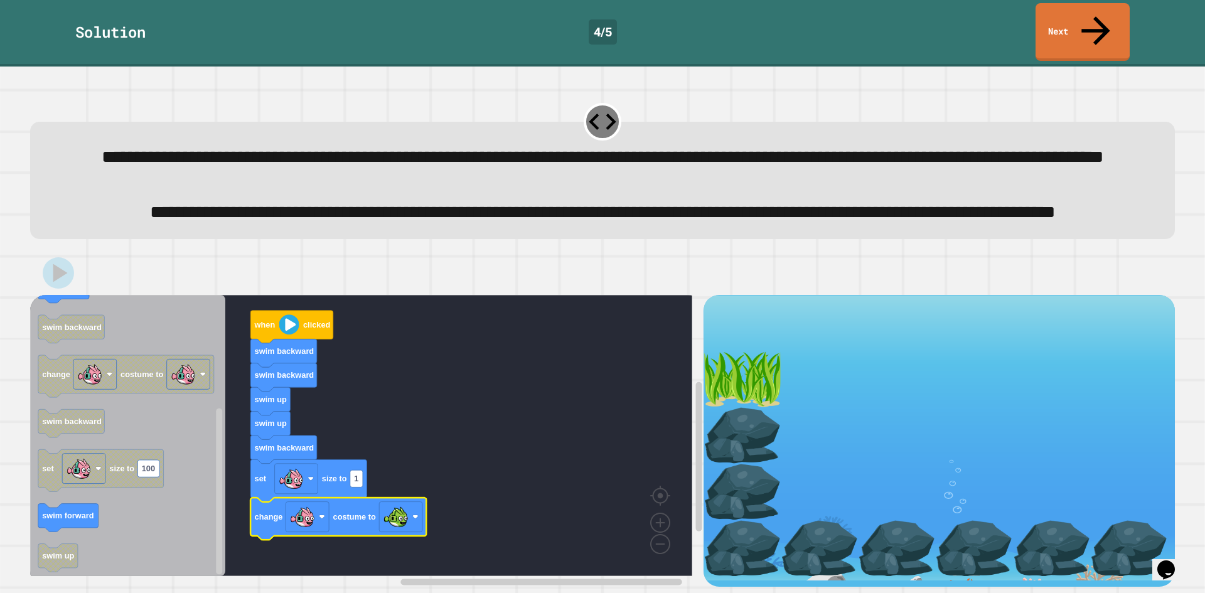
click at [1028, 28] on div "Solution 4 / 5 Next" at bounding box center [602, 32] width 1205 height 58
click at [1044, 21] on link "Next" at bounding box center [1082, 31] width 95 height 61
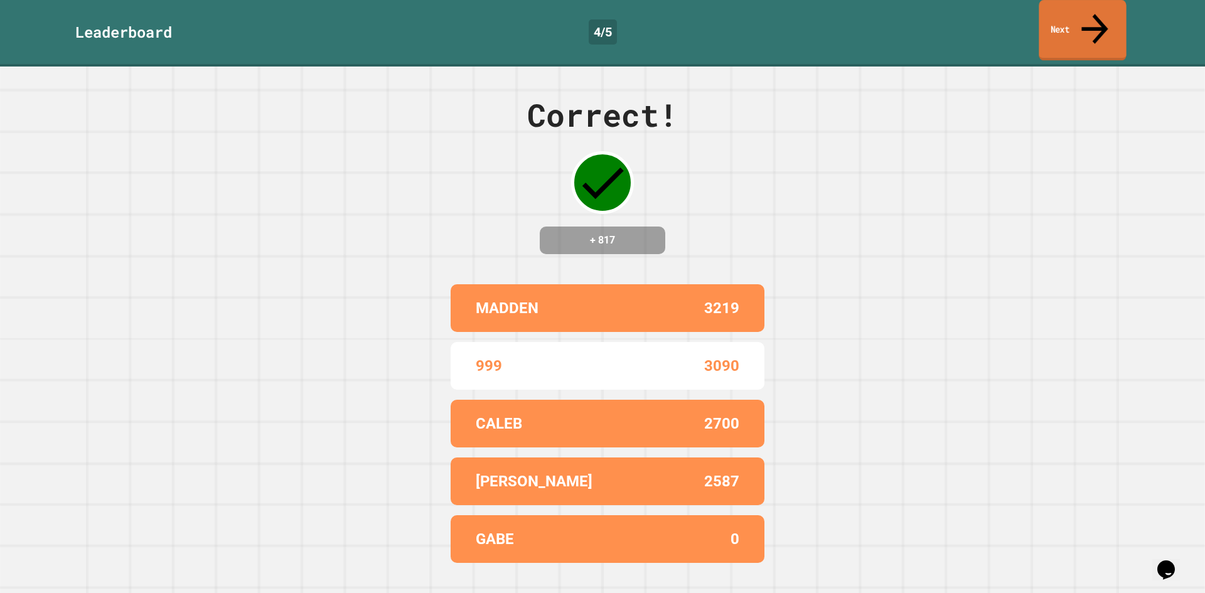
click at [1036, 67] on div "Correct! + 817 MADDEN 3219 999 3090 CALEB 2700 ZADIE 2587 GABE 0" at bounding box center [602, 330] width 1205 height 526
drag, startPoint x: 1094, startPoint y: 24, endPoint x: 1098, endPoint y: 18, distance: 7.3
click at [1096, 20] on div "Leaderboard 4 / 5 Next" at bounding box center [602, 33] width 1205 height 67
drag, startPoint x: 1098, startPoint y: 18, endPoint x: 1113, endPoint y: 5, distance: 19.6
click at [1099, 16] on icon at bounding box center [1095, 29] width 41 height 45
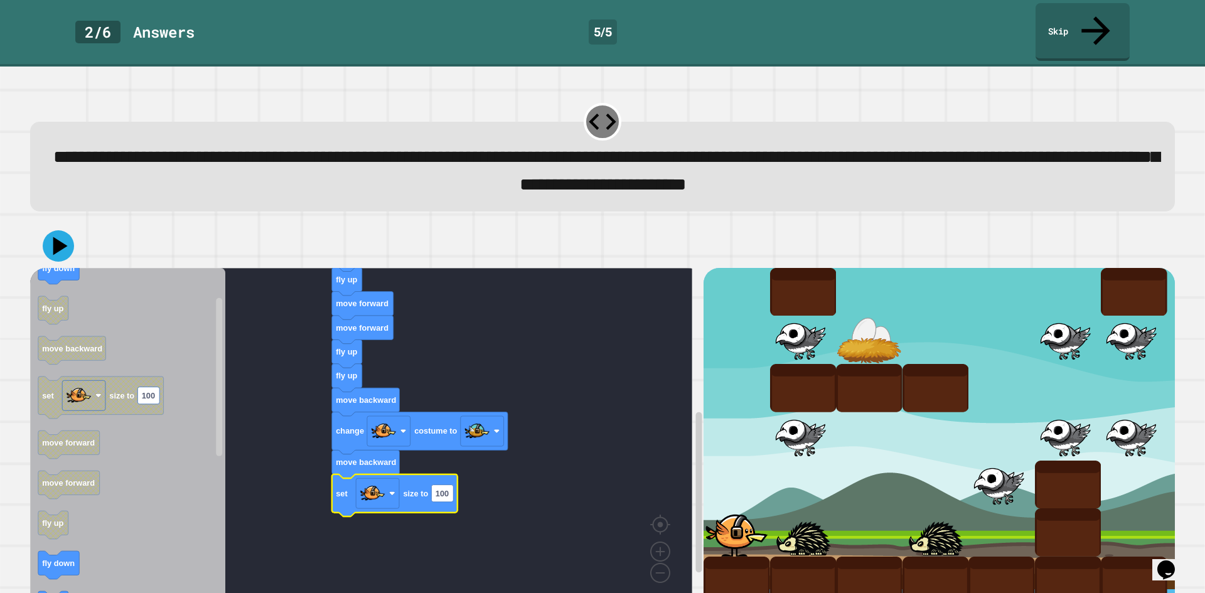
click at [464, 470] on rect "Blockly Workspace" at bounding box center [361, 436] width 662 height 337
click at [399, 478] on rect "Blockly Workspace" at bounding box center [377, 493] width 43 height 30
click at [432, 484] on rect "Blockly Workspace" at bounding box center [442, 492] width 22 height 17
click at [432, 469] on input "***" at bounding box center [442, 467] width 22 height 17
type input "*"
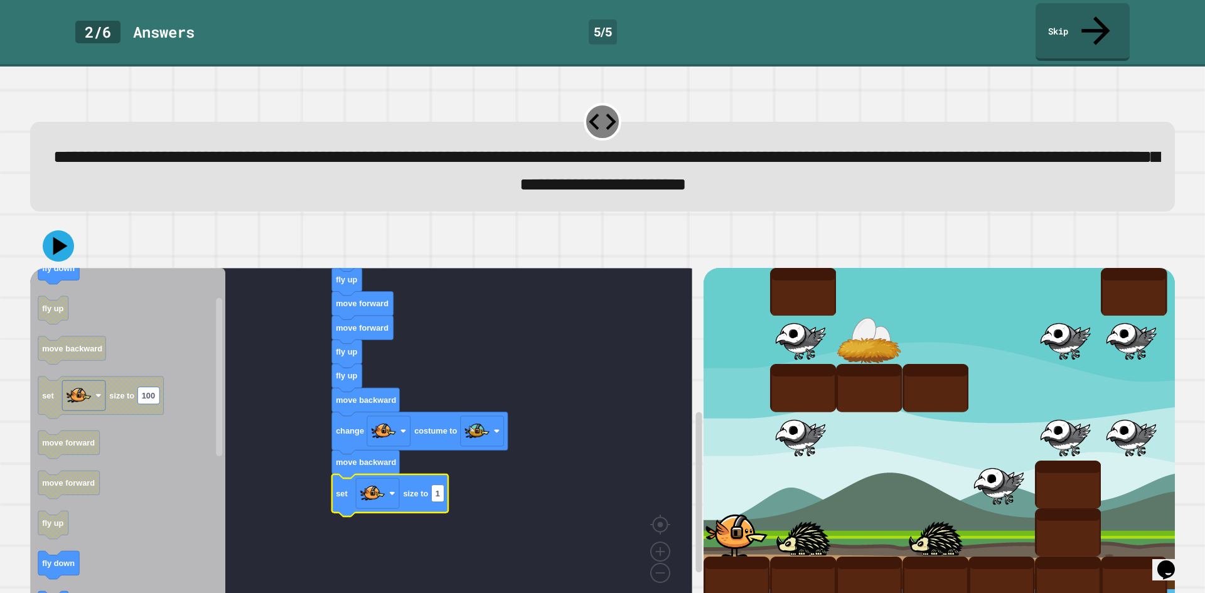
click at [622, 414] on rect "Blockly Workspace" at bounding box center [361, 436] width 662 height 337
drag, startPoint x: 64, startPoint y: 217, endPoint x: 61, endPoint y: 184, distance: 32.8
click at [64, 229] on icon at bounding box center [58, 246] width 34 height 34
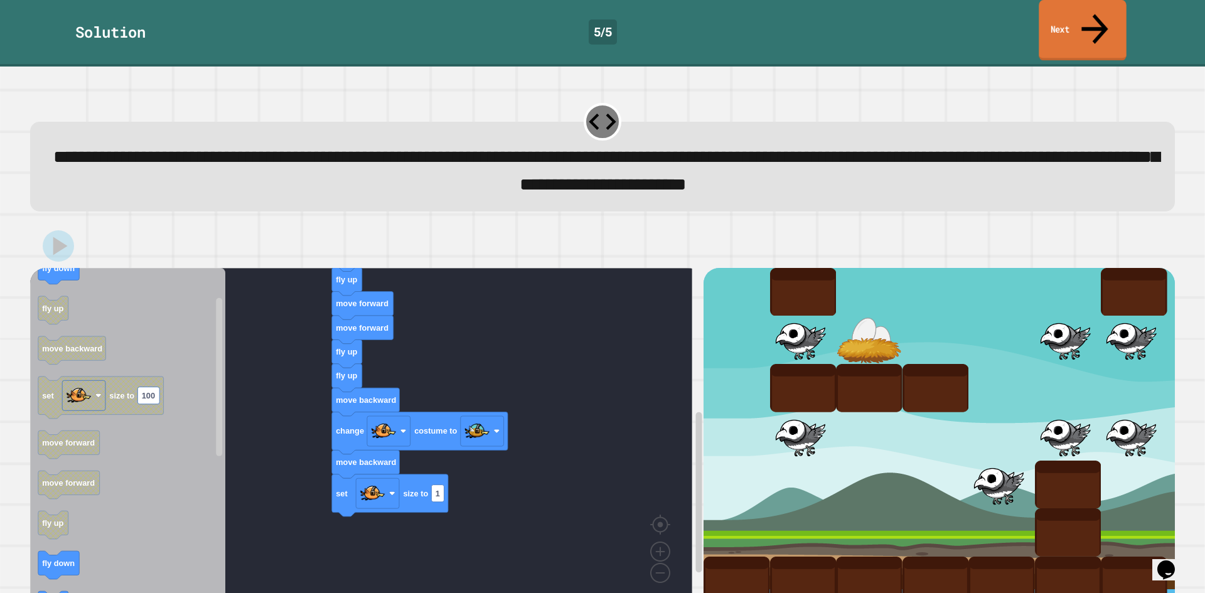
click at [1084, 19] on link "Next" at bounding box center [1082, 30] width 87 height 61
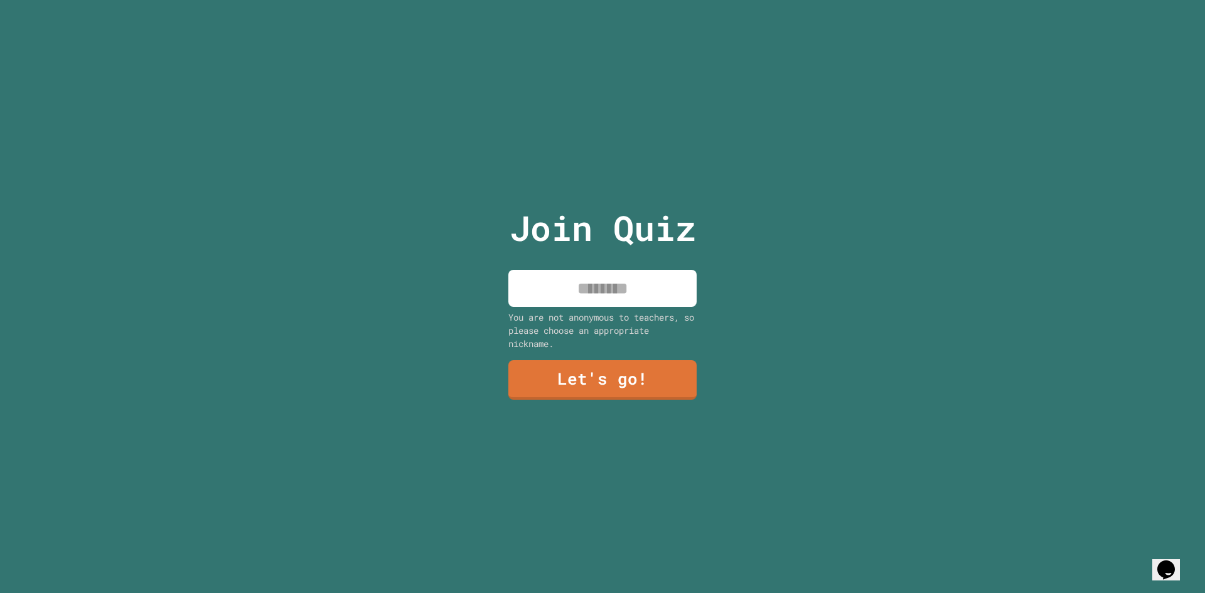
click at [547, 284] on input at bounding box center [602, 288] width 188 height 37
type input "******"
click at [542, 380] on link "Let's go!" at bounding box center [602, 378] width 191 height 41
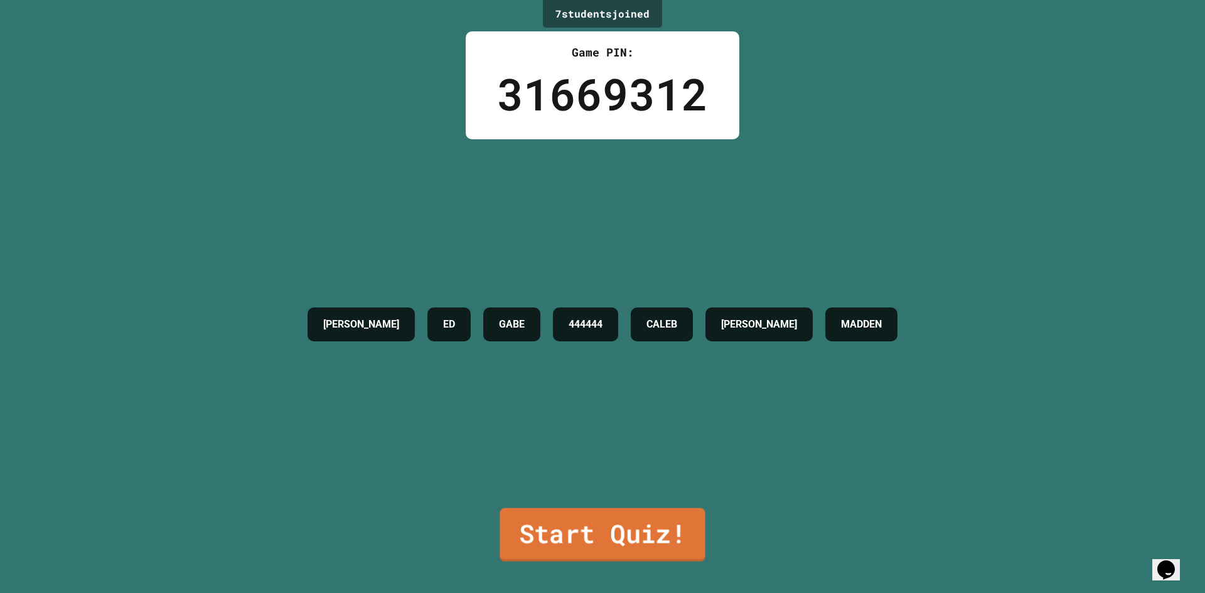
click at [594, 548] on link "Start Quiz!" at bounding box center [601, 535] width 205 height 54
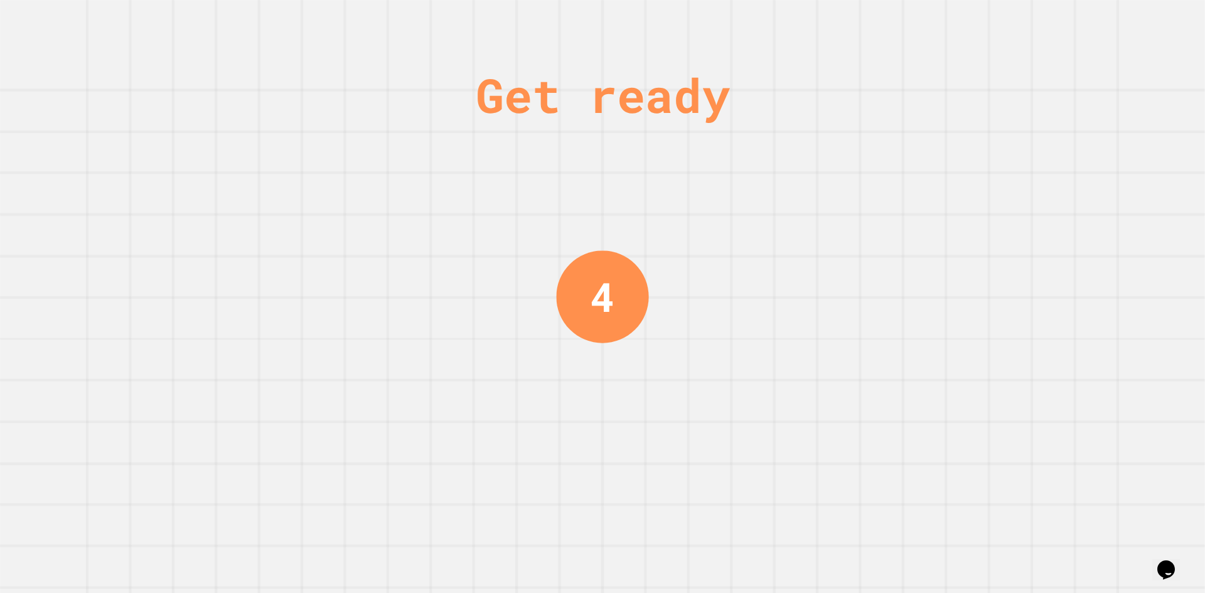
click at [594, 538] on div "Get ready 4" at bounding box center [602, 296] width 94 height 593
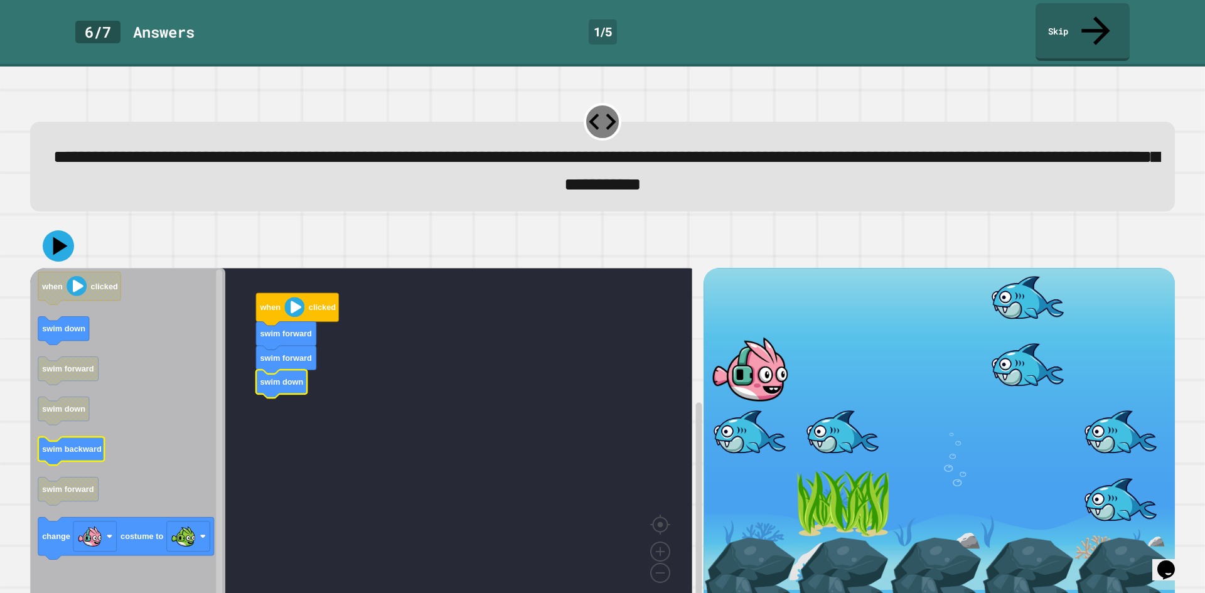
click at [92, 415] on icon "when clicked swim down swim forward swim down swim backward swim forward change…" at bounding box center [127, 436] width 195 height 337
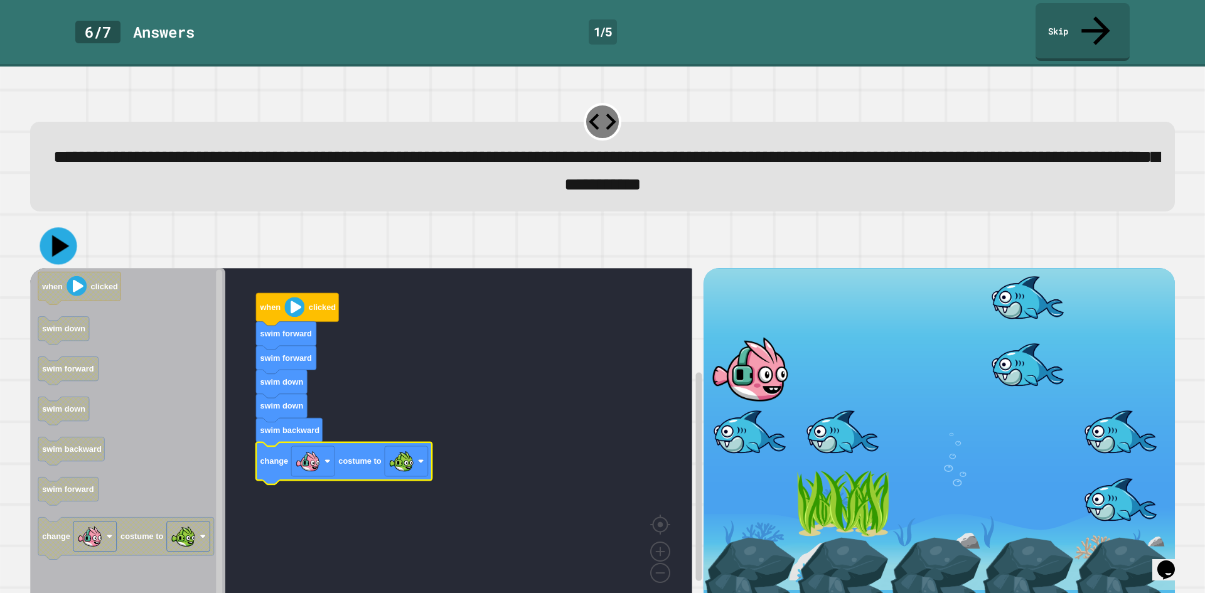
drag, startPoint x: 63, startPoint y: 224, endPoint x: 371, endPoint y: 189, distance: 310.7
click at [63, 227] on icon at bounding box center [58, 245] width 37 height 37
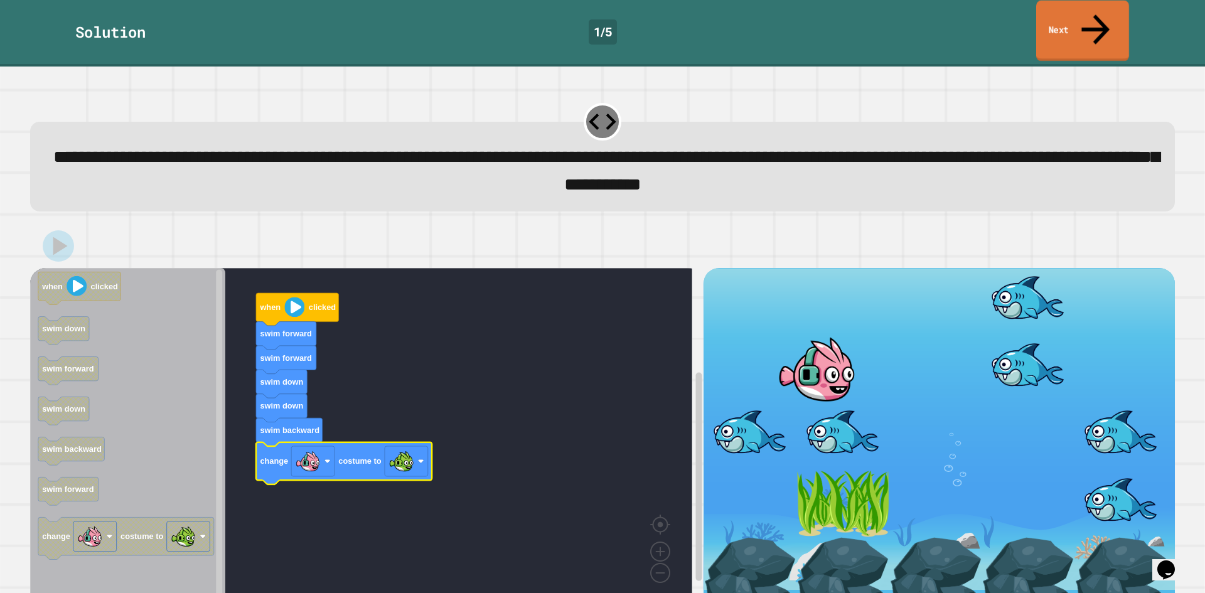
click at [1052, 26] on link "Next" at bounding box center [1082, 31] width 93 height 61
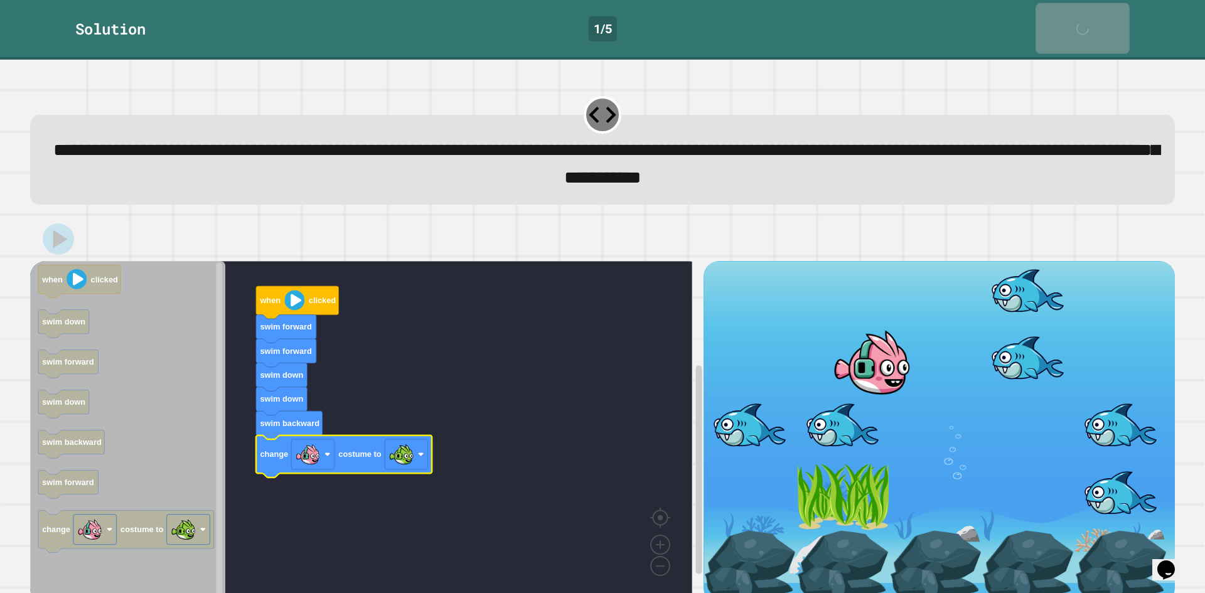
click at [1053, 25] on link "Next" at bounding box center [1082, 28] width 94 height 51
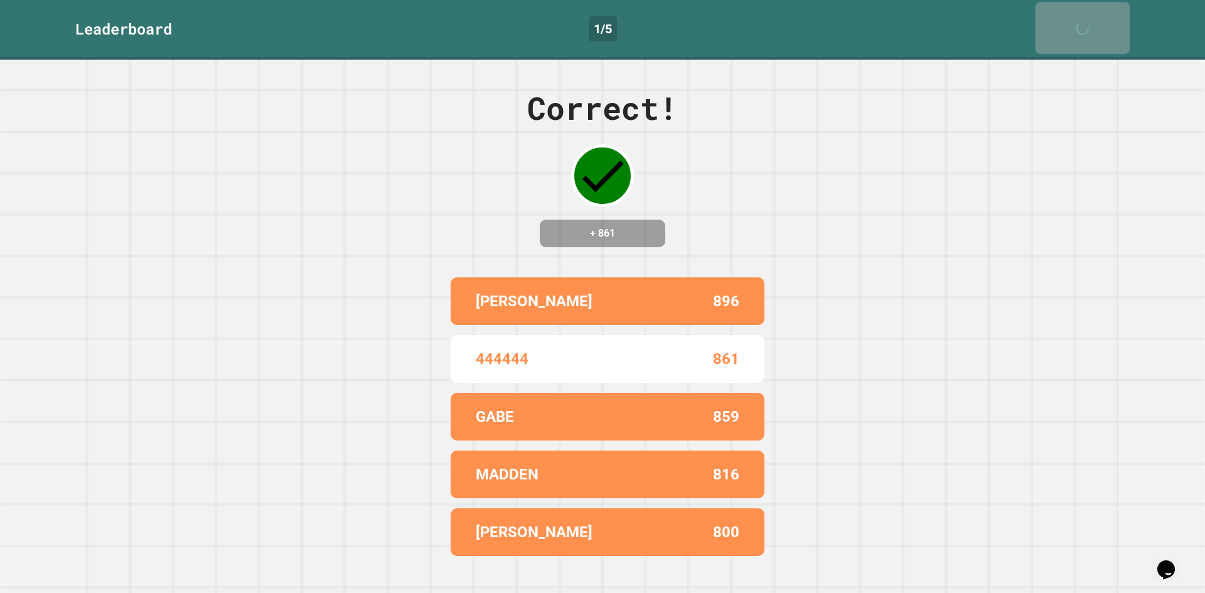
click at [1053, 25] on link "Next" at bounding box center [1082, 28] width 95 height 52
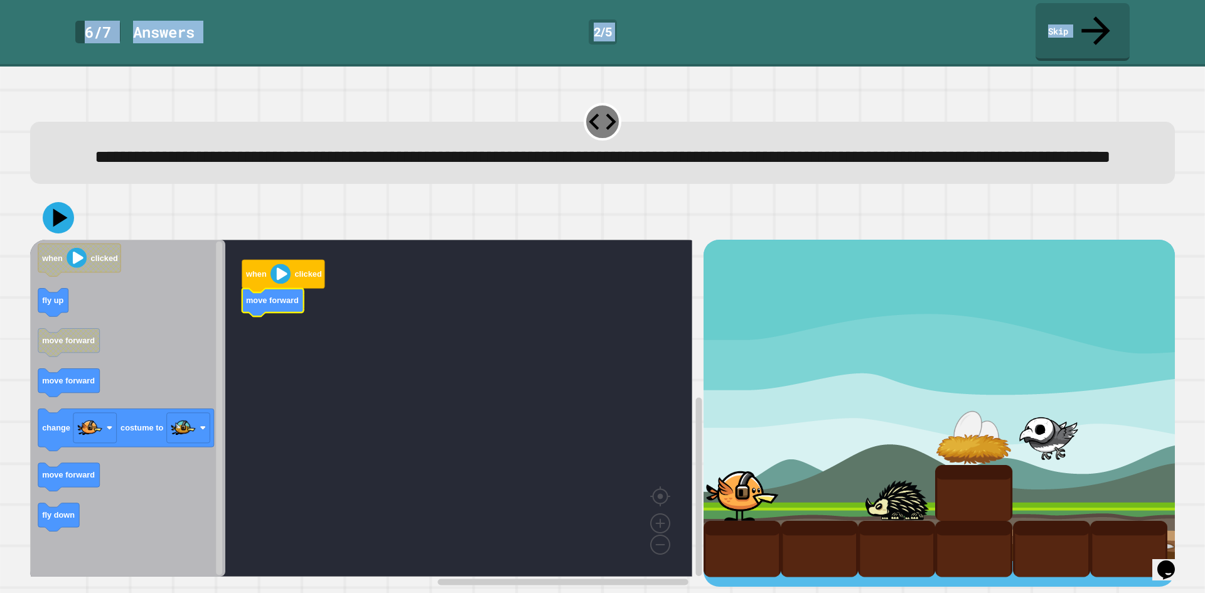
click at [88, 319] on icon "Blockly Workspace" at bounding box center [127, 408] width 195 height 337
click at [102, 377] on icon "Blockly Workspace" at bounding box center [127, 408] width 195 height 337
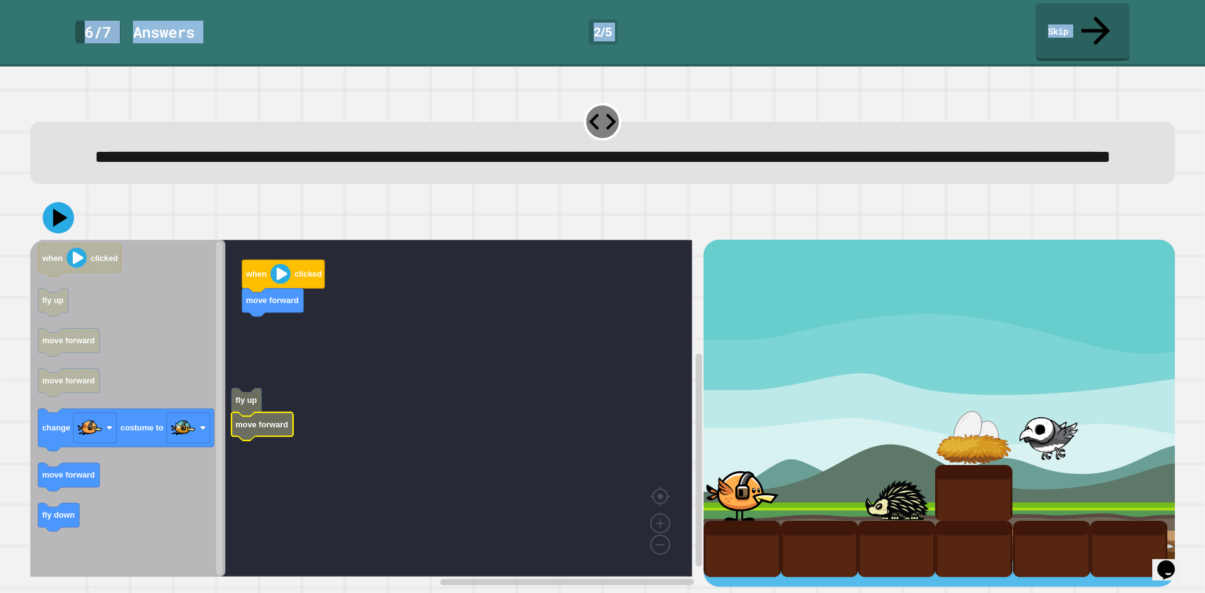
click at [247, 399] on g "when clicked move forward fly up move forward" at bounding box center [370, 408] width 680 height 337
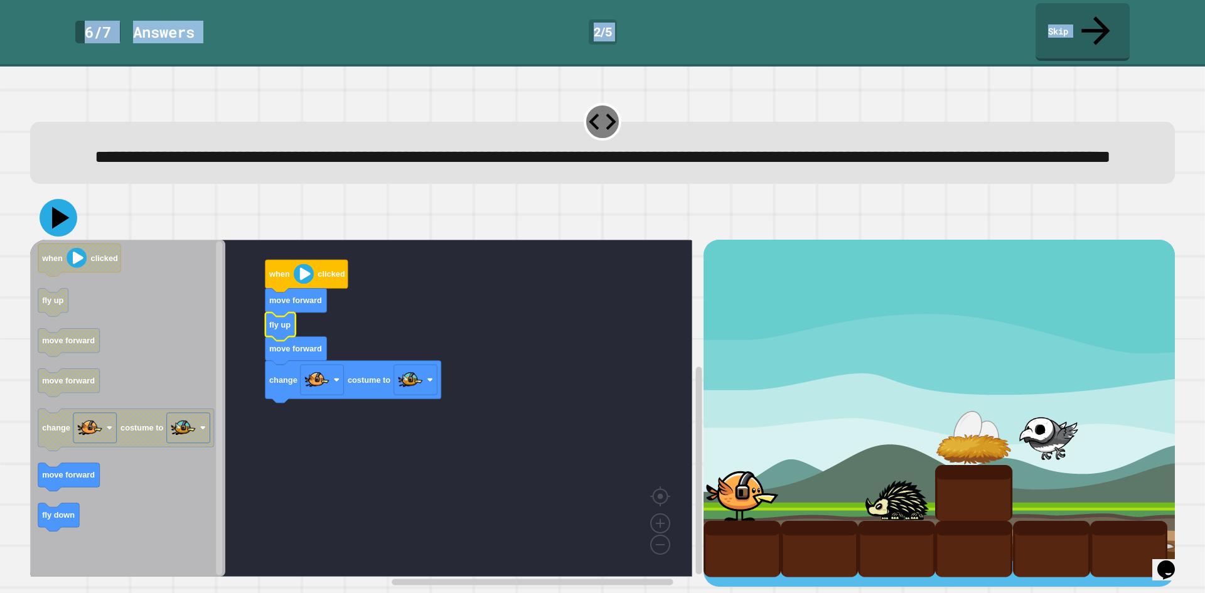
click at [51, 212] on icon at bounding box center [59, 218] width 38 height 38
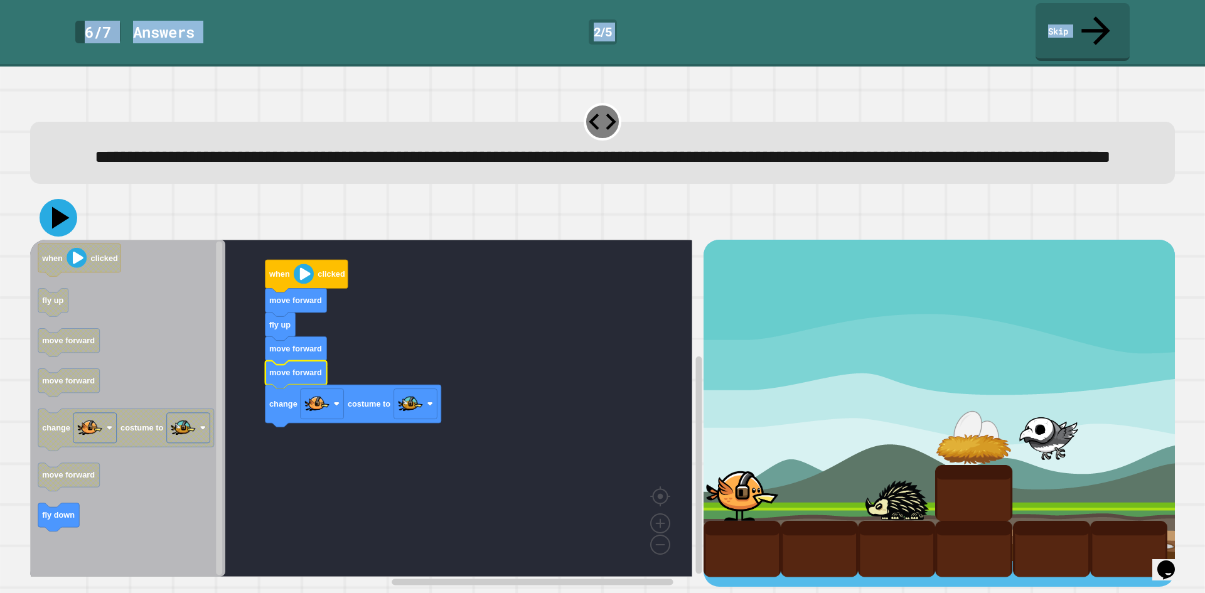
click at [67, 220] on icon at bounding box center [59, 218] width 38 height 38
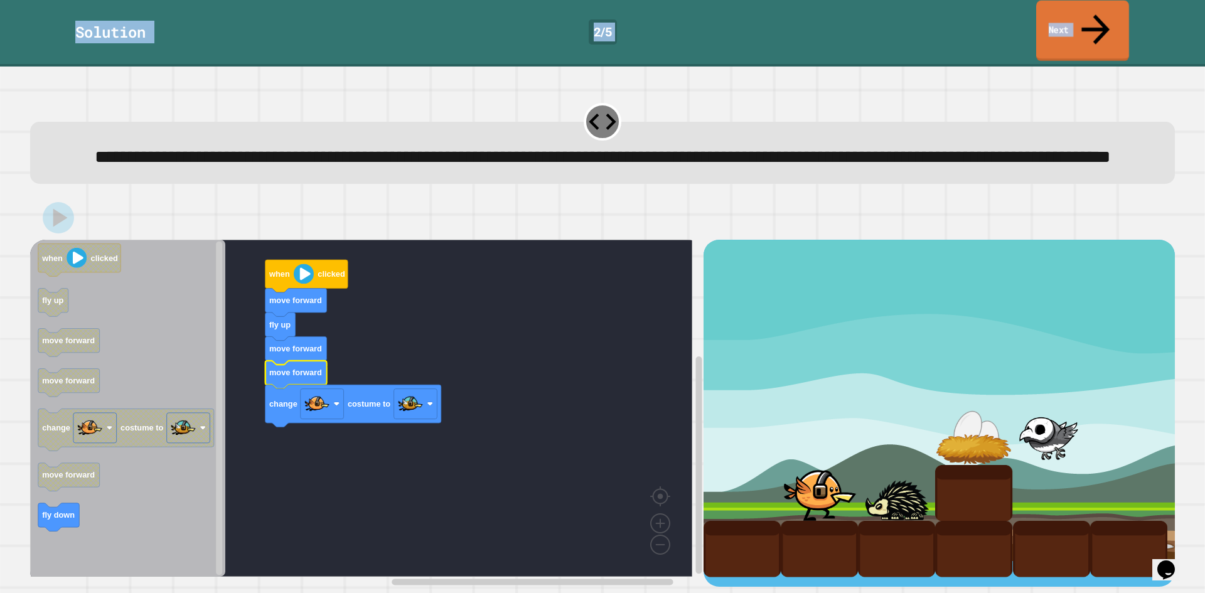
click at [1091, 21] on link "Next" at bounding box center [1082, 31] width 93 height 61
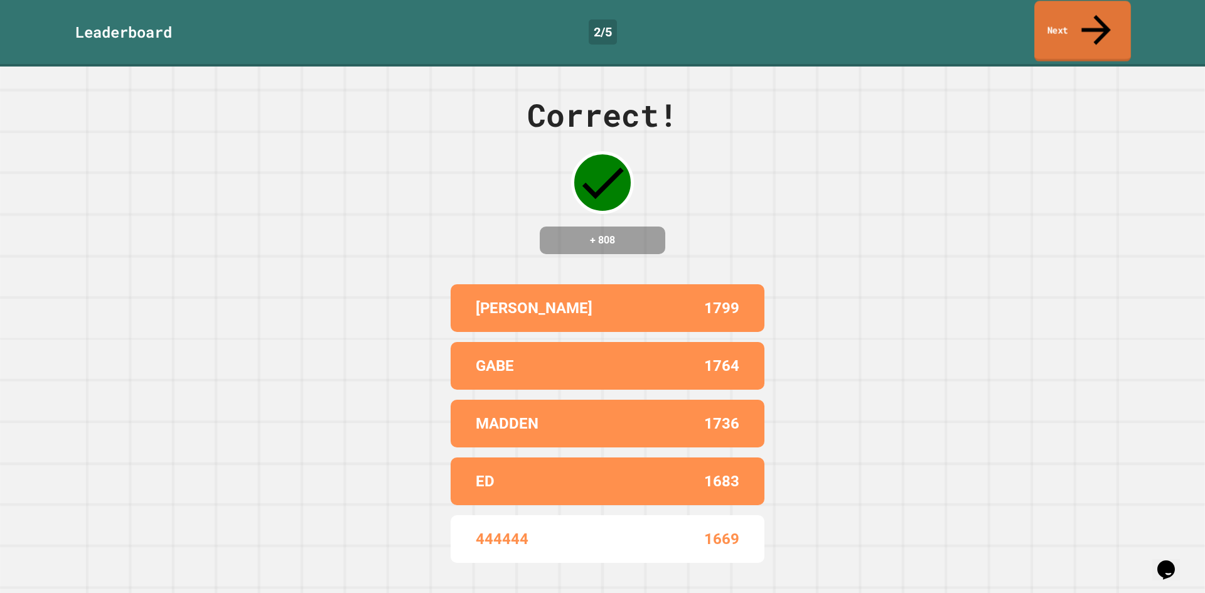
click at [1091, 21] on icon at bounding box center [1096, 30] width 44 height 45
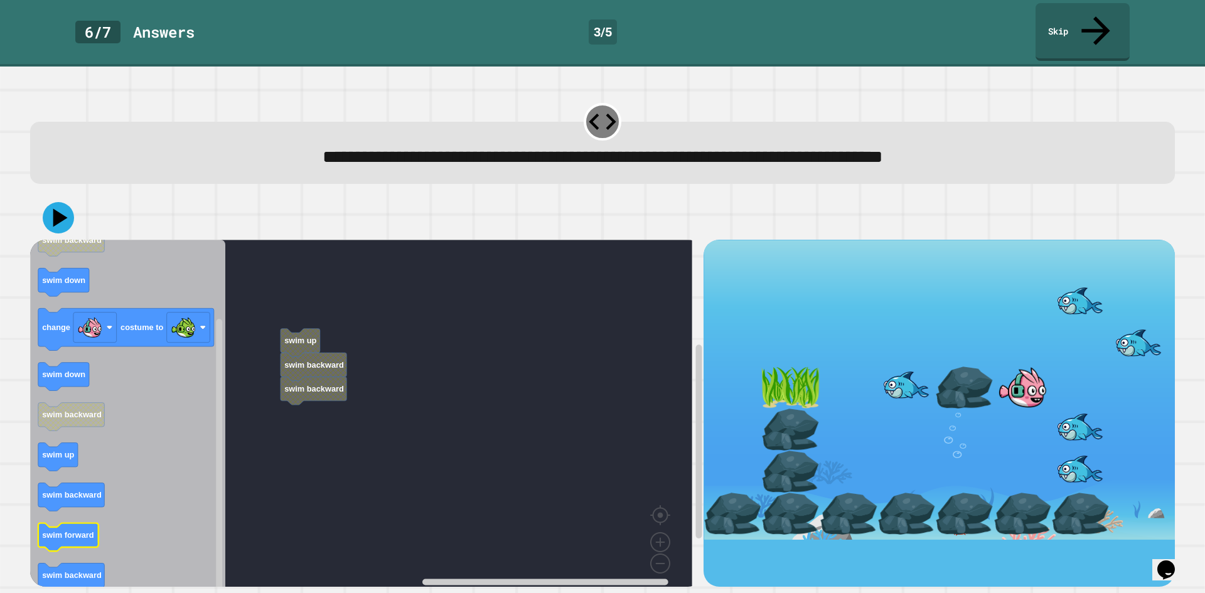
click at [88, 531] on text "swim forward" at bounding box center [68, 535] width 52 height 9
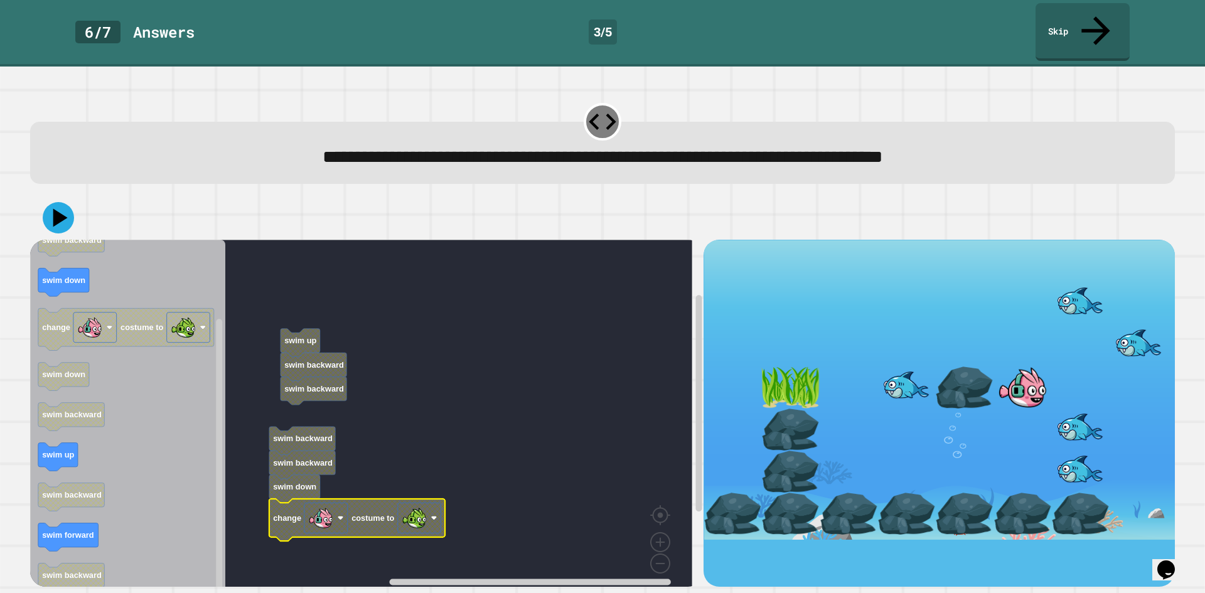
click at [314, 415] on g "swim up swim backward swim backward swim backward swim backward swim down chang…" at bounding box center [370, 418] width 680 height 356
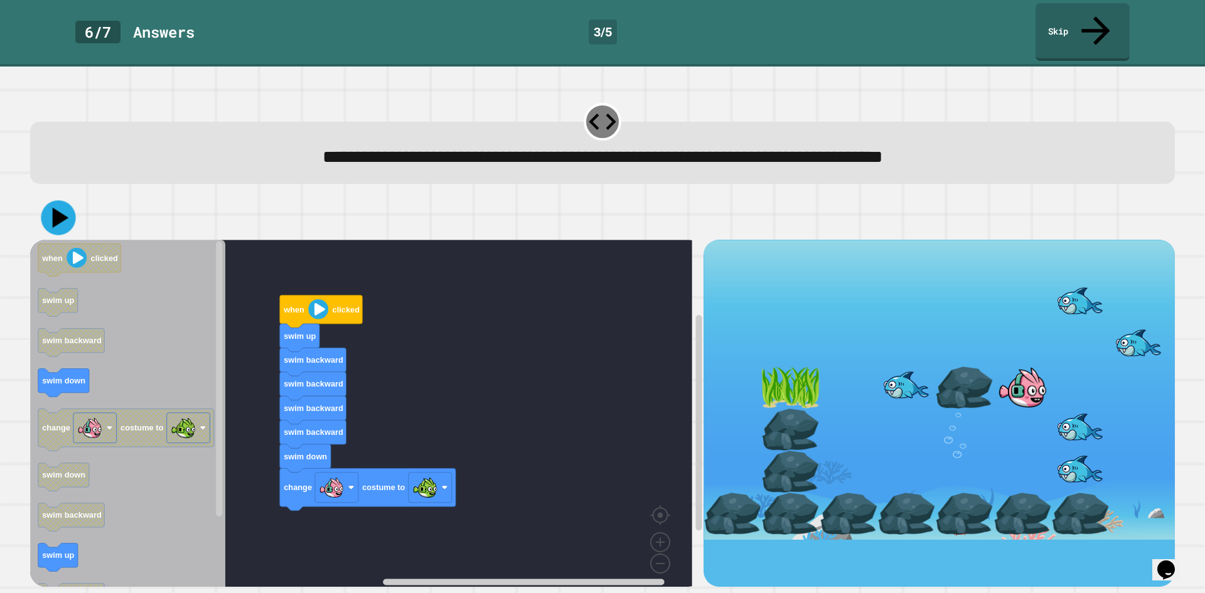
drag, startPoint x: 61, startPoint y: 166, endPoint x: 70, endPoint y: 186, distance: 22.7
click at [70, 190] on div "when clicked swim up swim backward swim backward swim backward swim backward sw…" at bounding box center [602, 391] width 1156 height 403
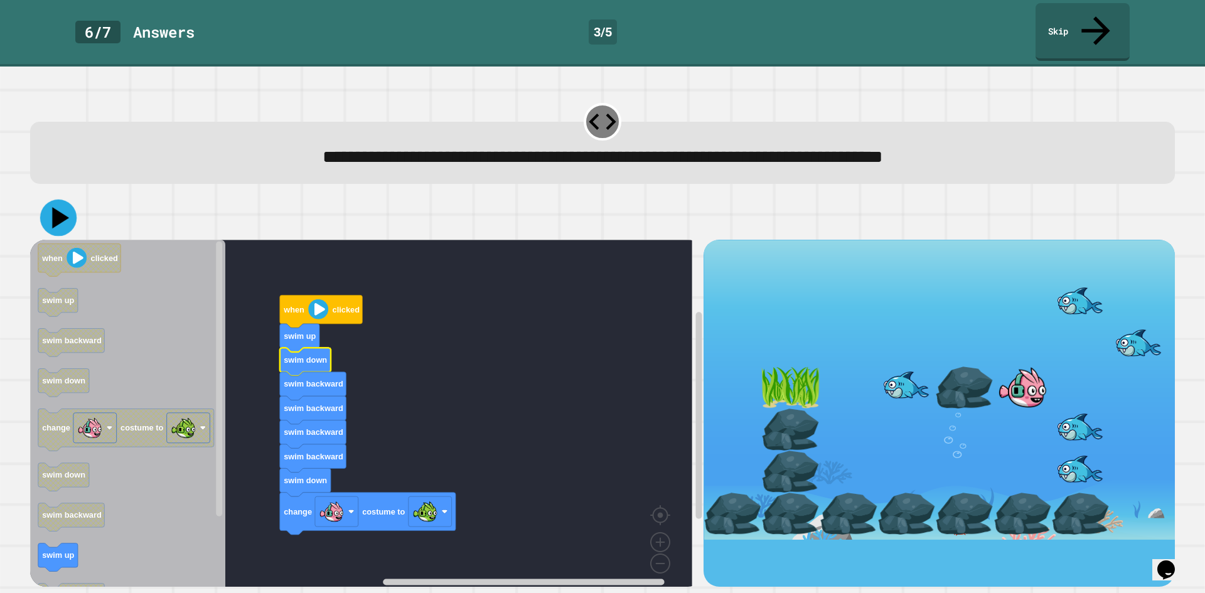
drag, startPoint x: 41, startPoint y: 190, endPoint x: 52, endPoint y: 192, distance: 11.6
click at [45, 196] on div at bounding box center [602, 218] width 1145 height 44
drag, startPoint x: 53, startPoint y: 192, endPoint x: 59, endPoint y: 196, distance: 7.7
click at [53, 200] on icon at bounding box center [58, 218] width 36 height 36
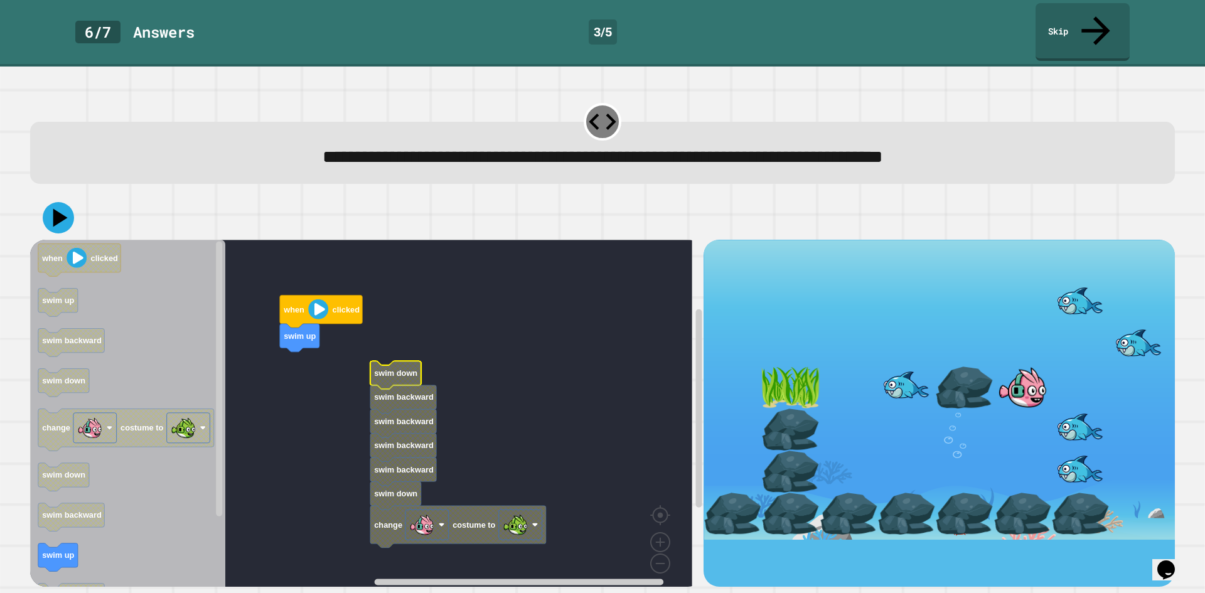
click at [402, 368] on text "swim down" at bounding box center [395, 372] width 43 height 9
click at [403, 368] on text "swim down" at bounding box center [395, 372] width 43 height 9
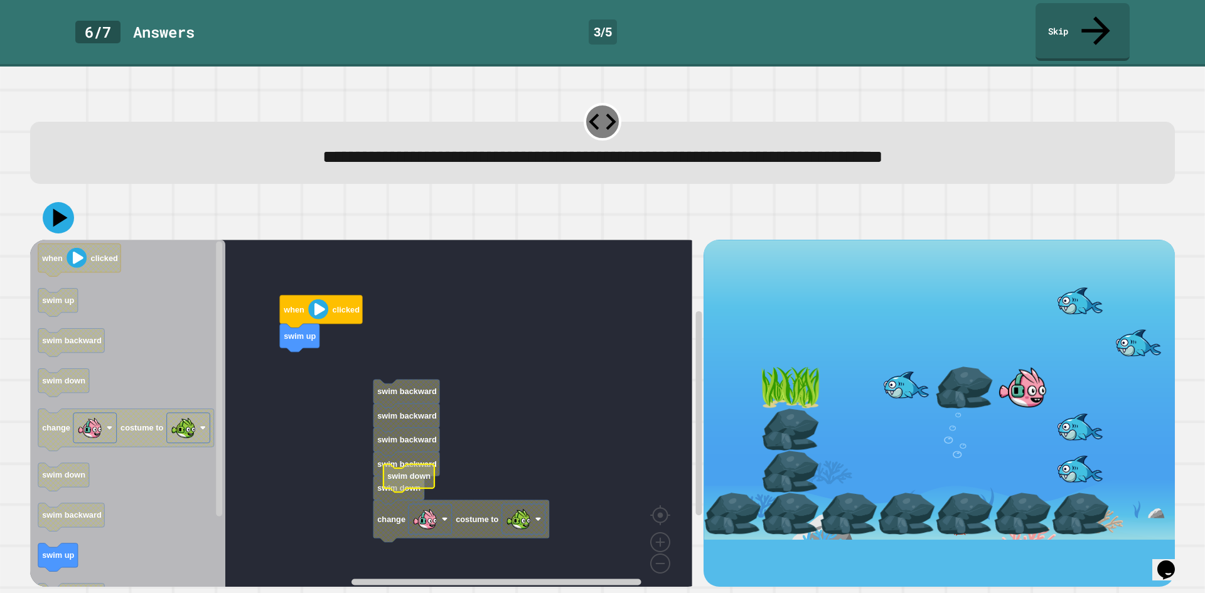
click at [422, 351] on rect "Blockly Workspace" at bounding box center [361, 418] width 662 height 356
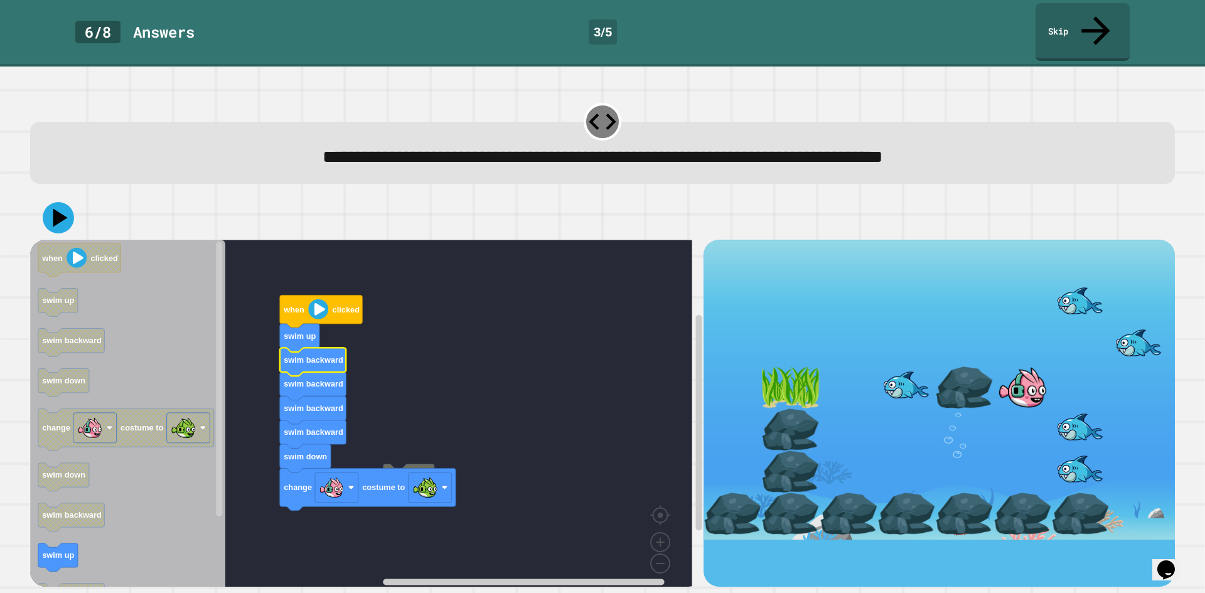
click at [420, 435] on rect "Blockly Workspace" at bounding box center [361, 418] width 662 height 356
click at [400, 435] on rect "Blockly Workspace" at bounding box center [361, 418] width 662 height 356
click at [421, 438] on g "swim down when clicked swim up swim backward swim backward swim backward swim b…" at bounding box center [370, 418] width 680 height 356
click at [65, 200] on icon at bounding box center [58, 218] width 36 height 36
drag, startPoint x: 305, startPoint y: 531, endPoint x: 515, endPoint y: 351, distance: 276.8
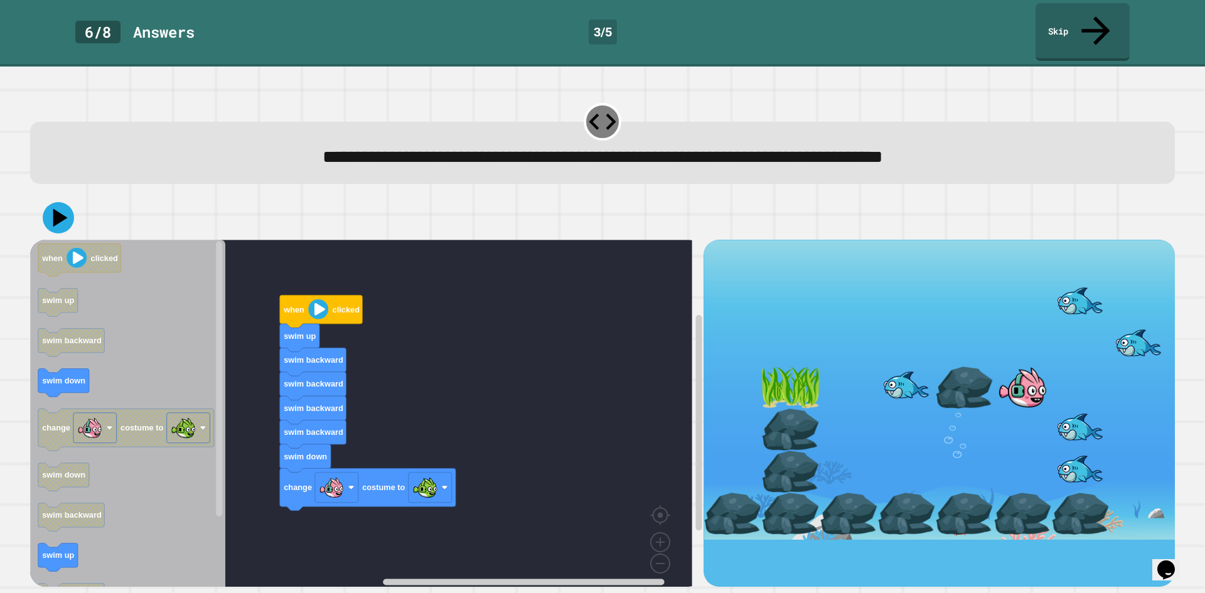
click at [41, 196] on div at bounding box center [602, 218] width 1145 height 44
click at [47, 202] on icon at bounding box center [58, 217] width 31 height 31
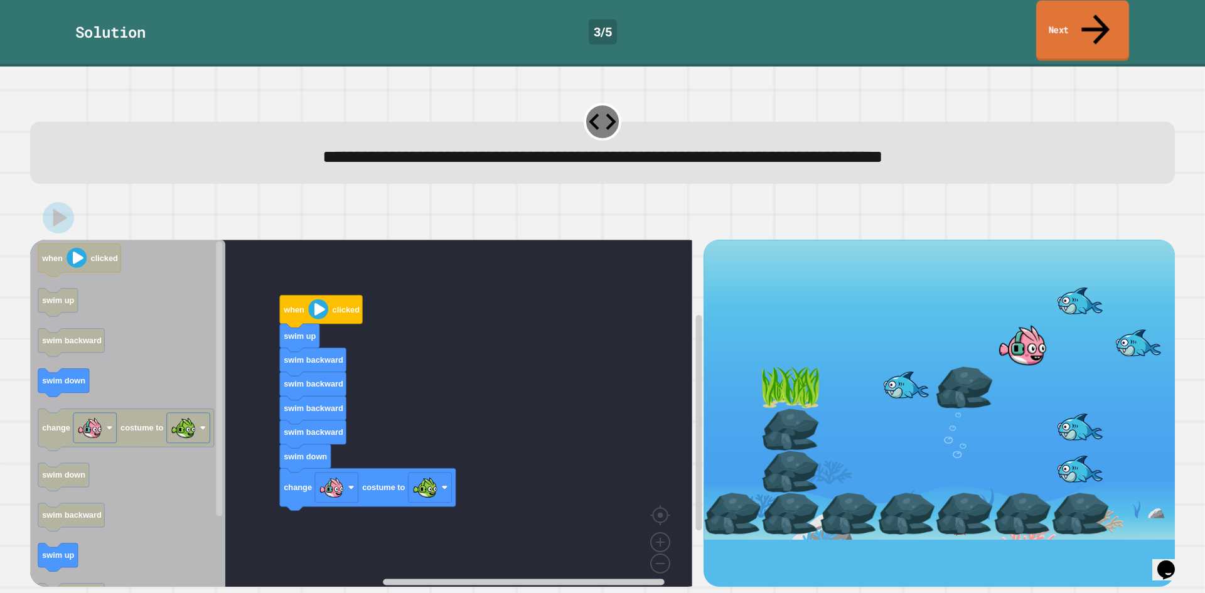
click at [1081, 16] on link "Next" at bounding box center [1082, 31] width 93 height 61
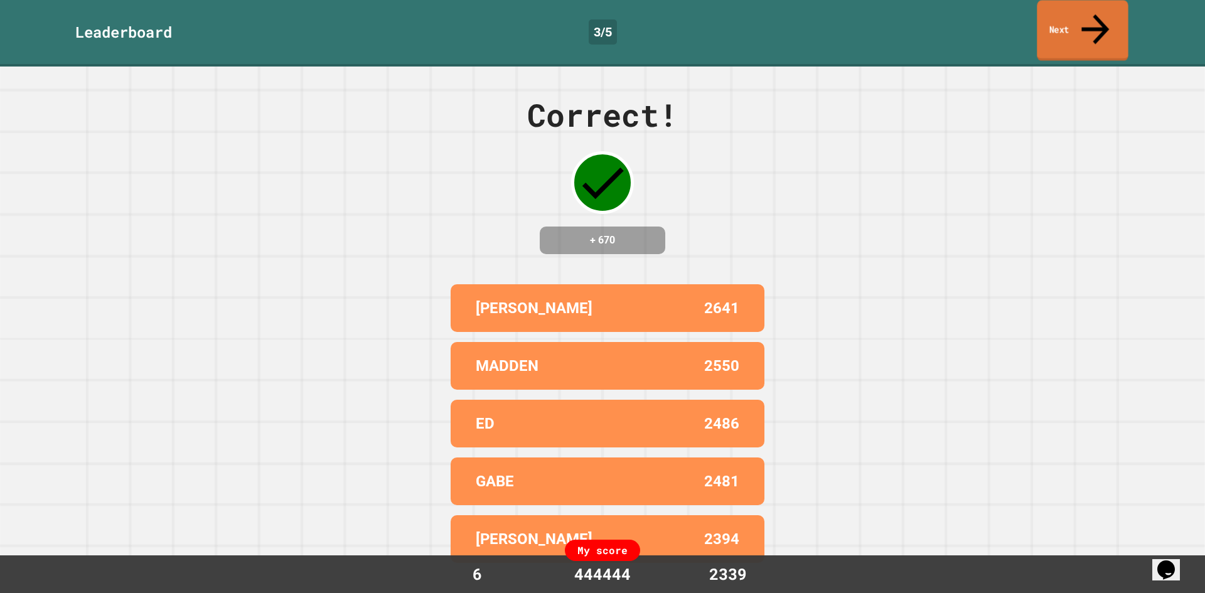
click at [1096, 17] on icon at bounding box center [1094, 29] width 41 height 45
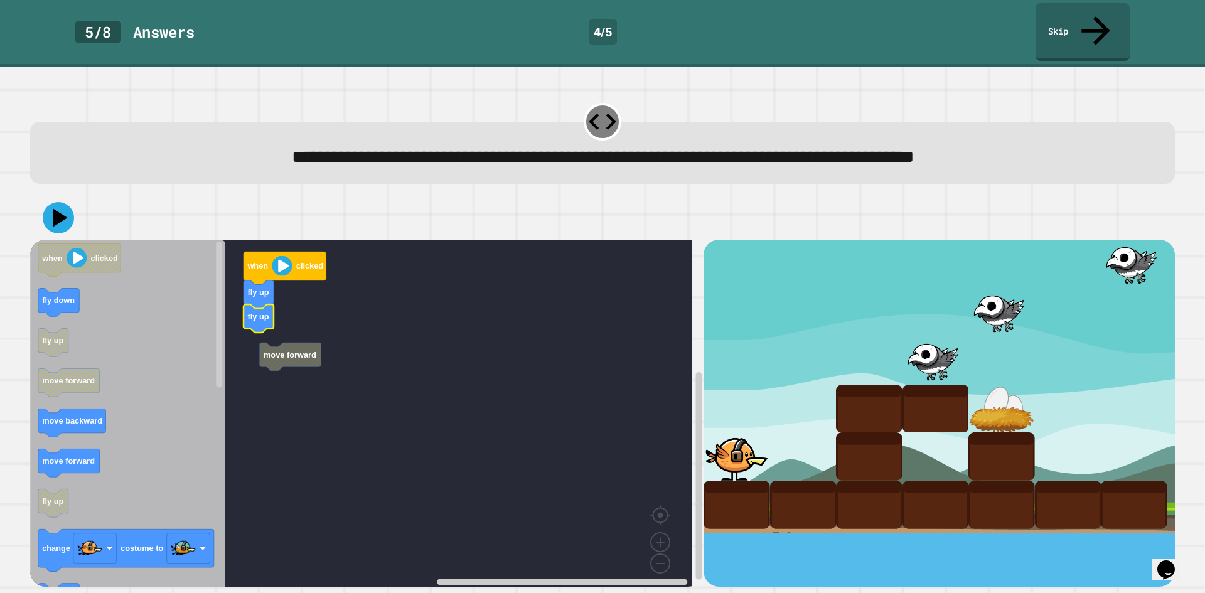
click at [271, 326] on g "move forward when clicked fly up fly up" at bounding box center [370, 418] width 680 height 356
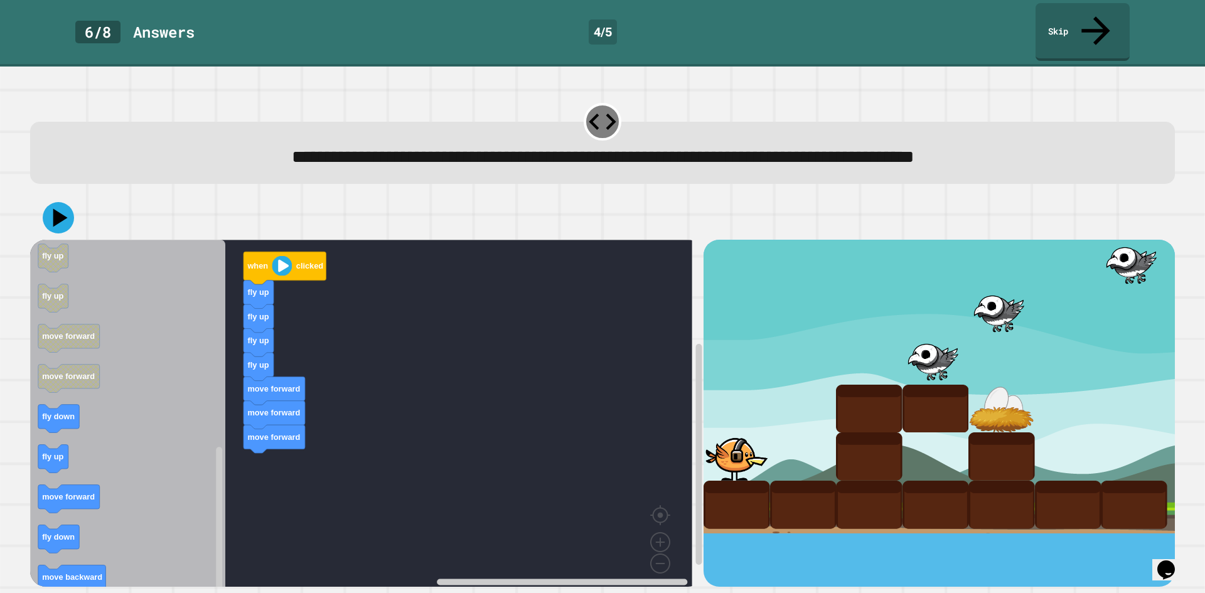
click at [176, 452] on icon "Blockly Workspace" at bounding box center [127, 418] width 195 height 356
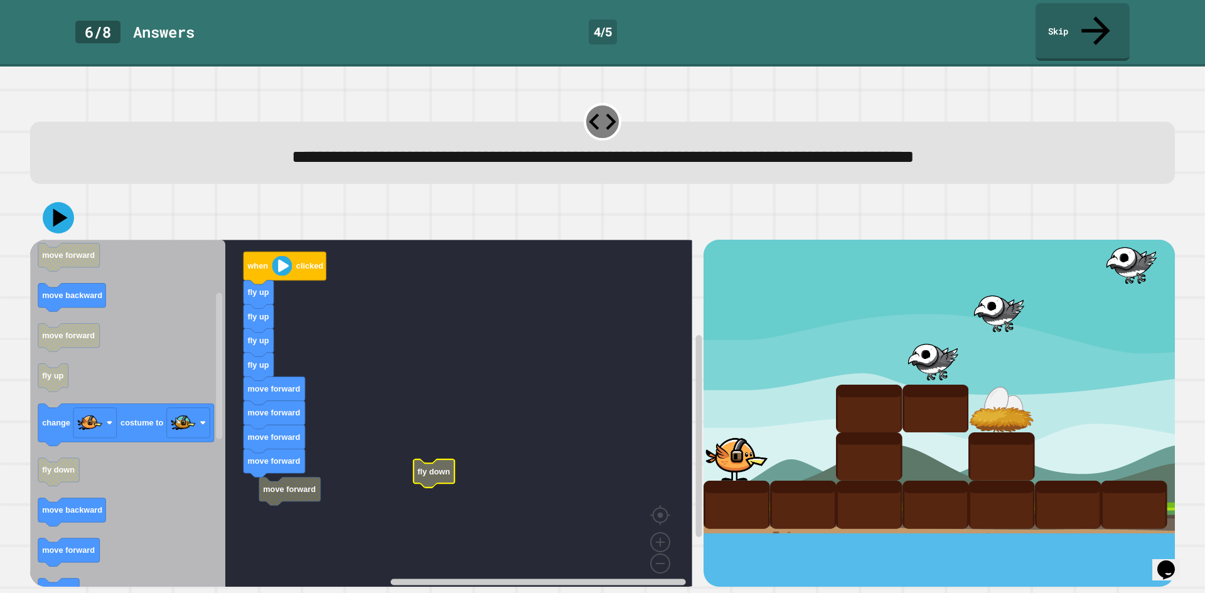
click at [270, 475] on g "when clicked fly up fly up fly up fly up move forward move forward move forward…" at bounding box center [370, 418] width 680 height 356
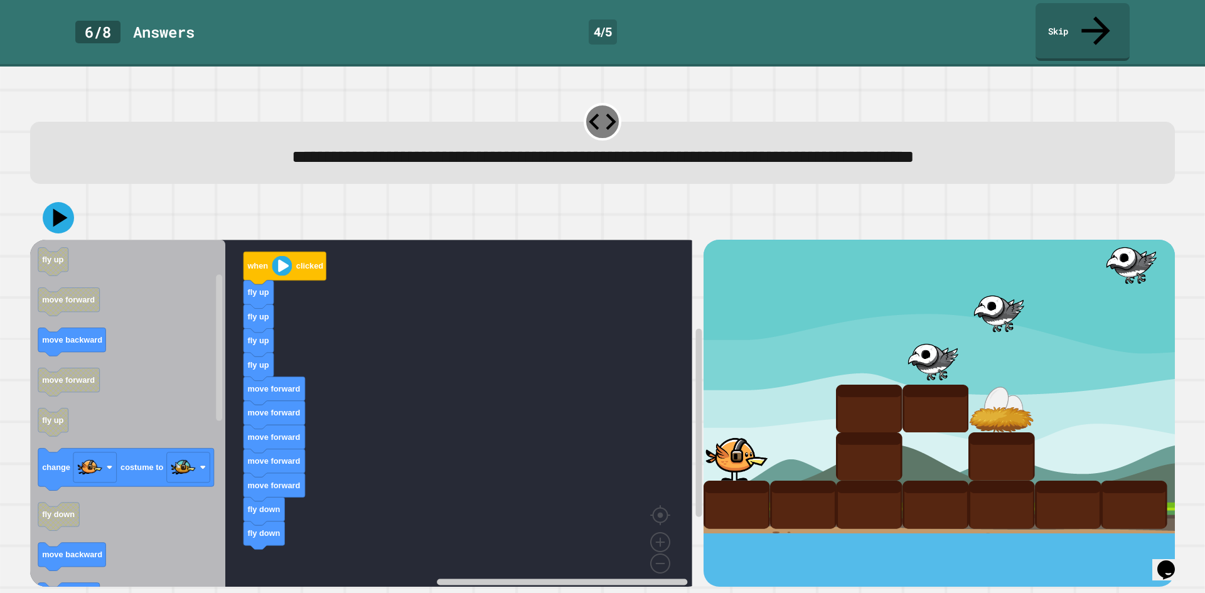
click at [258, 486] on div "when clicked fly up fly up fly up fly up move forward move forward move forward…" at bounding box center [366, 413] width 673 height 347
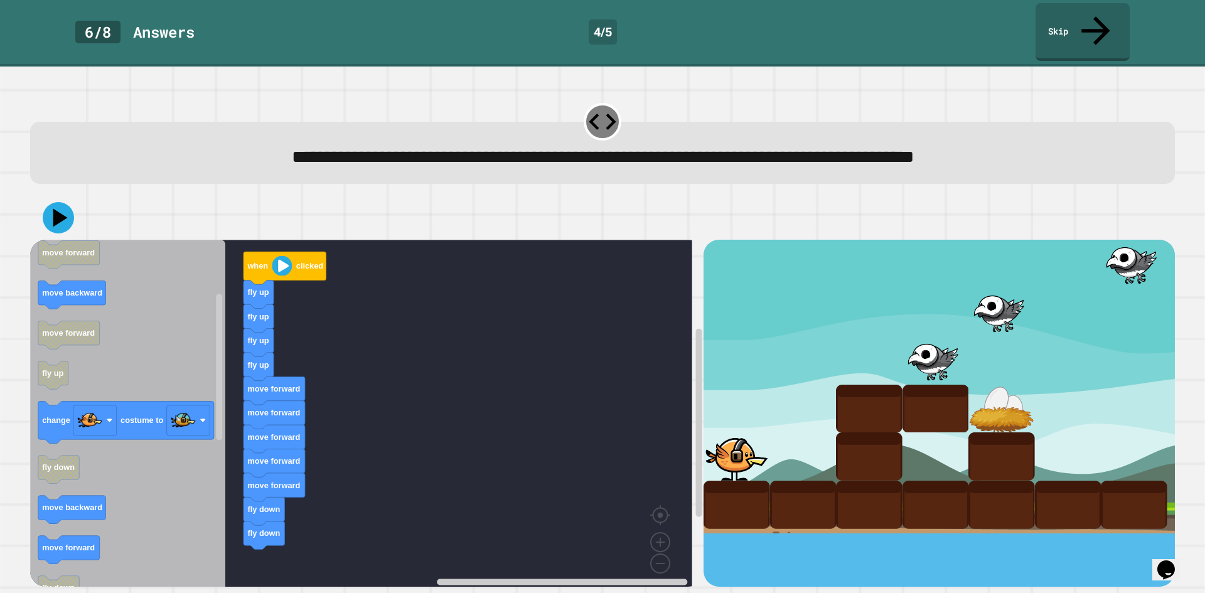
click at [91, 491] on icon "Blockly Workspace" at bounding box center [127, 418] width 195 height 356
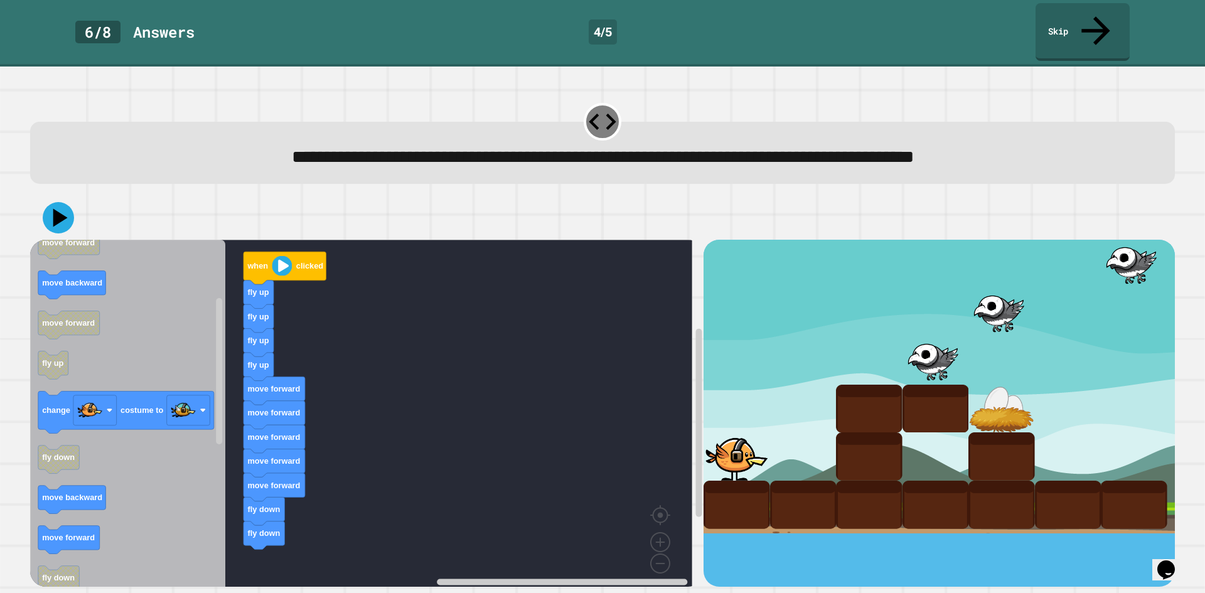
click at [91, 488] on icon "Blockly Workspace" at bounding box center [127, 418] width 195 height 356
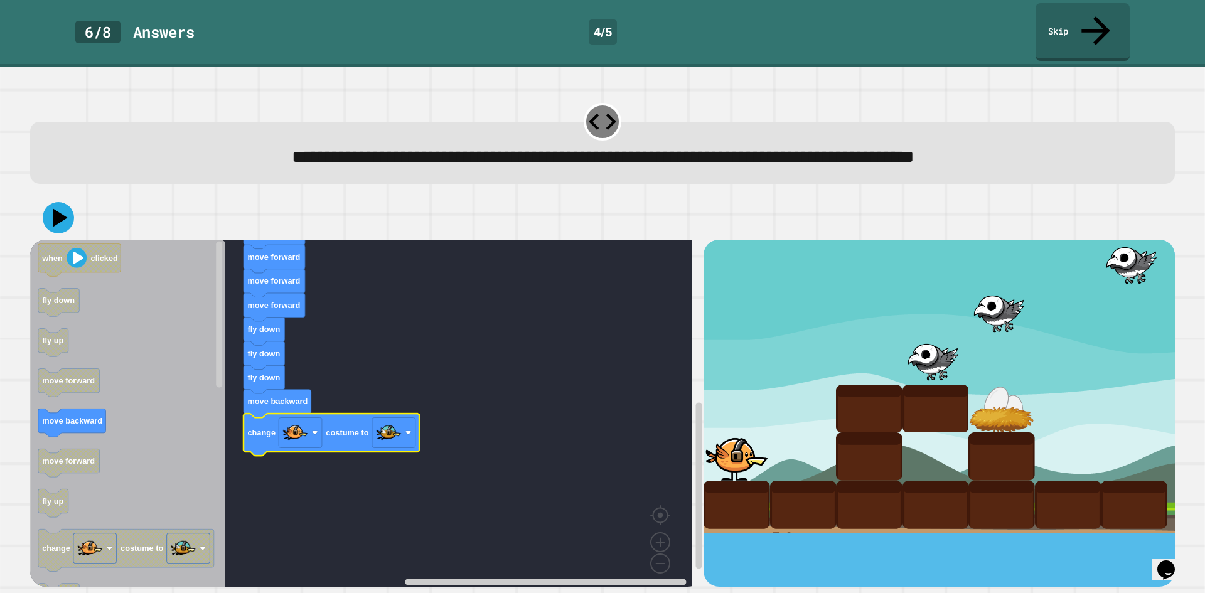
click at [70, 211] on div at bounding box center [602, 218] width 1145 height 44
click at [67, 203] on icon at bounding box center [59, 218] width 38 height 38
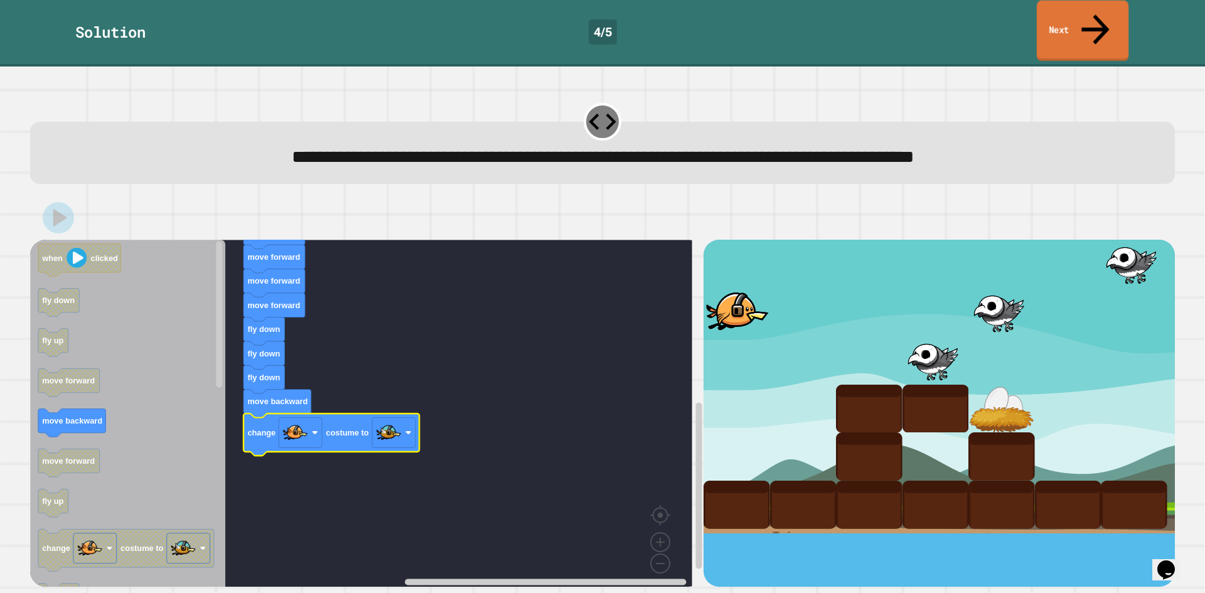
click at [1065, 14] on link "Next" at bounding box center [1083, 31] width 92 height 61
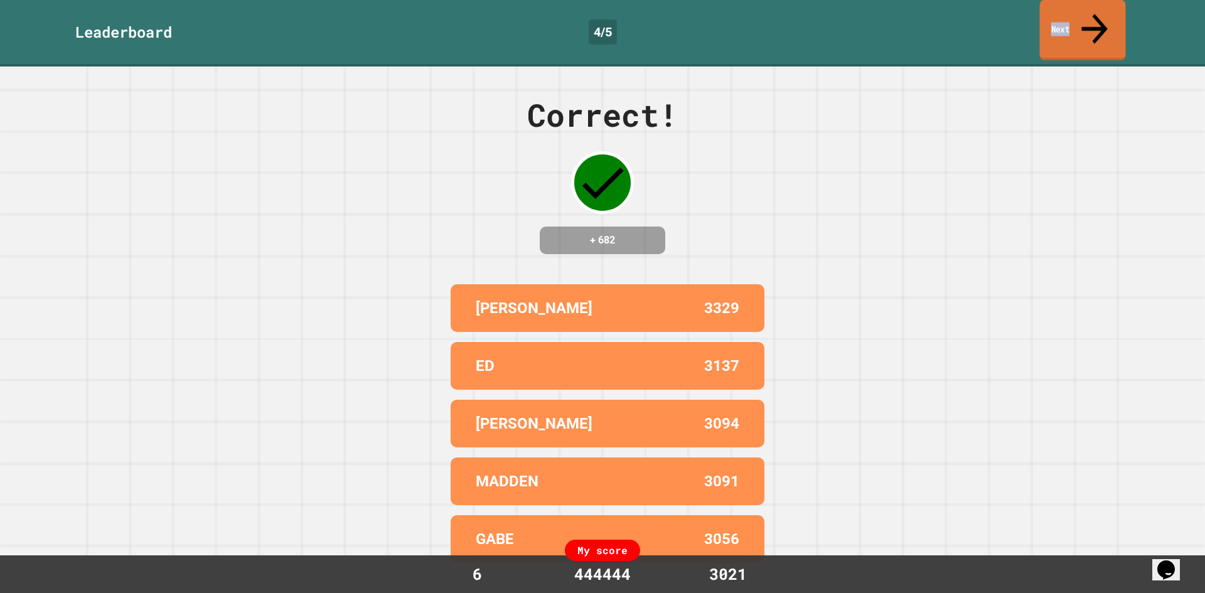
click at [1064, 16] on link "Next" at bounding box center [1083, 30] width 86 height 61
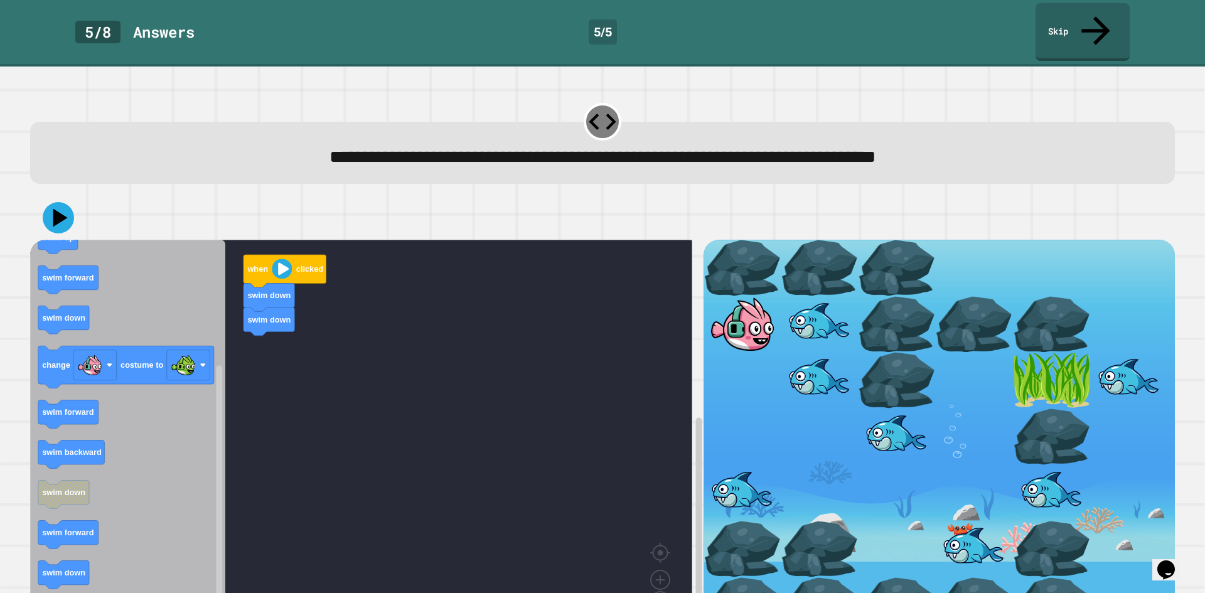
click at [244, 356] on div "when clicked swim down swim down when clicked swim forward swim backward swim u…" at bounding box center [366, 440] width 673 height 400
click at [306, 346] on rect "Blockly Workspace" at bounding box center [361, 436] width 662 height 393
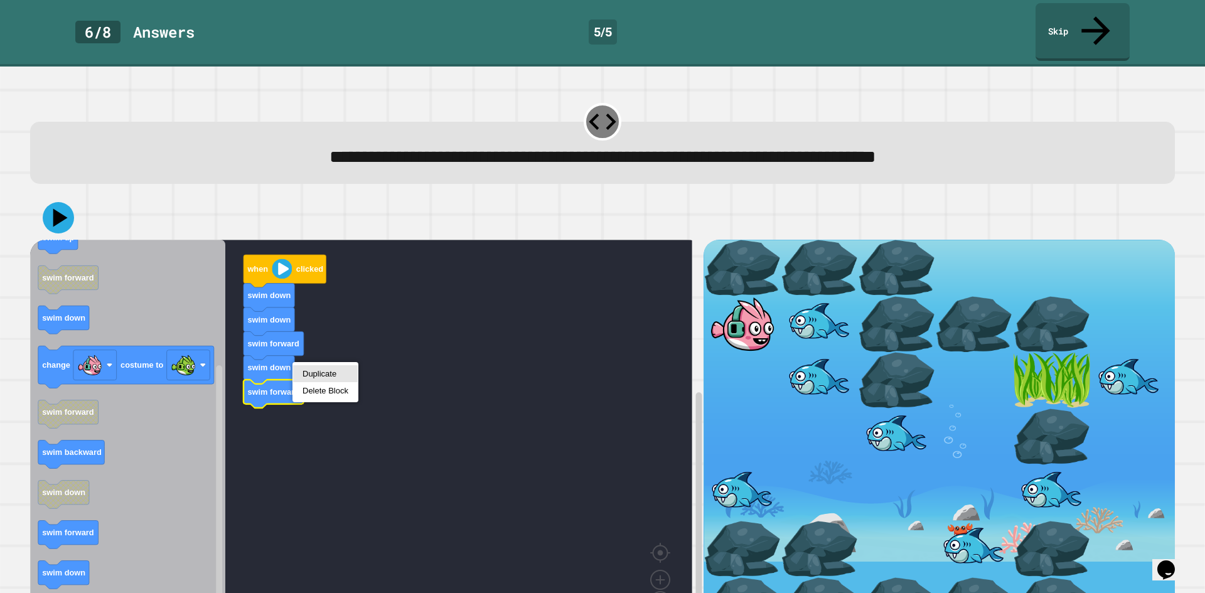
drag, startPoint x: 305, startPoint y: 368, endPoint x: 301, endPoint y: 380, distance: 12.5
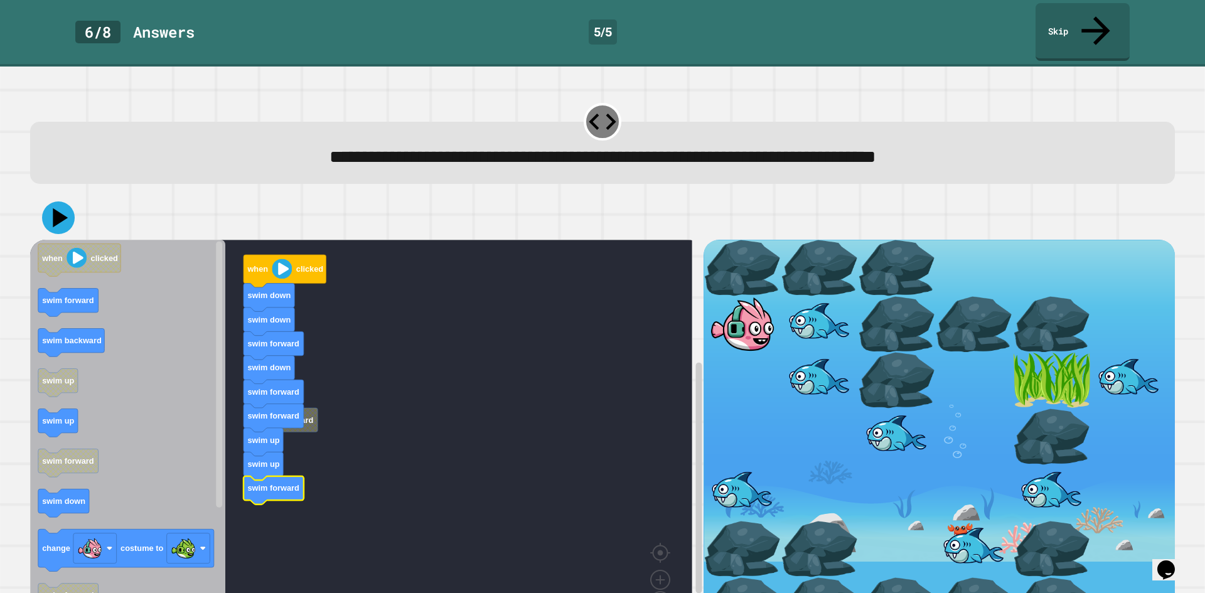
click at [69, 201] on icon at bounding box center [58, 217] width 33 height 33
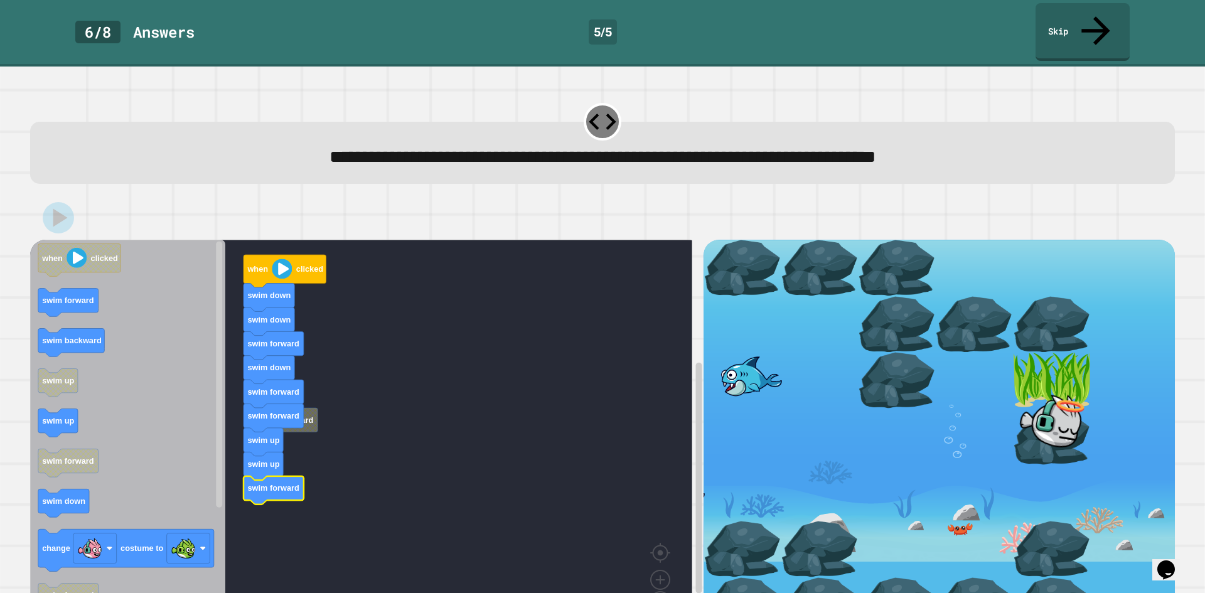
click at [1071, 67] on div "**********" at bounding box center [602, 330] width 1205 height 526
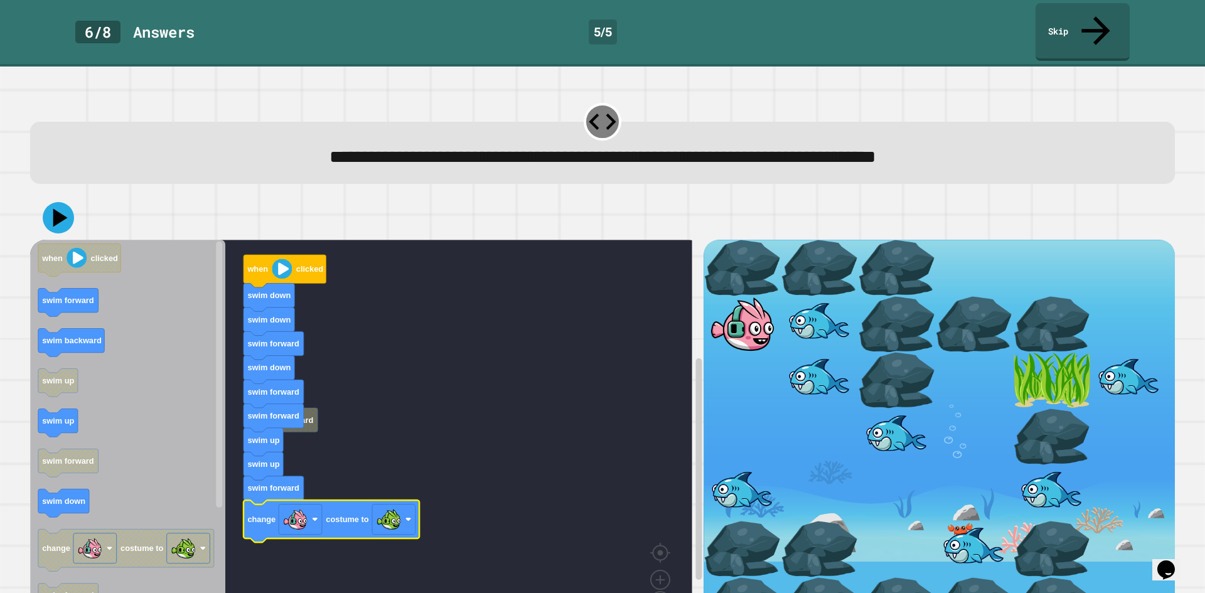
drag, startPoint x: 65, startPoint y: 209, endPoint x: 79, endPoint y: 196, distance: 18.7
click at [67, 207] on div at bounding box center [602, 218] width 1145 height 44
click at [67, 202] on icon at bounding box center [59, 218] width 38 height 38
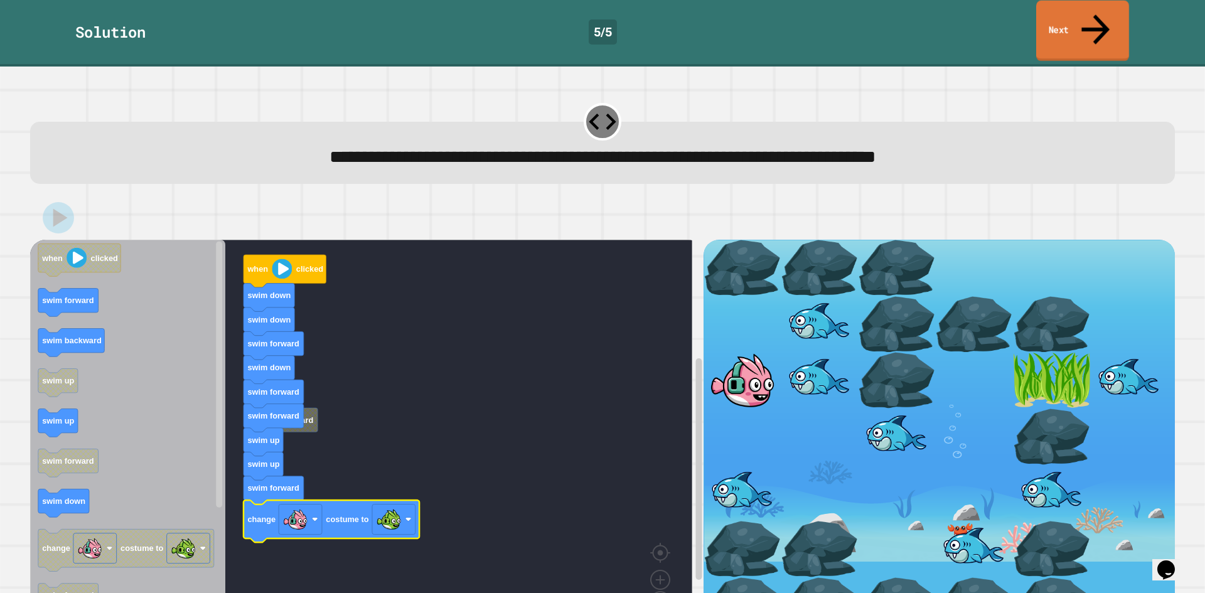
click at [1093, 19] on icon at bounding box center [1095, 29] width 42 height 45
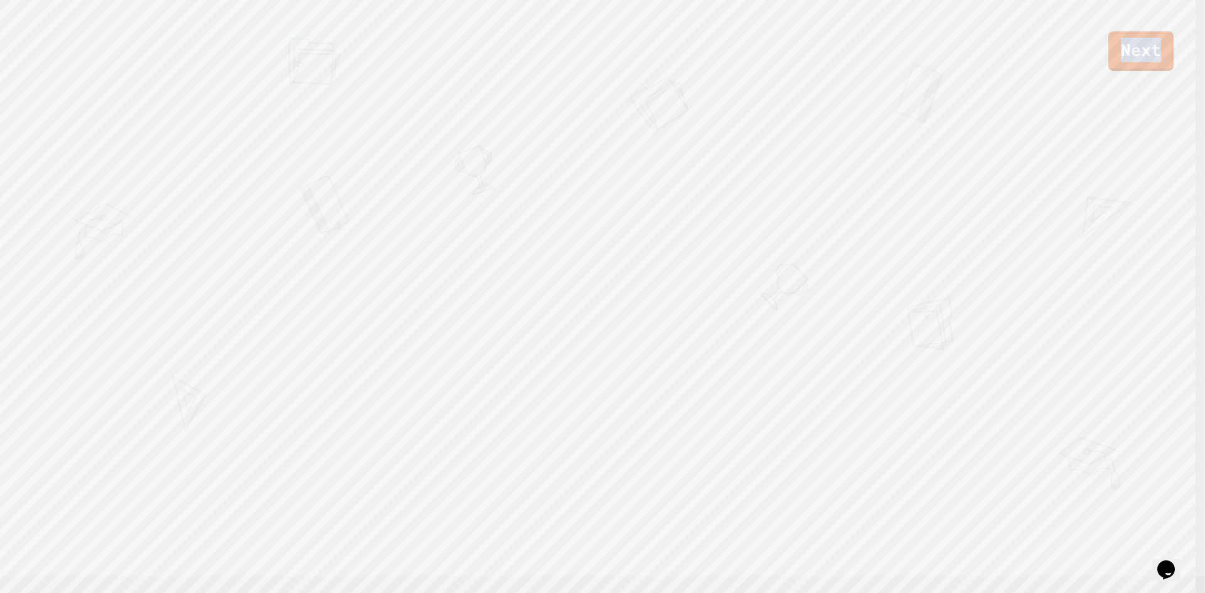
click at [1093, 19] on div "Next" at bounding box center [602, 35] width 1205 height 71
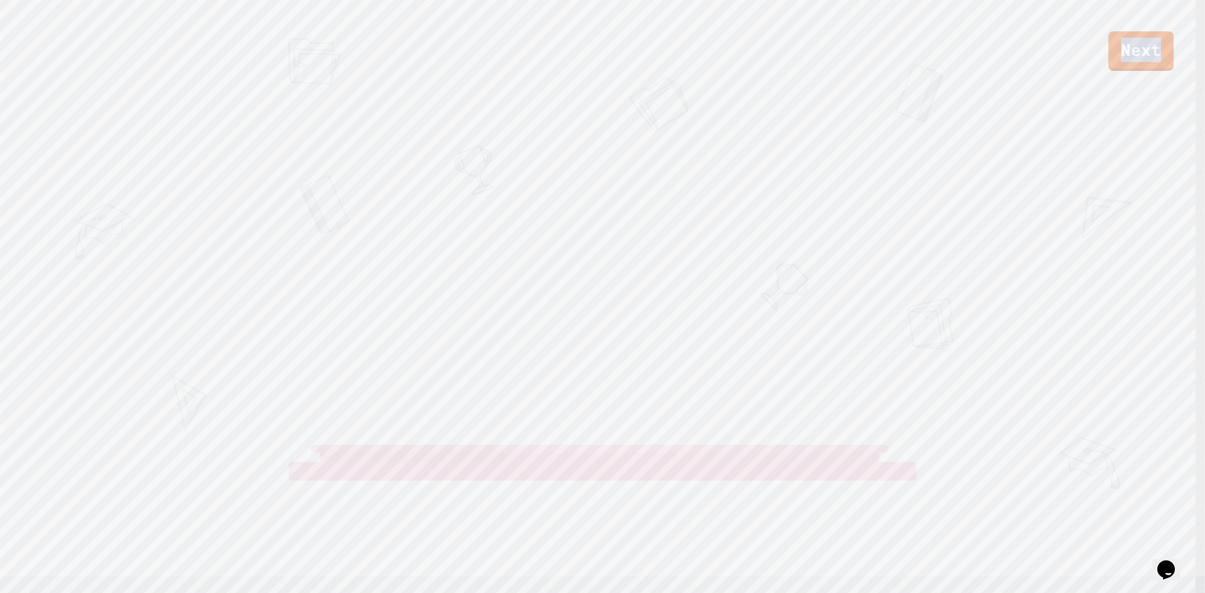
click at [1093, 19] on div "Next" at bounding box center [602, 35] width 1205 height 71
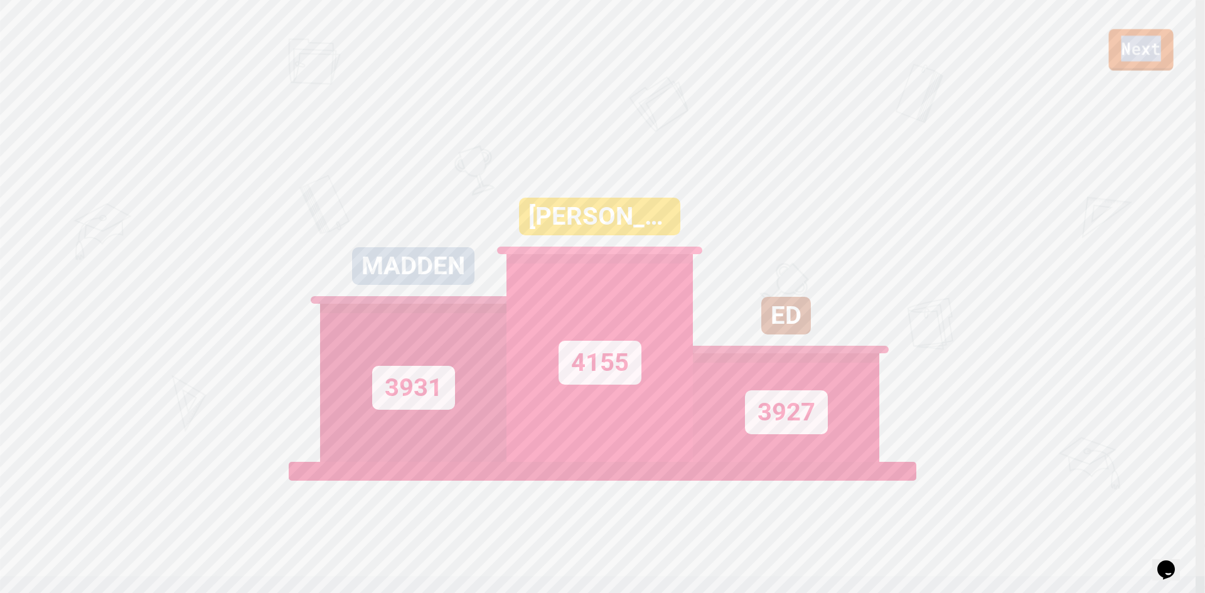
click at [1130, 42] on link "Next" at bounding box center [1140, 49] width 65 height 41
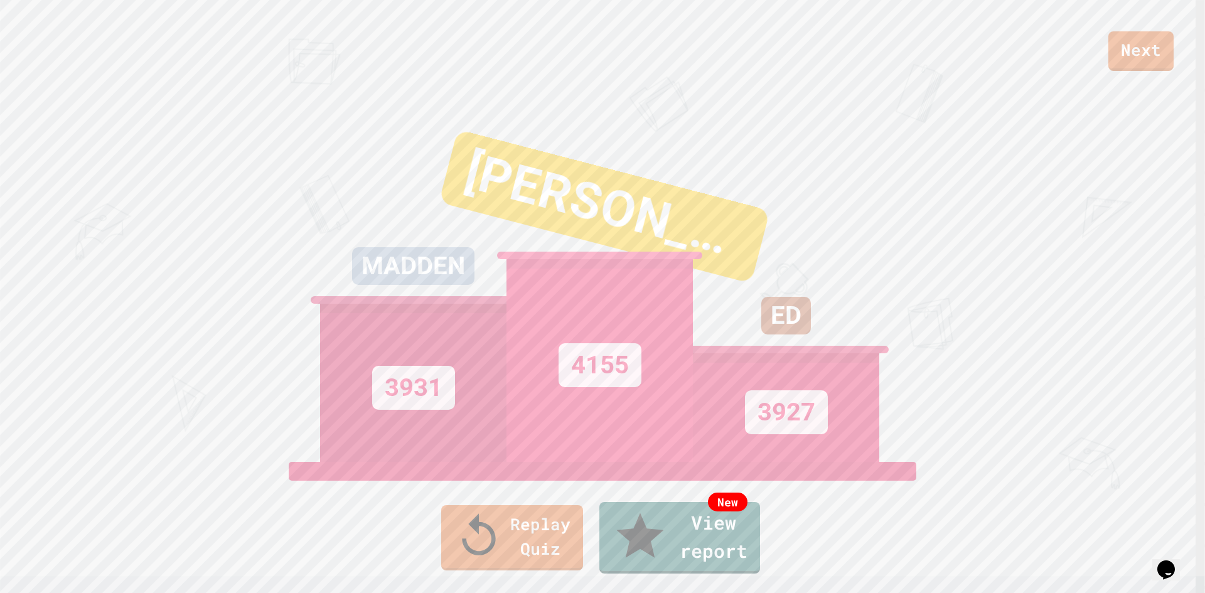
drag, startPoint x: 1130, startPoint y: 42, endPoint x: 642, endPoint y: 548, distance: 703.0
